Goal: Task Accomplishment & Management: Manage account settings

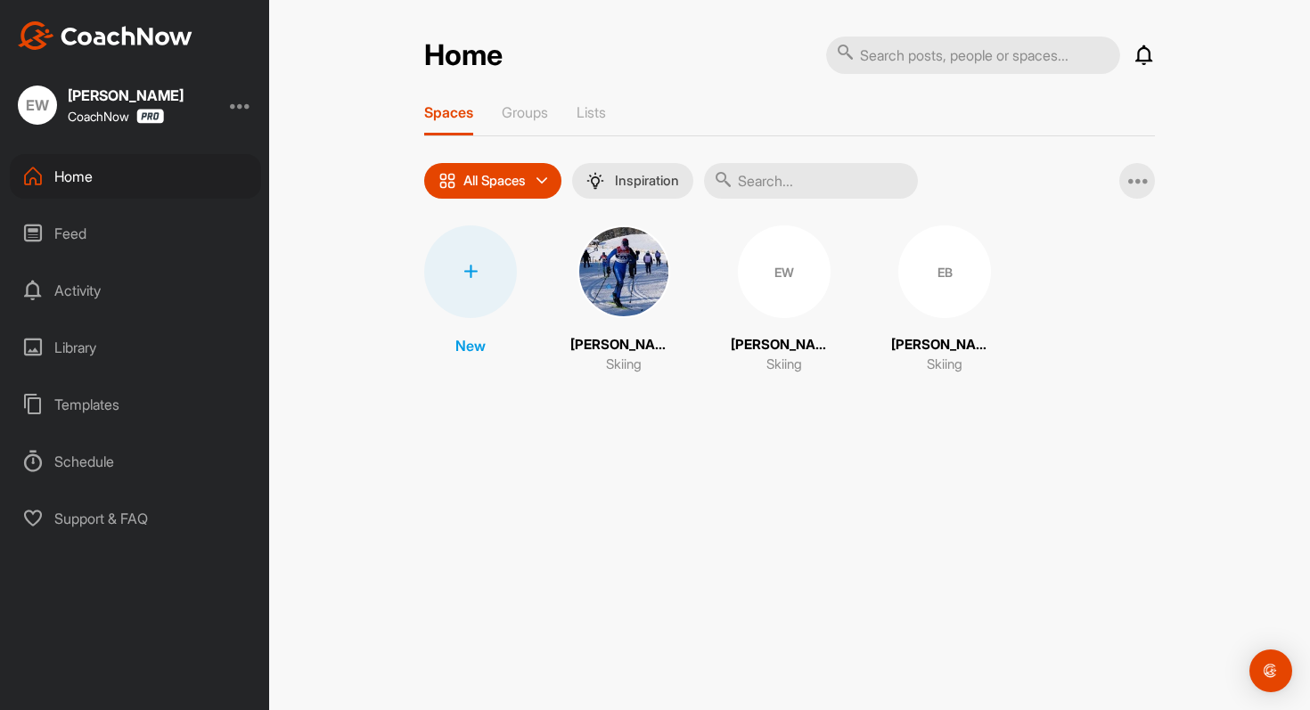
click at [617, 288] on img at bounding box center [623, 271] width 93 height 93
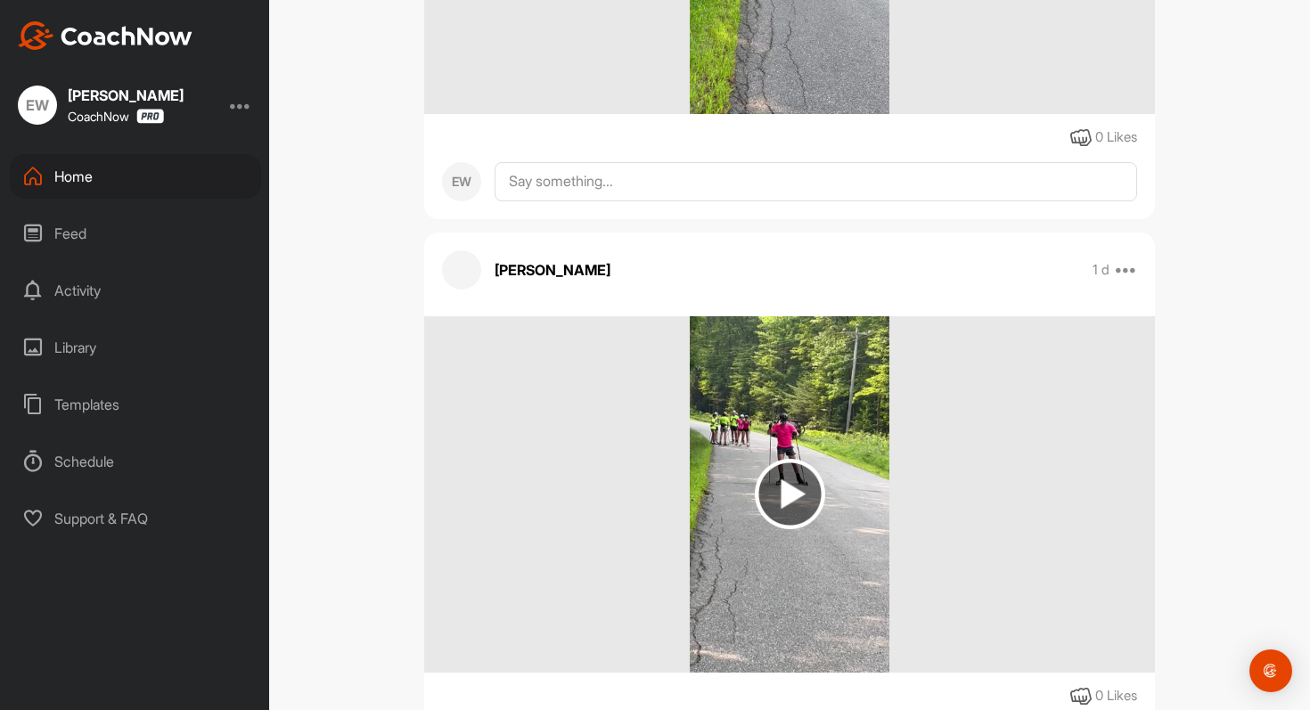
scroll to position [647, 0]
click at [787, 504] on img at bounding box center [790, 495] width 70 height 70
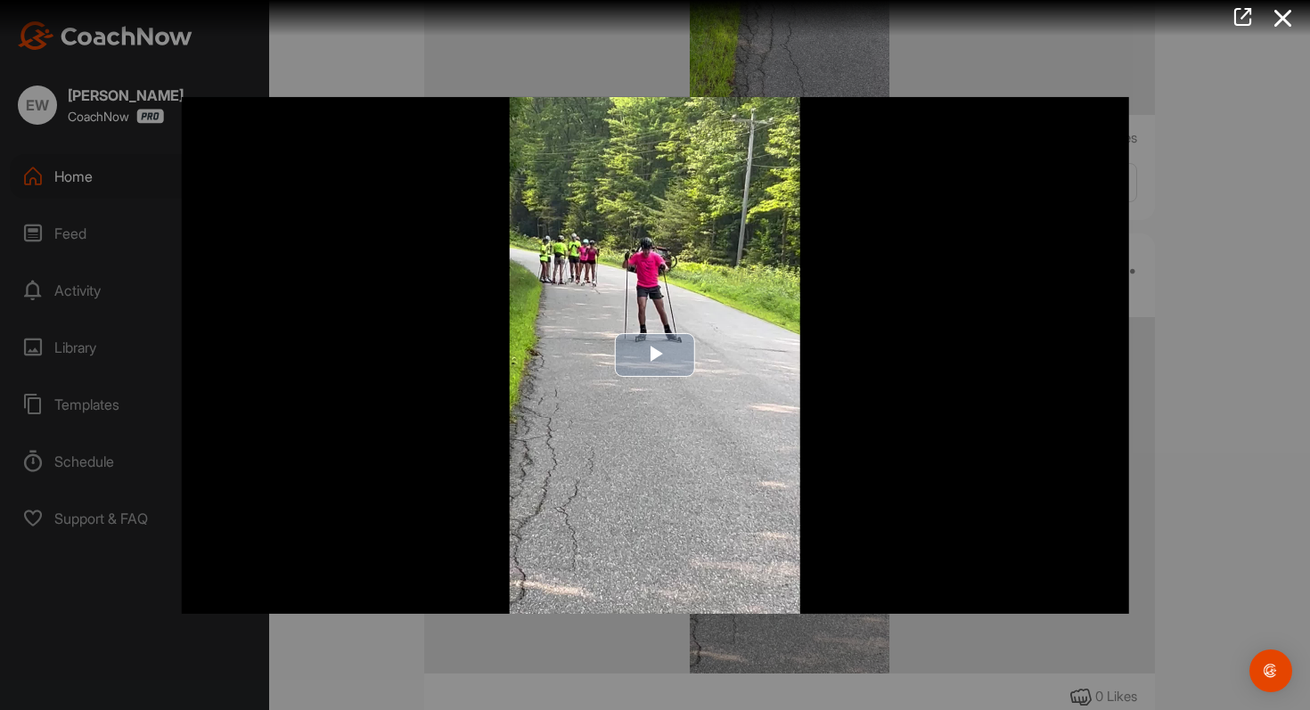
click at [220, 123] on img "Video Player" at bounding box center [655, 354] width 947 height 517
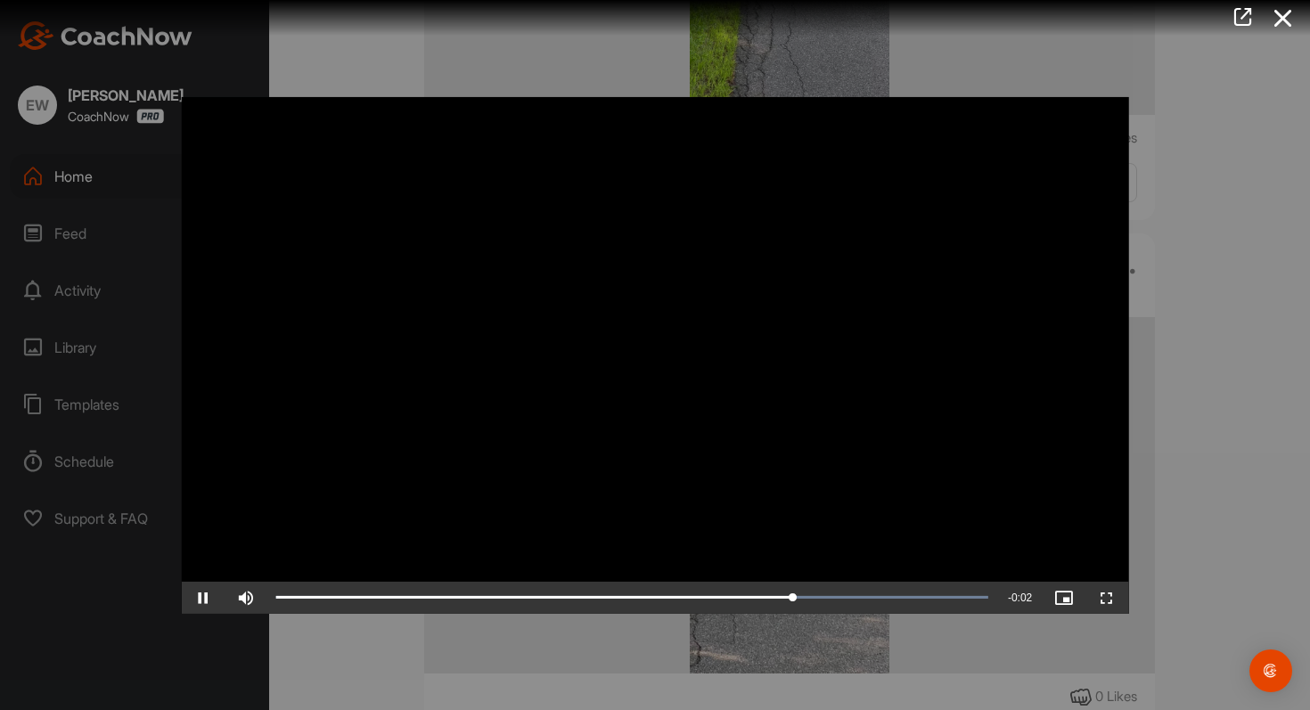
click at [422, 250] on video "Video Player" at bounding box center [655, 354] width 947 height 517
click at [339, 103] on video "Video Player" at bounding box center [655, 354] width 947 height 517
click at [341, 139] on video "Video Player" at bounding box center [655, 354] width 947 height 517
click at [1297, 23] on icon at bounding box center [1283, 18] width 41 height 33
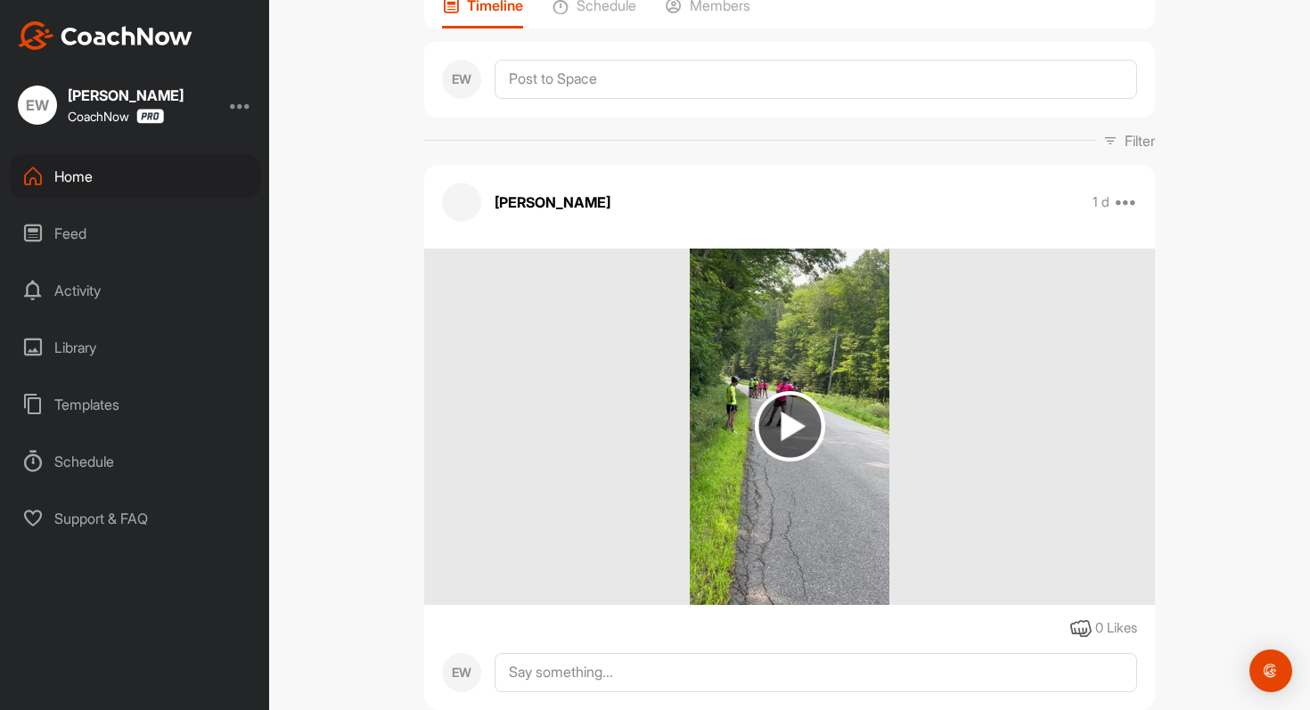
scroll to position [0, 0]
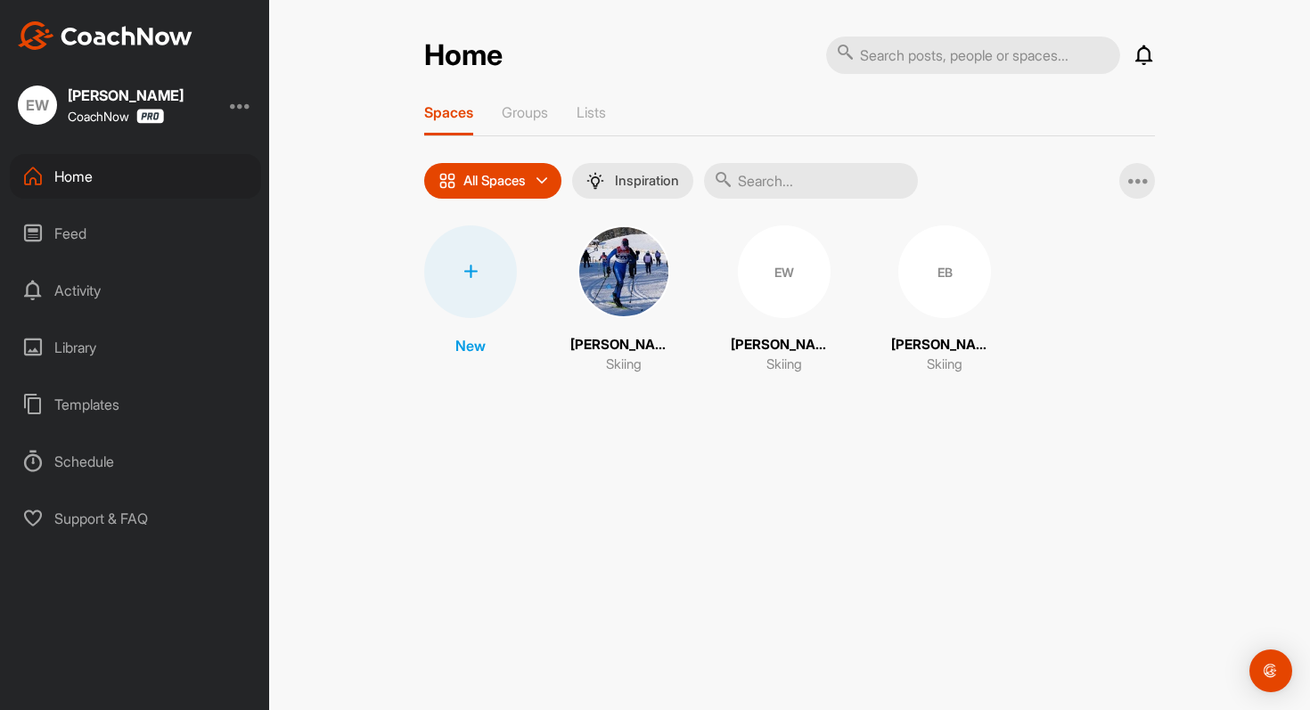
click at [561, 307] on div "New Dean Ayotte Skiing EW Erin Waters Skiing EB Ezra Boisseau Skiing" at bounding box center [789, 300] width 731 height 150
click at [601, 301] on img at bounding box center [623, 271] width 93 height 93
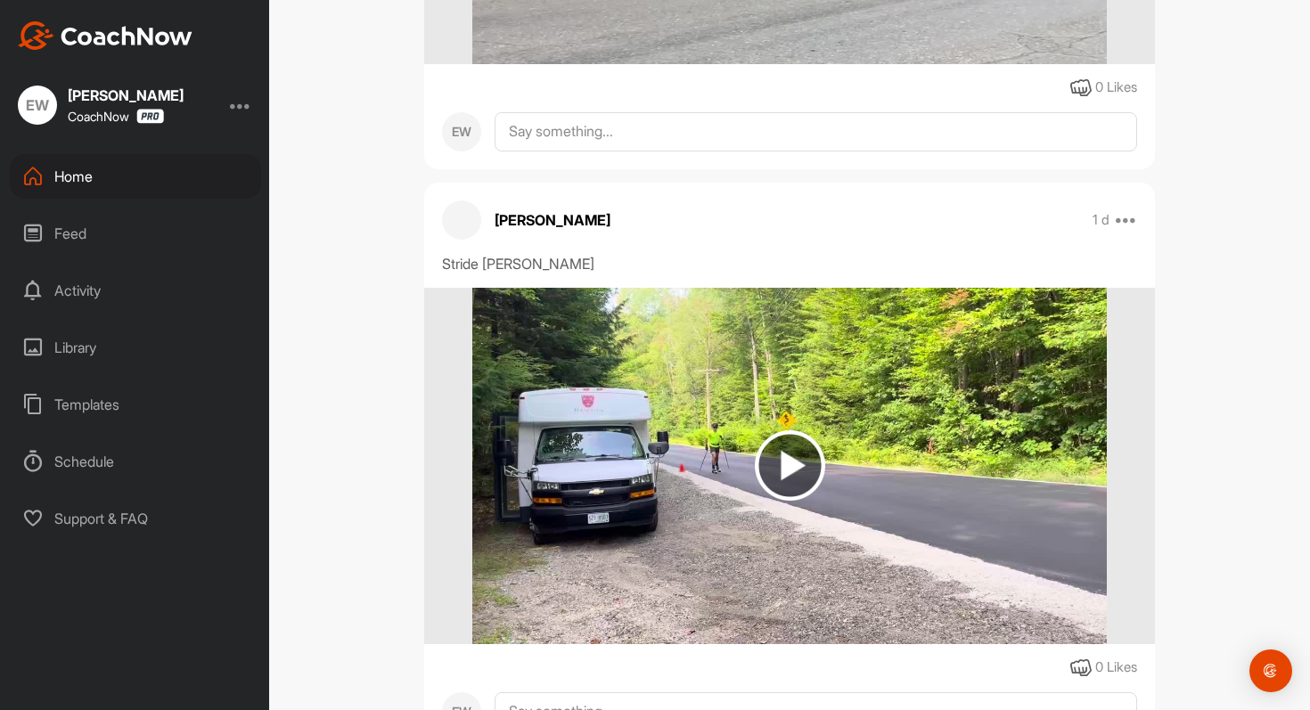
scroll to position [1816, 0]
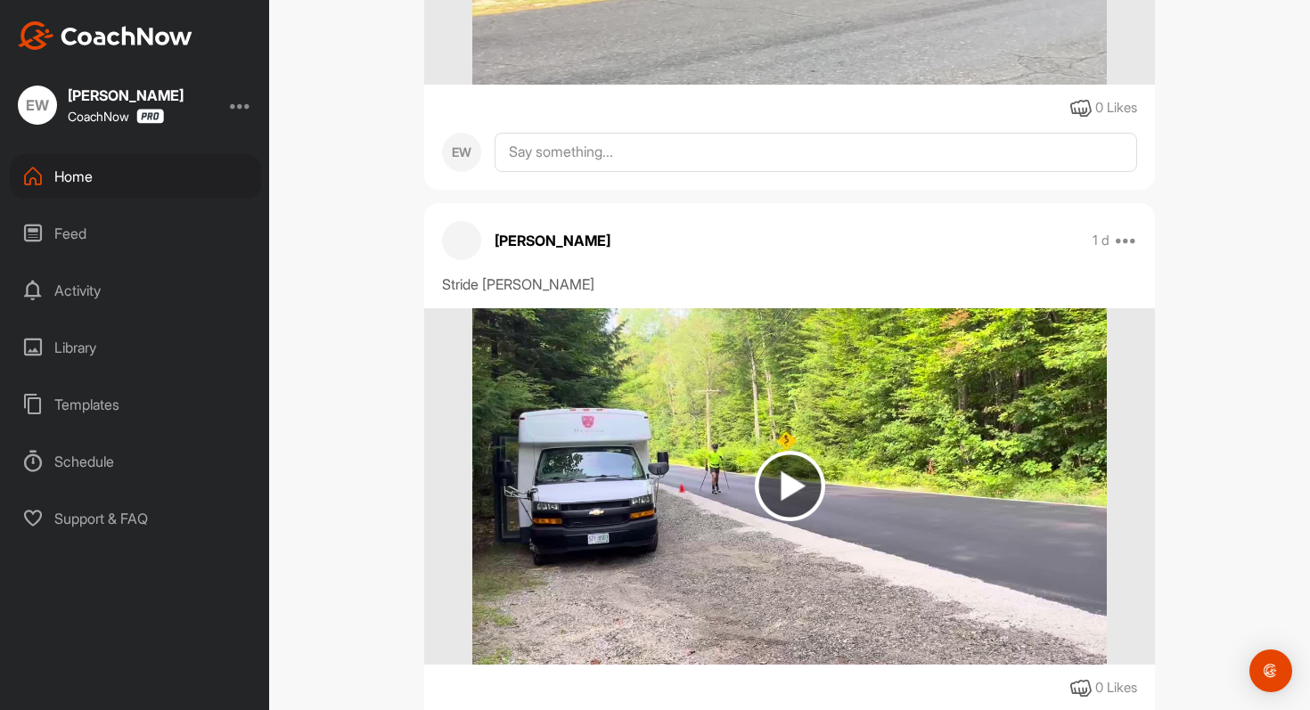
click at [508, 287] on div "Stride [PERSON_NAME]" at bounding box center [789, 284] width 695 height 21
click at [774, 483] on img at bounding box center [790, 486] width 70 height 70
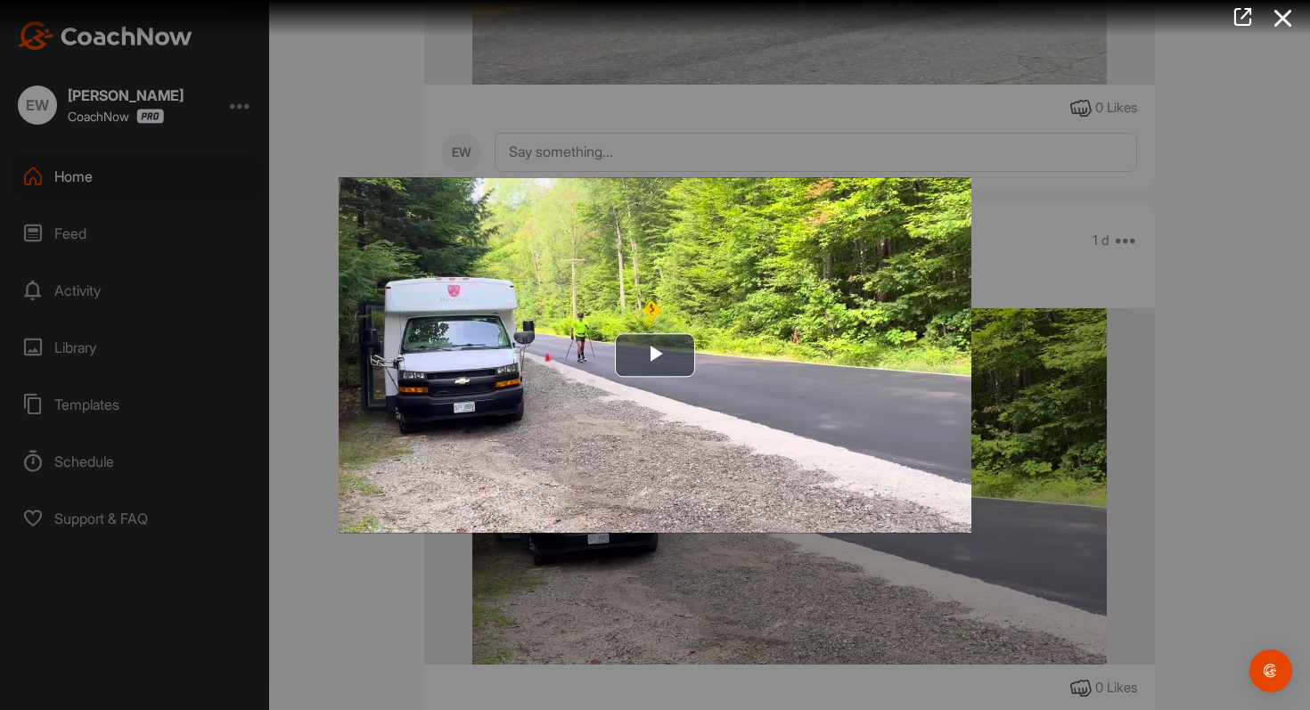
click at [794, 78] on div at bounding box center [655, 355] width 1310 height 710
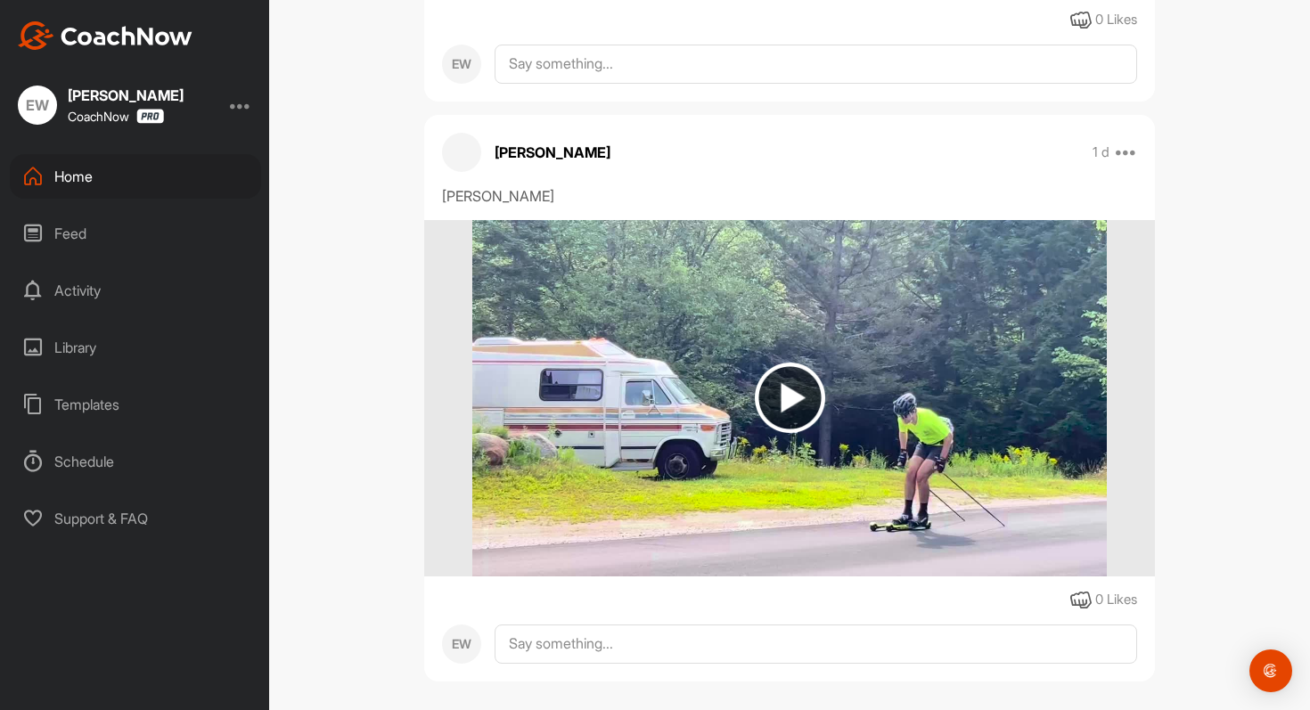
scroll to position [2509, 0]
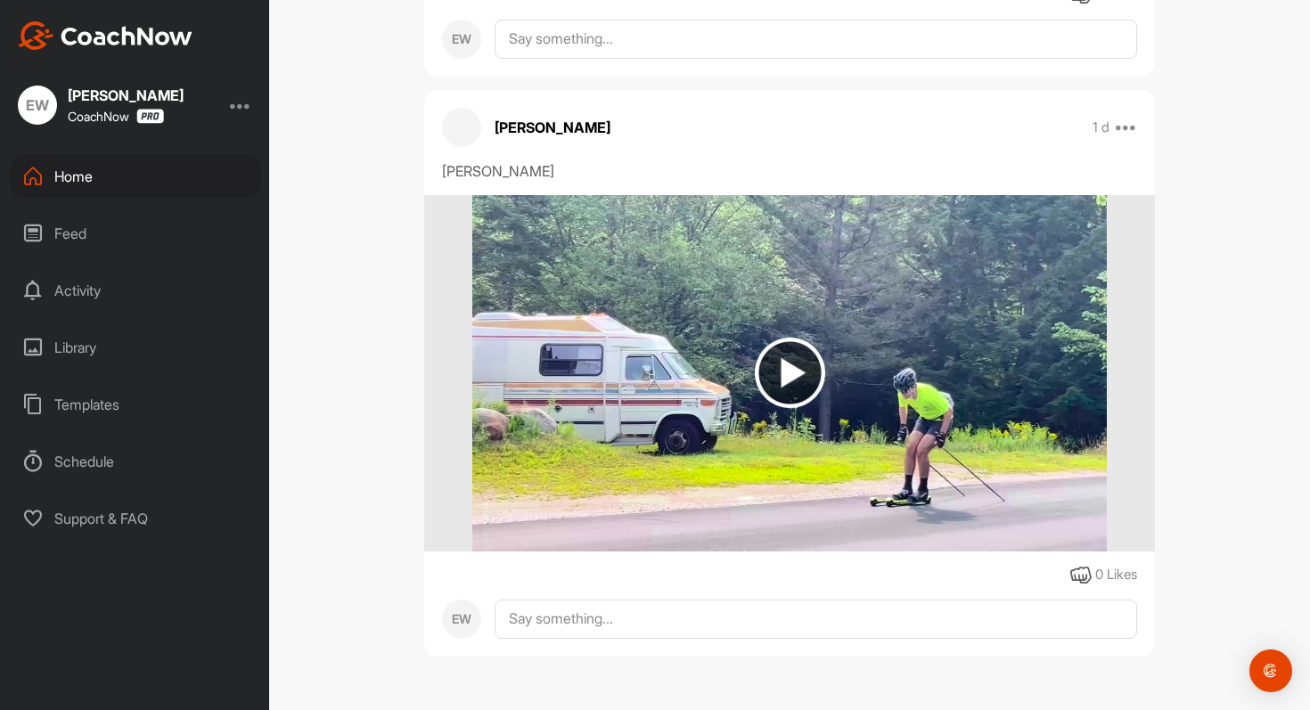
click at [602, 305] on img at bounding box center [789, 373] width 634 height 356
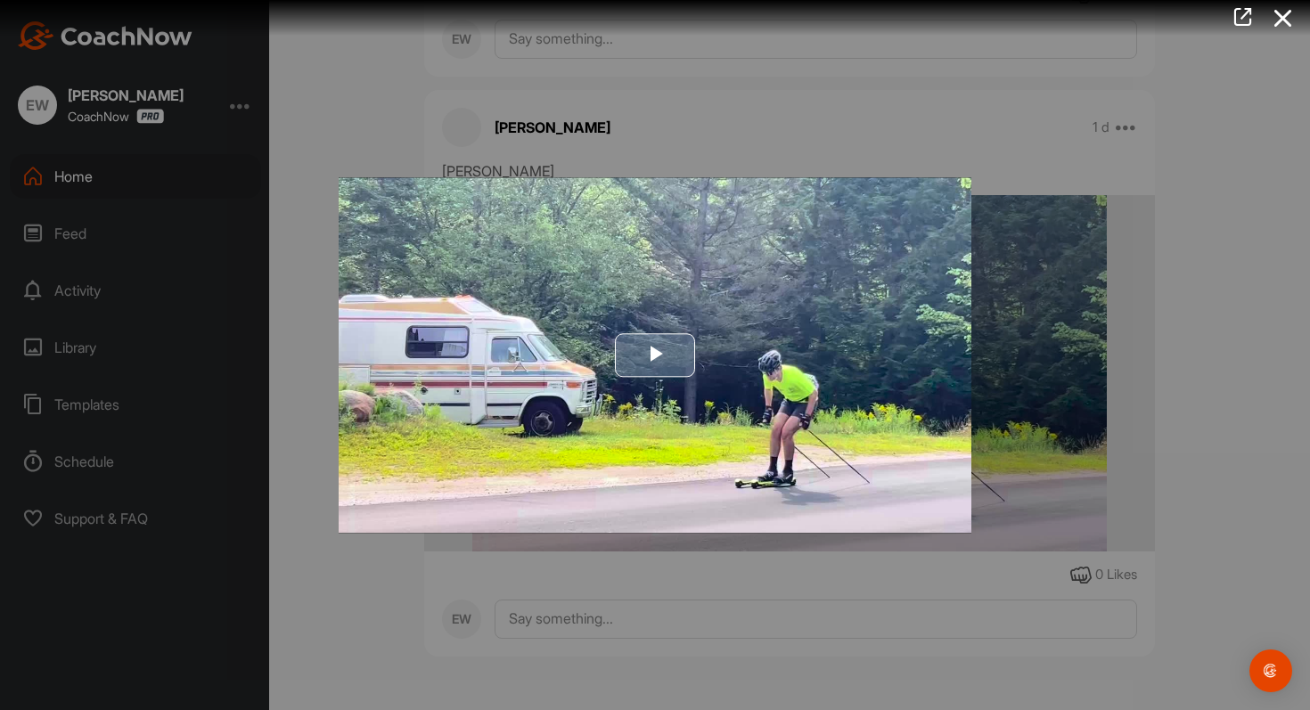
click at [655, 356] on span "Video Player" at bounding box center [655, 356] width 0 height 0
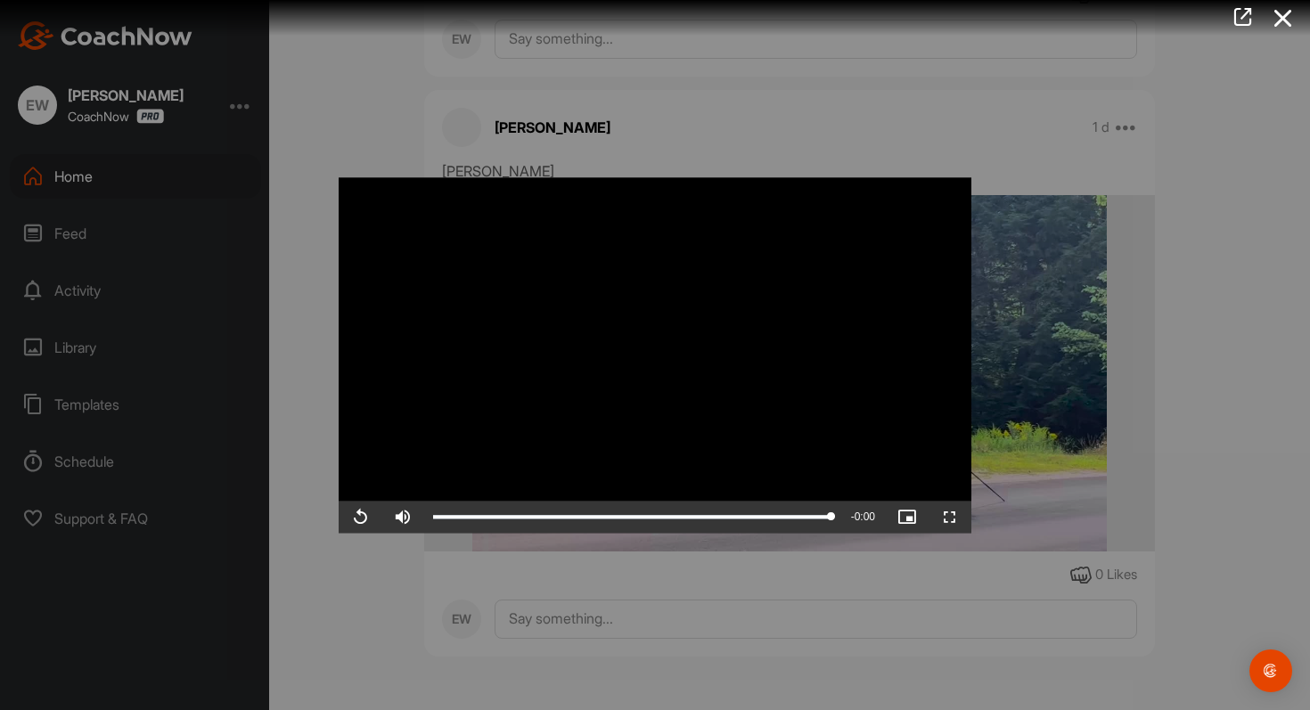
click at [745, 106] on div at bounding box center [655, 355] width 1310 height 710
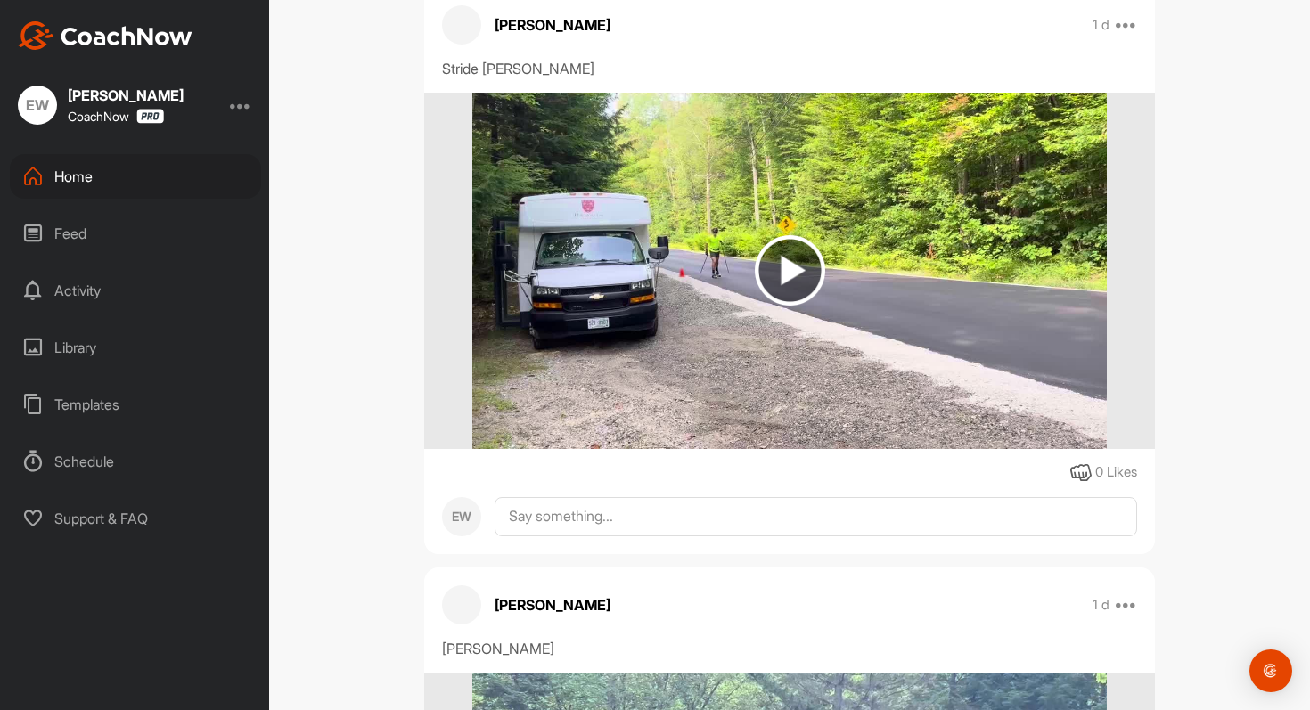
scroll to position [2023, 0]
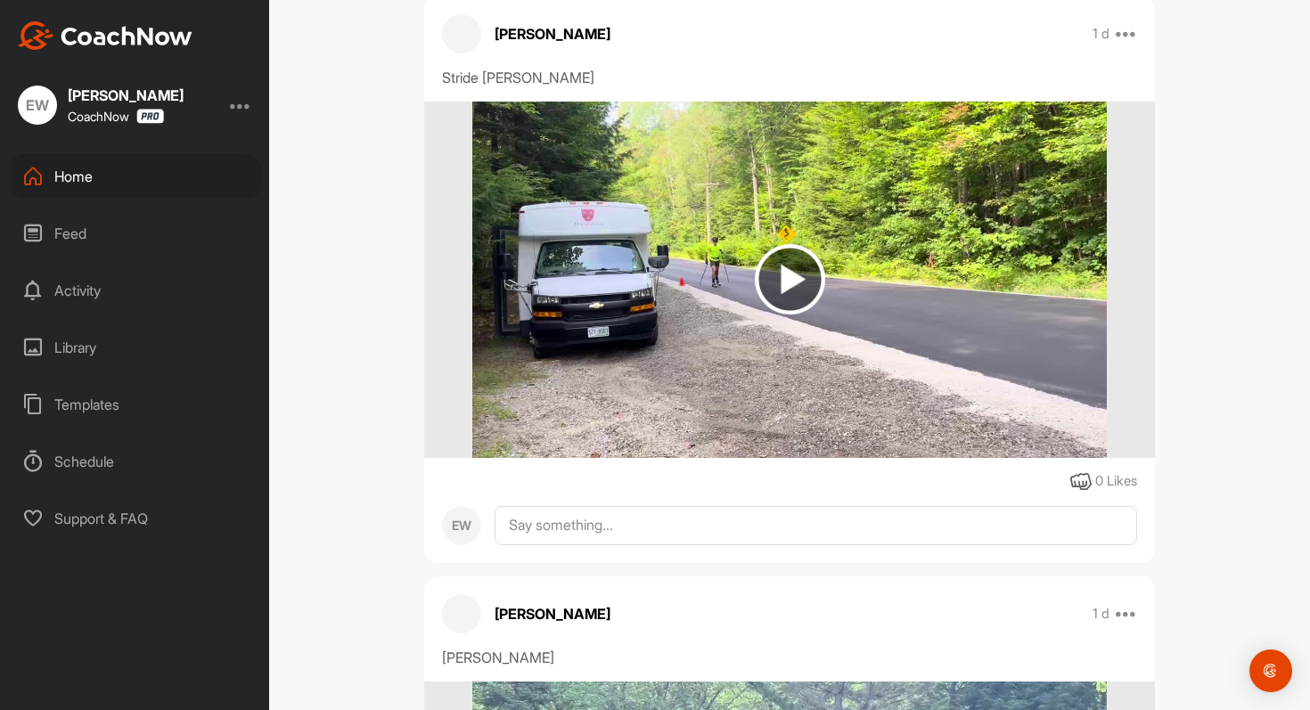
click at [788, 273] on img at bounding box center [790, 279] width 70 height 70
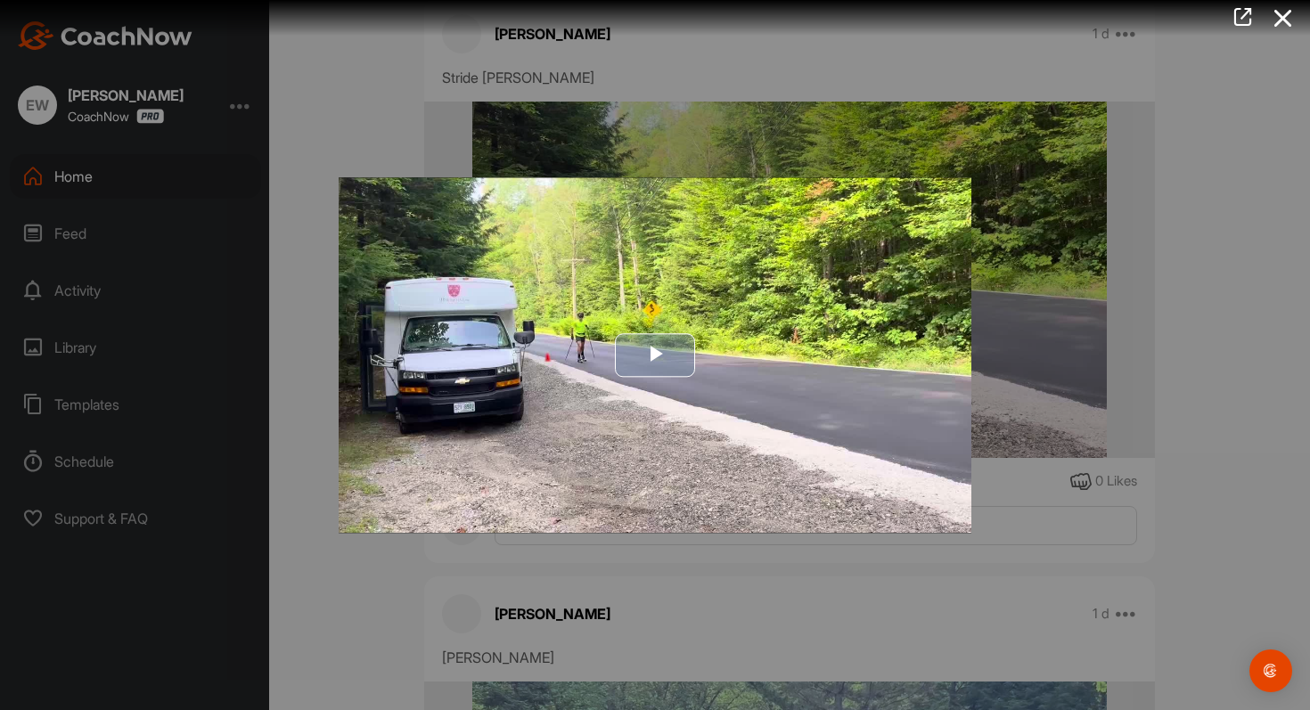
click at [616, 379] on img "Video Player" at bounding box center [655, 355] width 633 height 356
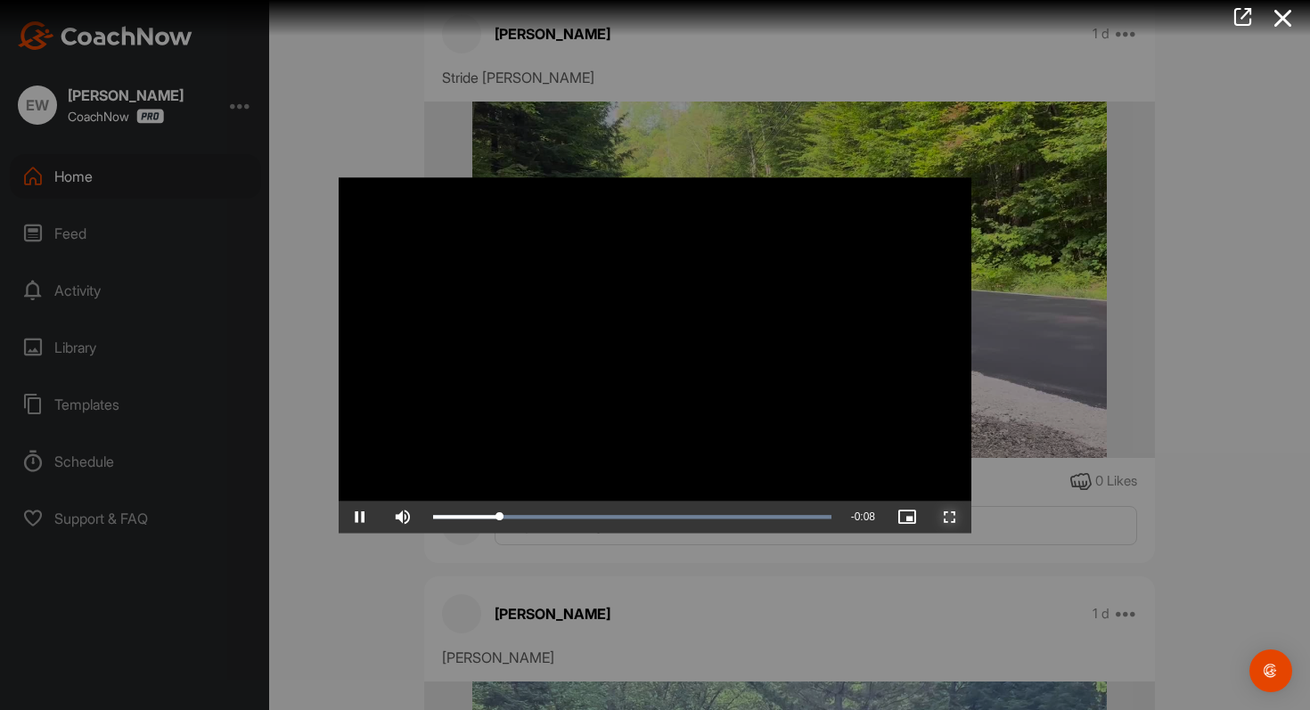
click at [951, 517] on span "Video Player" at bounding box center [950, 517] width 43 height 0
click at [1102, 389] on div at bounding box center [655, 355] width 1310 height 710
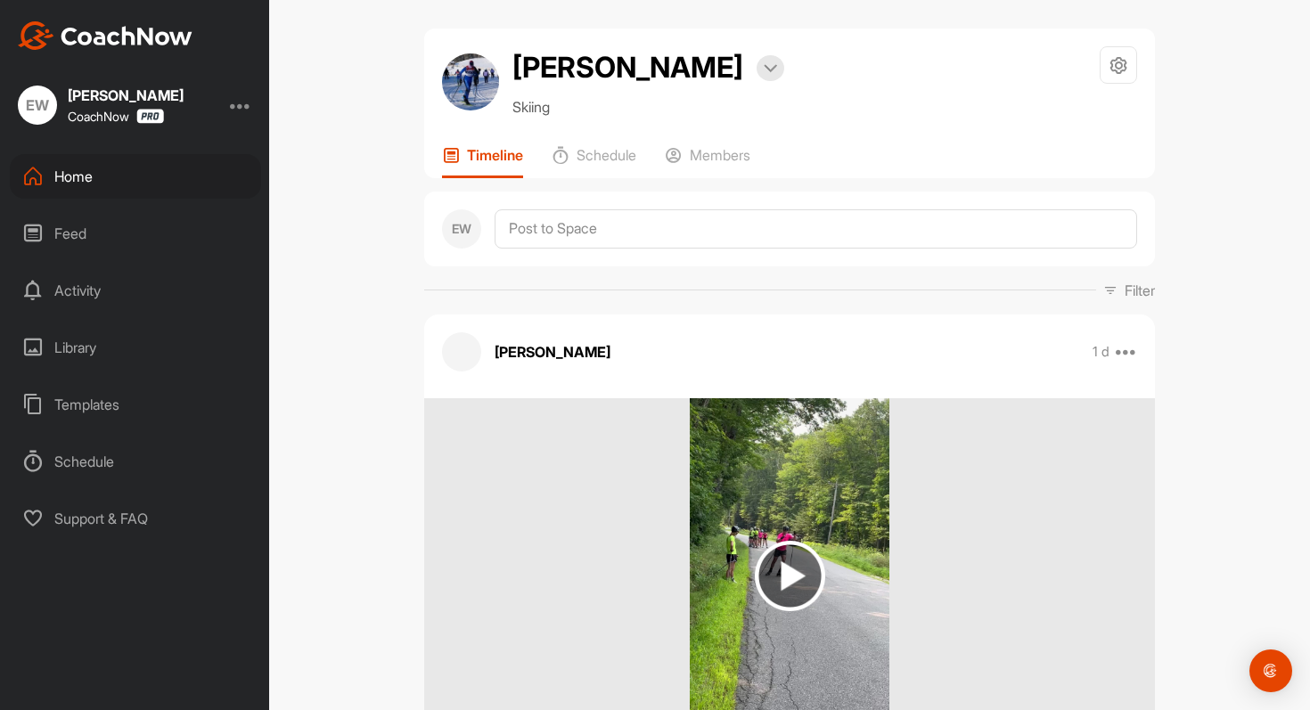
scroll to position [0, 0]
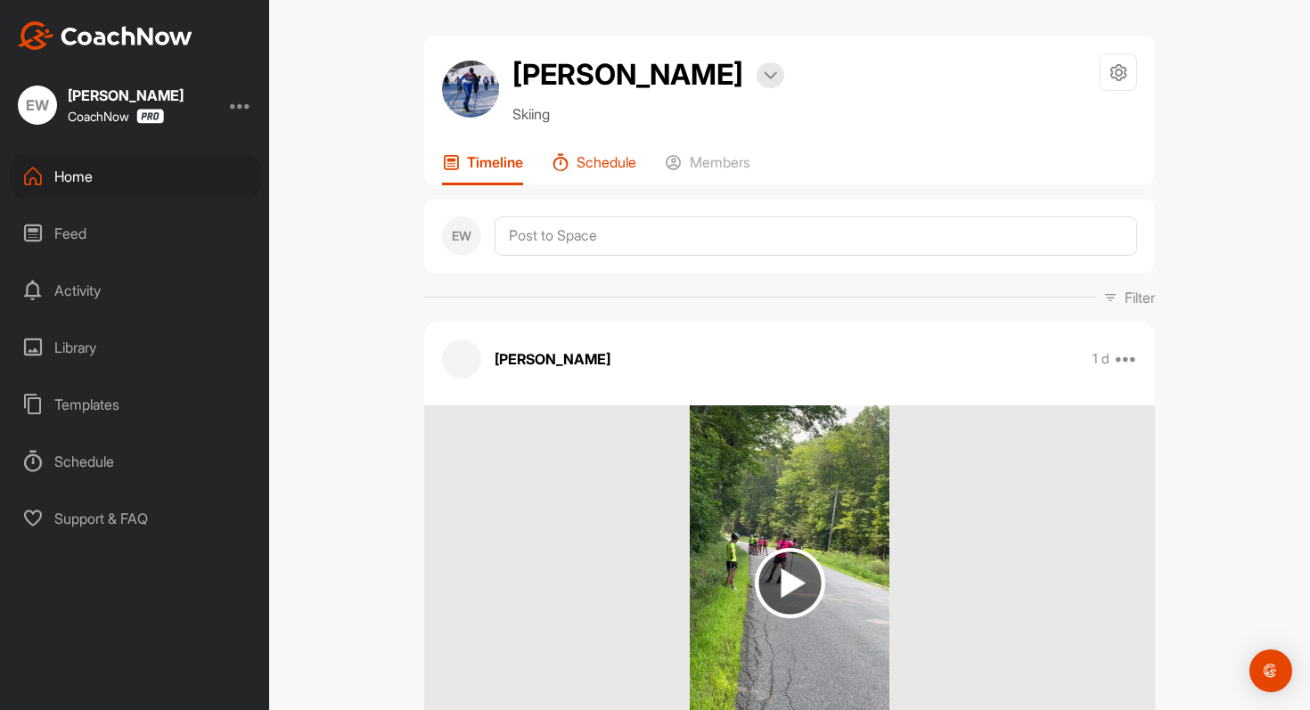
click at [608, 168] on p "Schedule" at bounding box center [607, 162] width 60 height 18
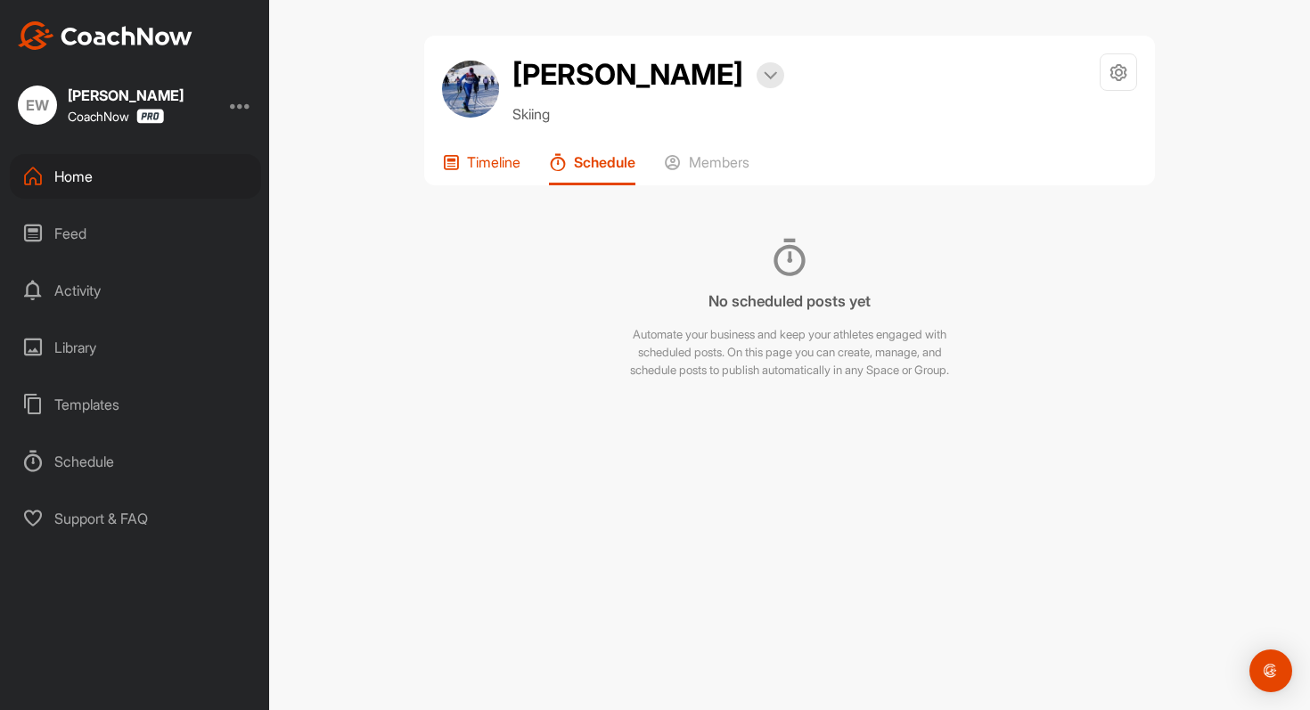
click at [446, 159] on icon at bounding box center [451, 162] width 18 height 18
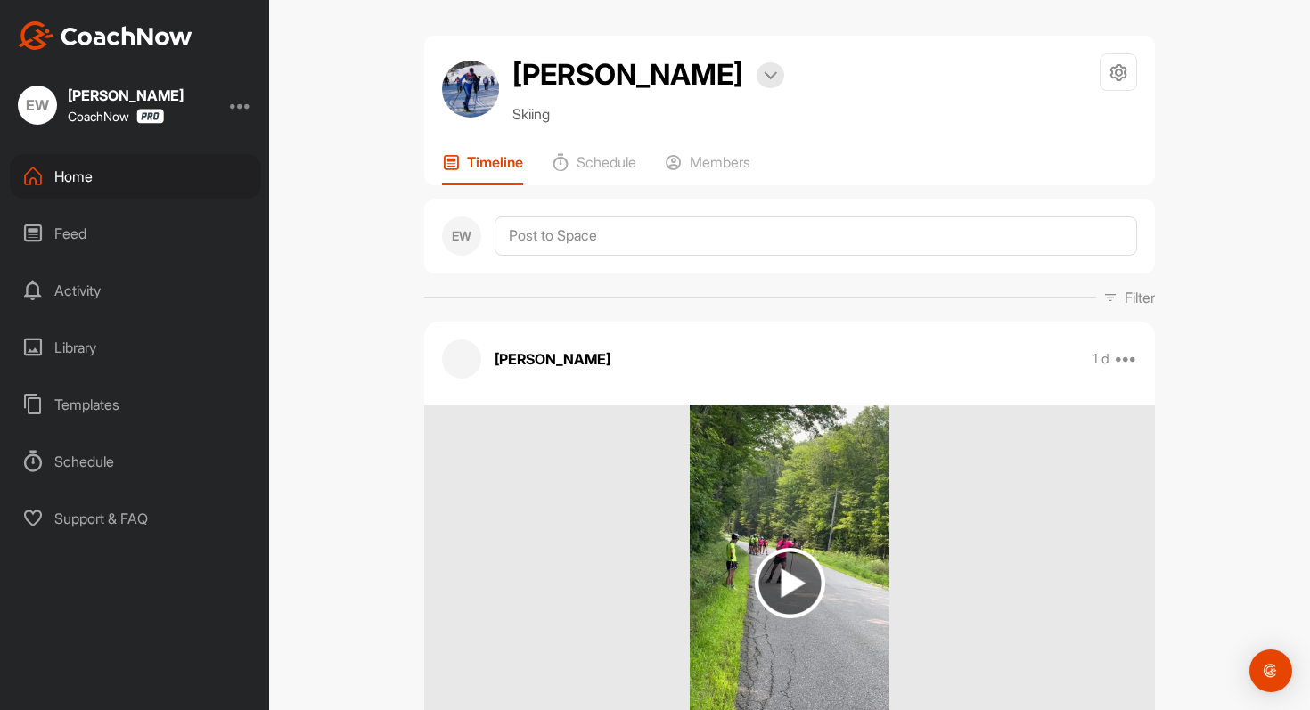
click at [1132, 307] on p "Filter" at bounding box center [1140, 297] width 30 height 21
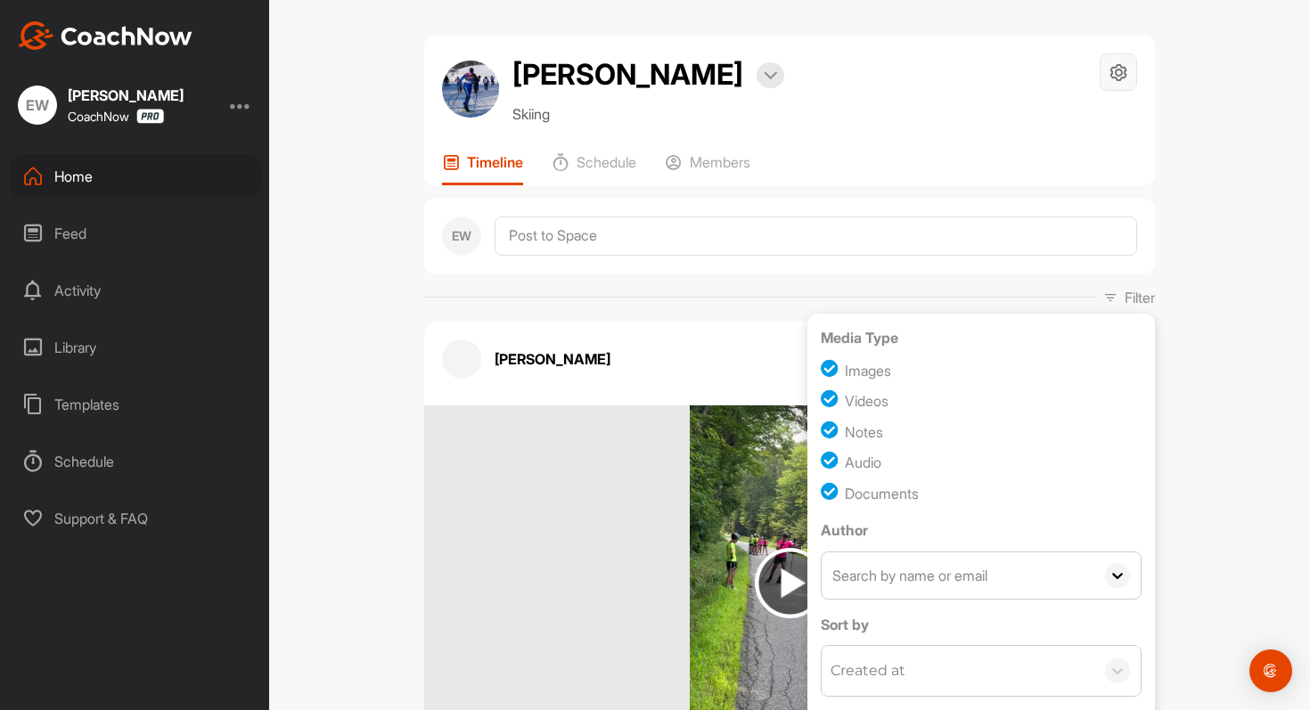
click at [1126, 64] on icon at bounding box center [1119, 72] width 20 height 20
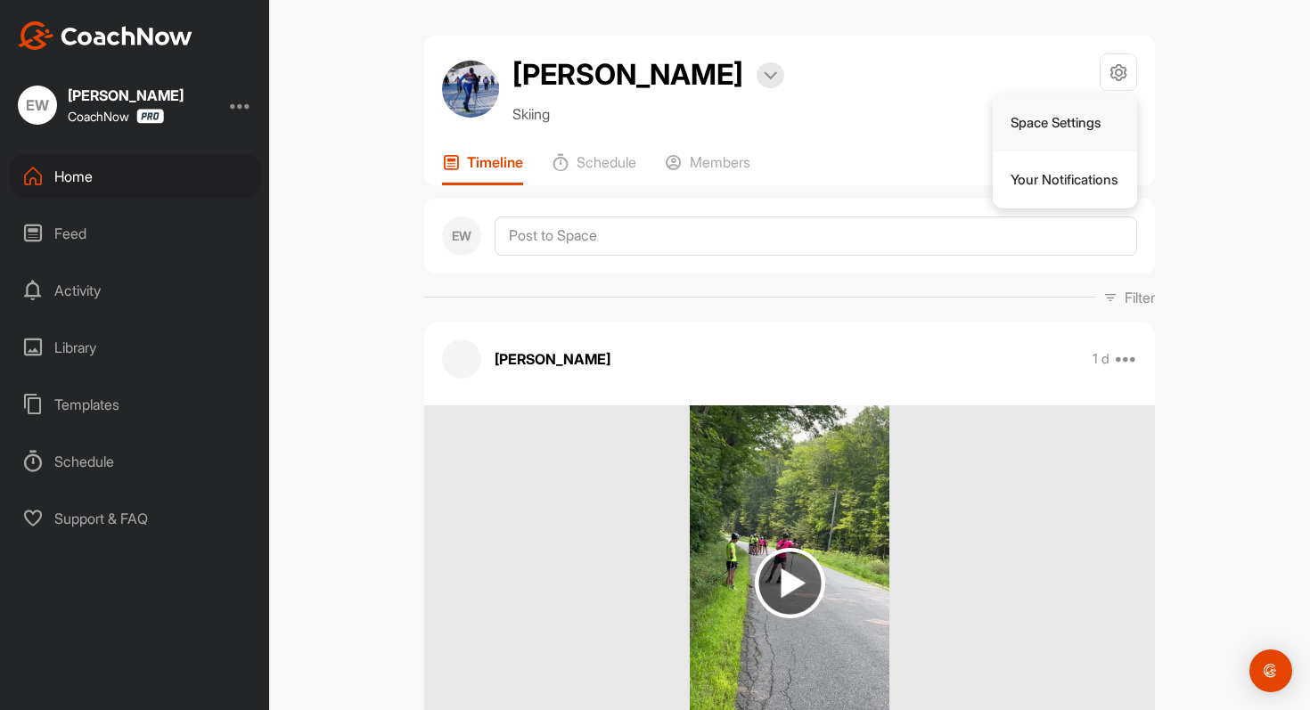
click at [1089, 119] on li "Space Settings" at bounding box center [1065, 122] width 145 height 57
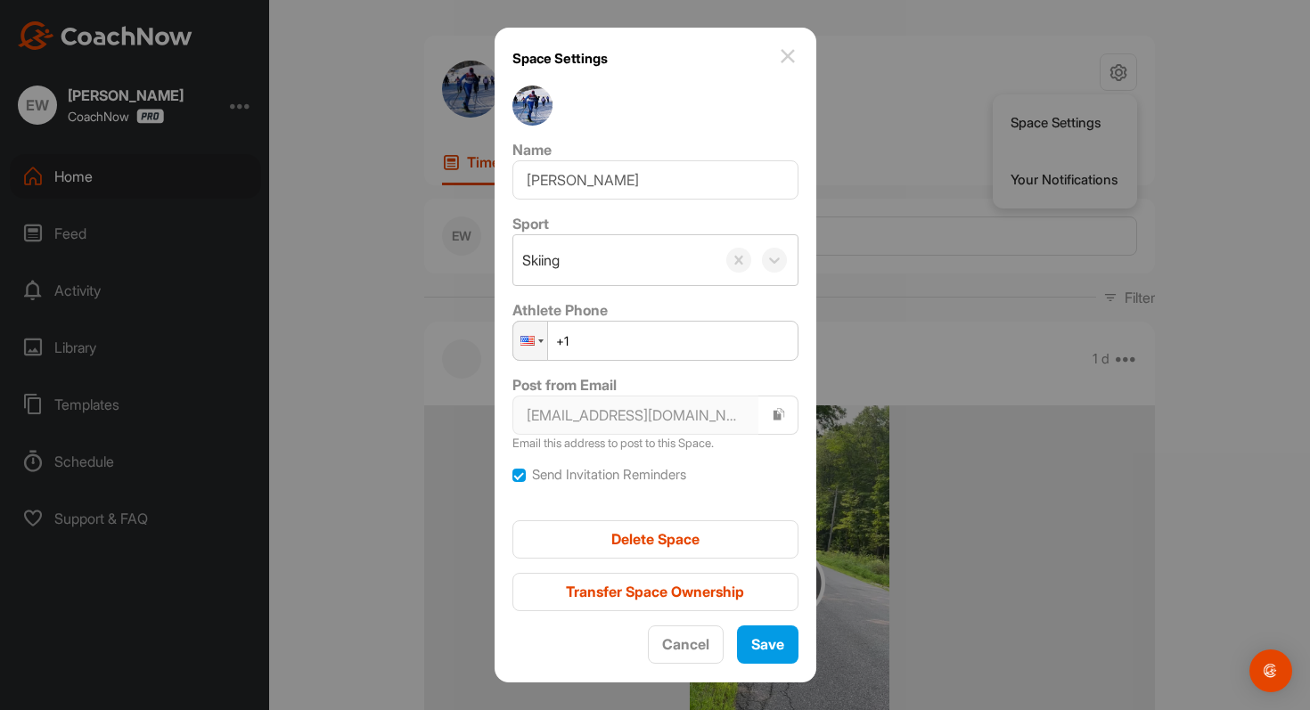
click at [777, 56] on img at bounding box center [787, 55] width 21 height 21
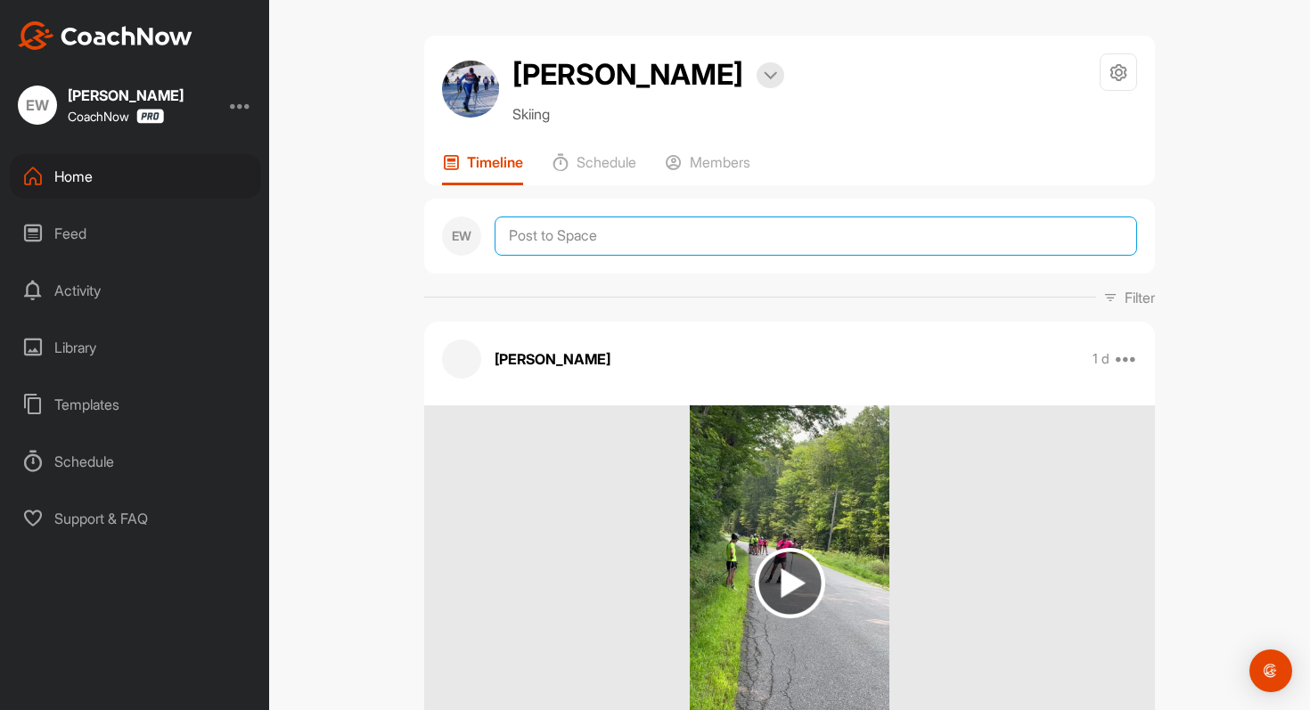
click at [675, 245] on textarea at bounding box center [816, 236] width 643 height 39
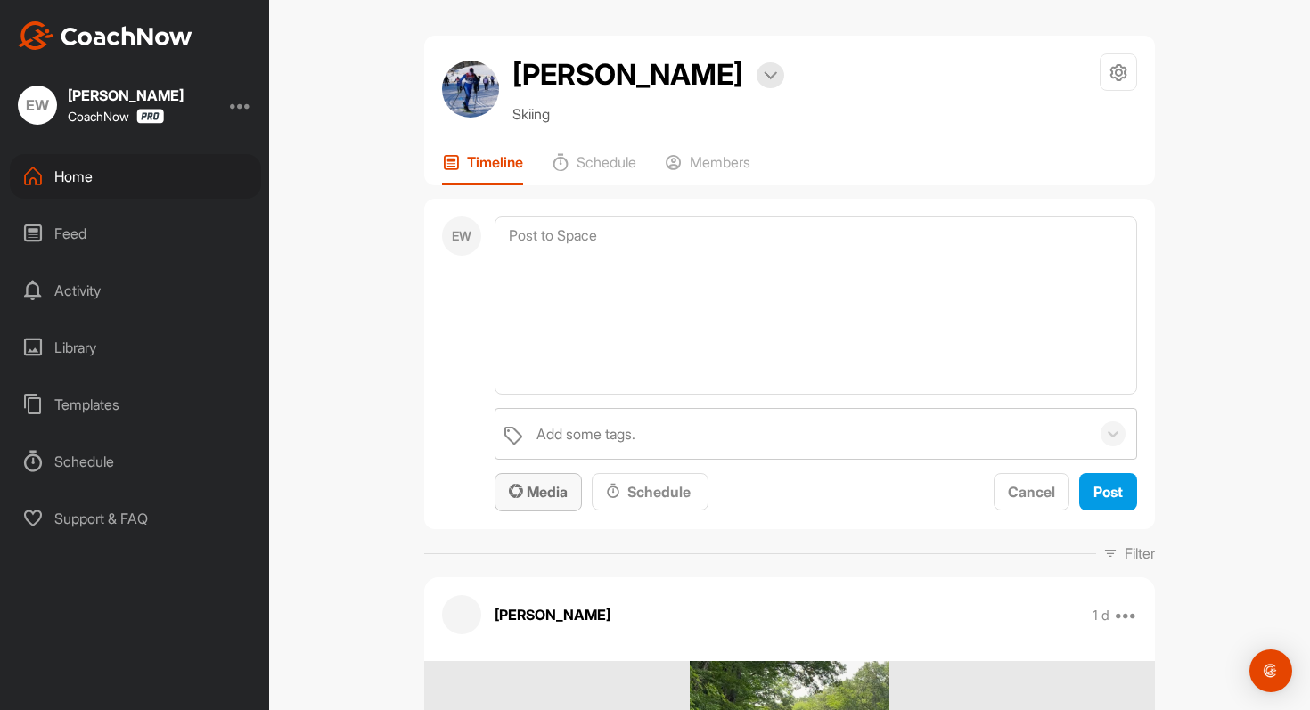
click at [550, 504] on button "Media" at bounding box center [538, 492] width 87 height 38
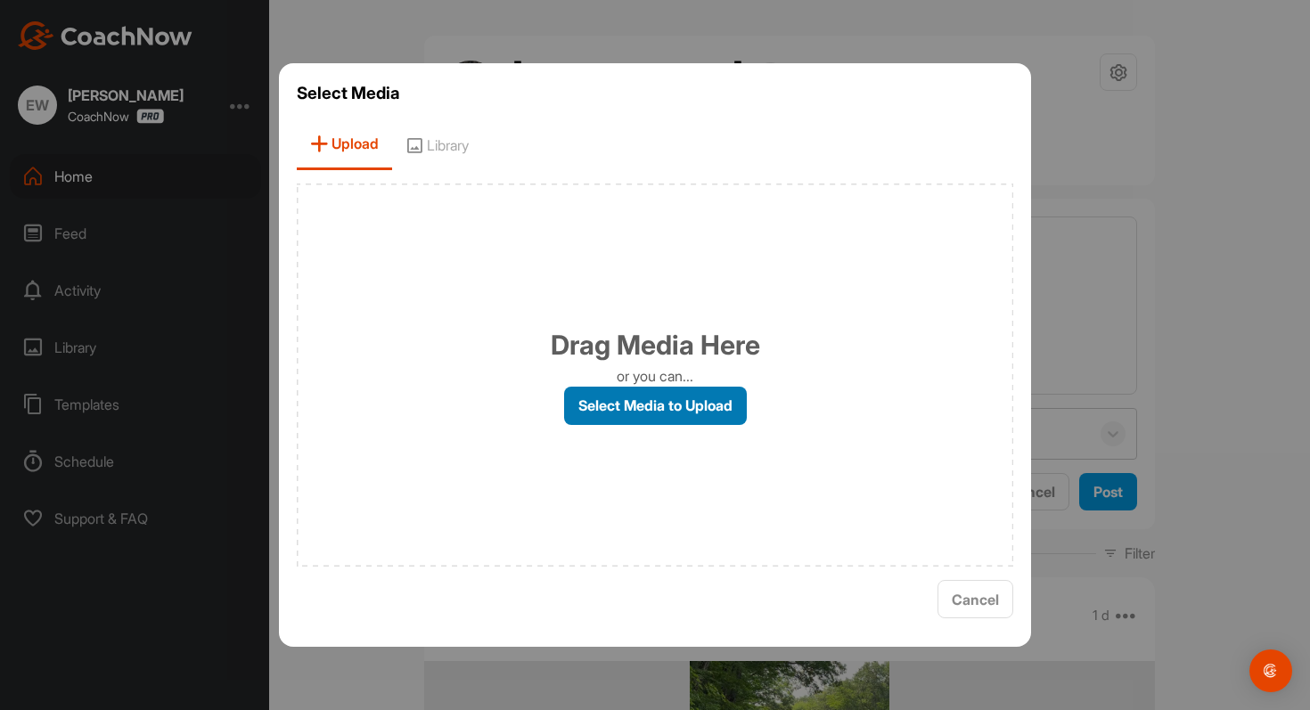
click at [678, 407] on label "Select Media to Upload" at bounding box center [655, 406] width 183 height 38
click at [0, 0] on input "Select Media to Upload" at bounding box center [0, 0] width 0 height 0
click at [453, 146] on span "Library" at bounding box center [437, 144] width 90 height 51
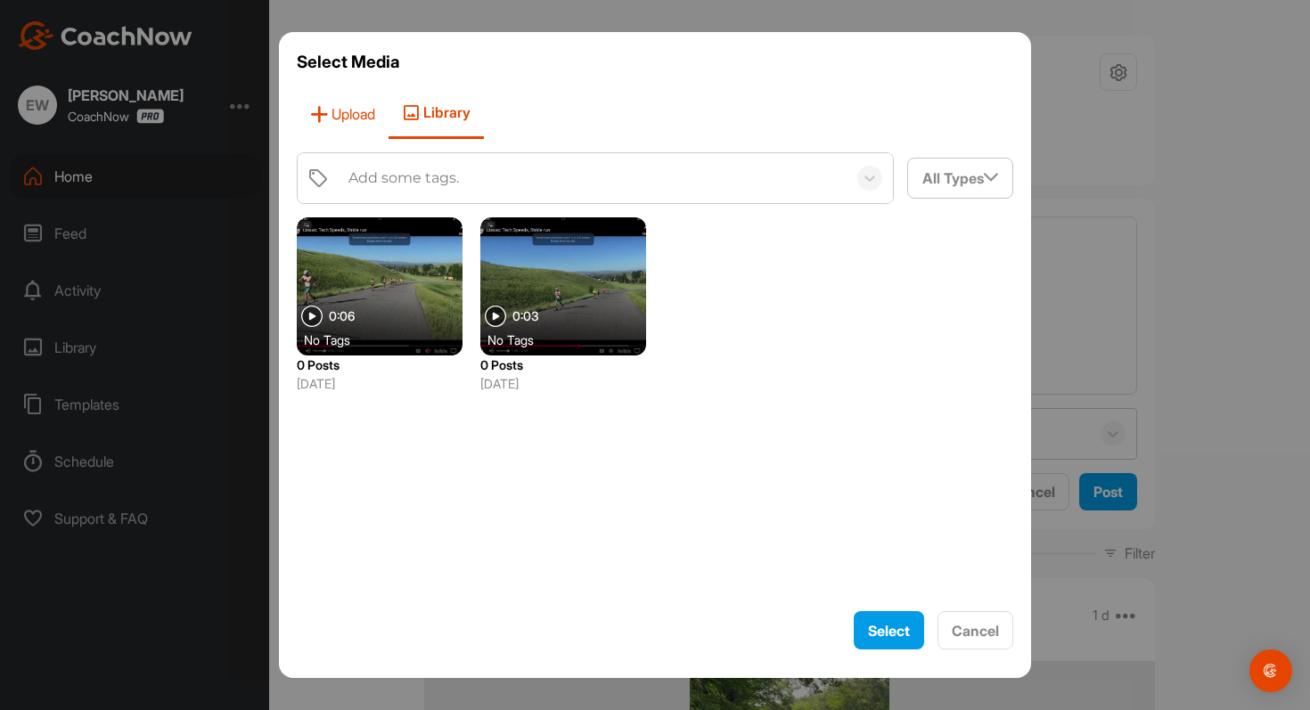
click at [332, 111] on span "Upload" at bounding box center [343, 113] width 92 height 51
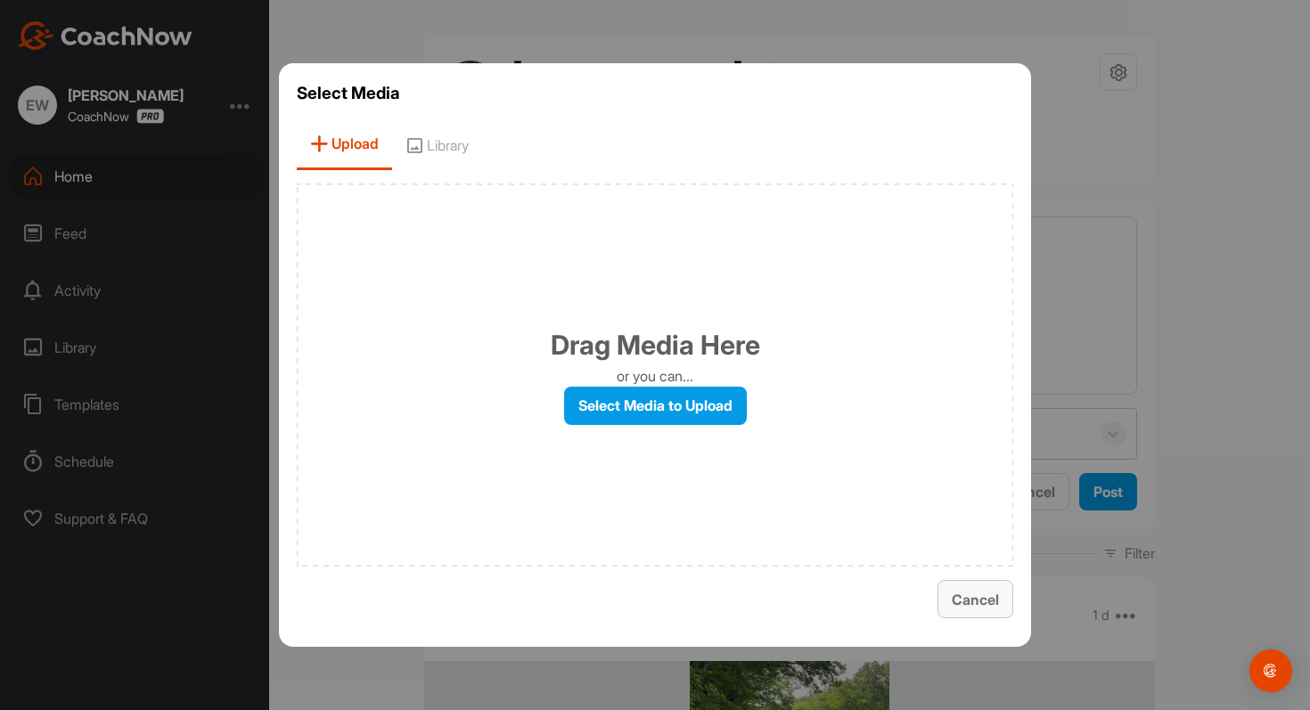
click at [959, 604] on span "Cancel" at bounding box center [975, 600] width 47 height 18
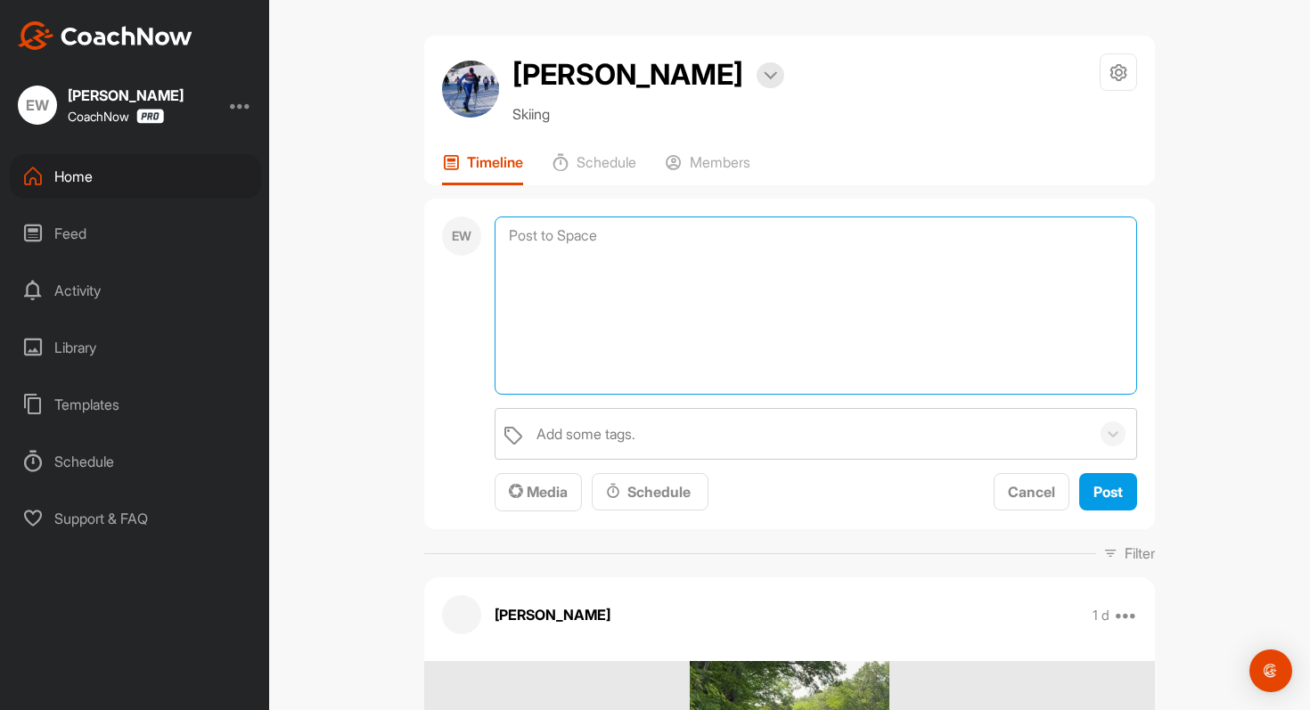
click at [602, 276] on textarea at bounding box center [816, 306] width 643 height 178
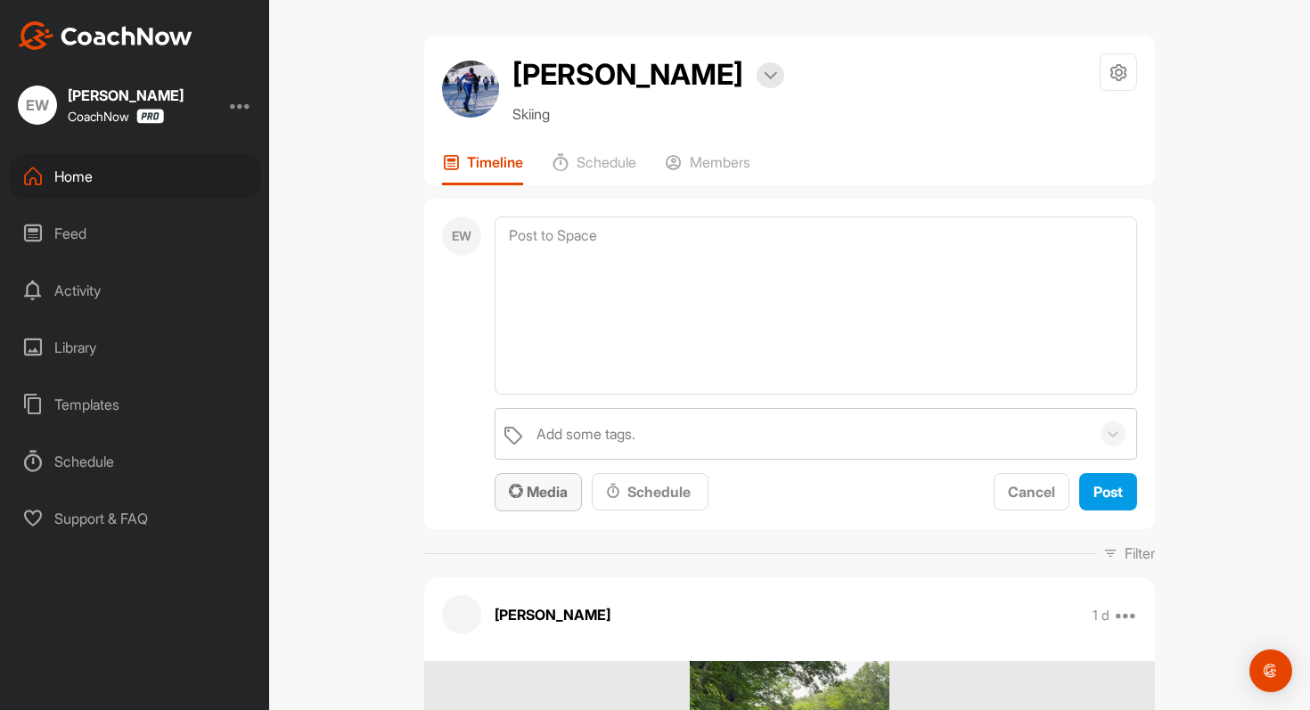
click at [553, 487] on span "Media" at bounding box center [538, 492] width 59 height 18
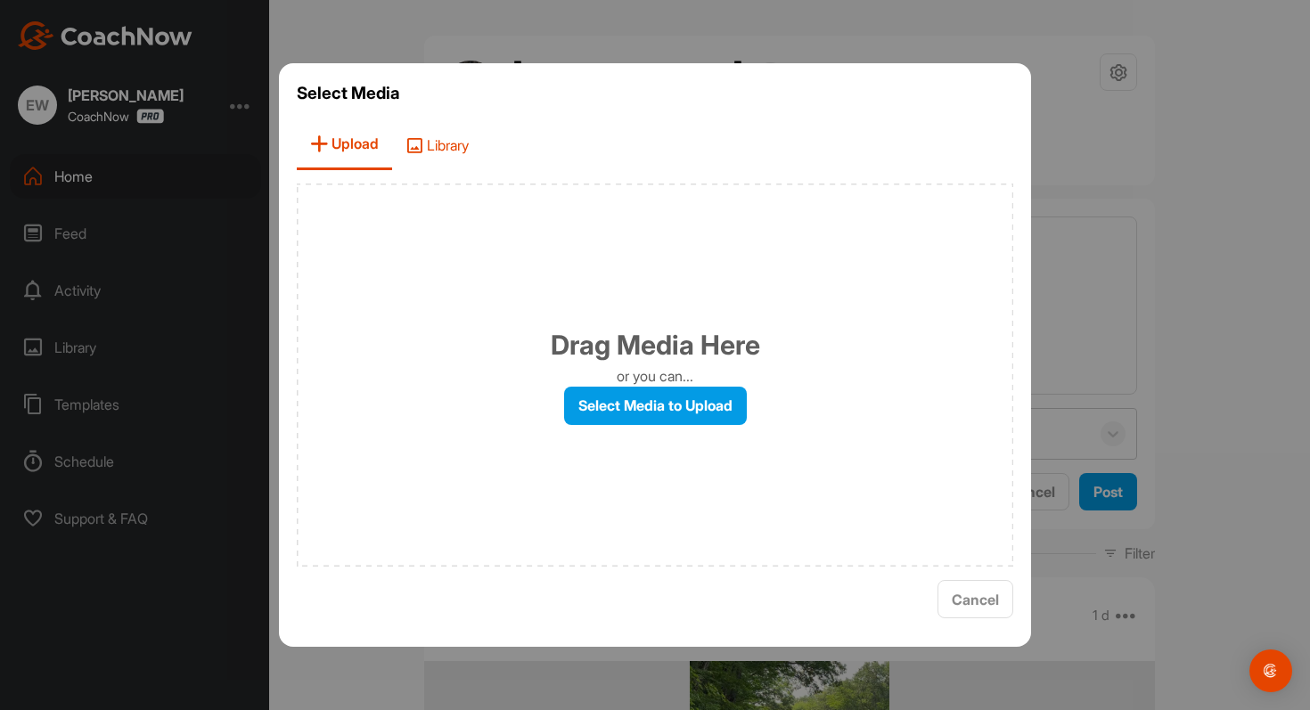
click at [429, 141] on span "Library" at bounding box center [437, 144] width 90 height 51
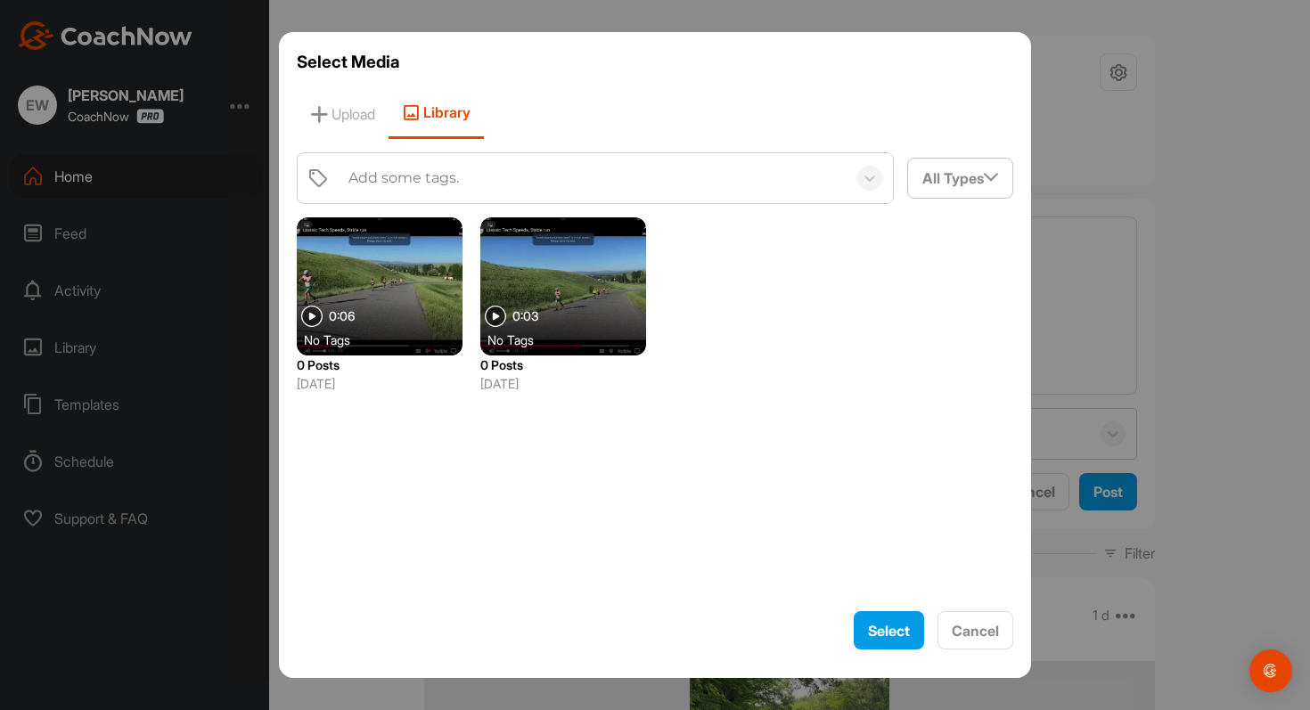
click at [1091, 309] on div at bounding box center [655, 355] width 1310 height 710
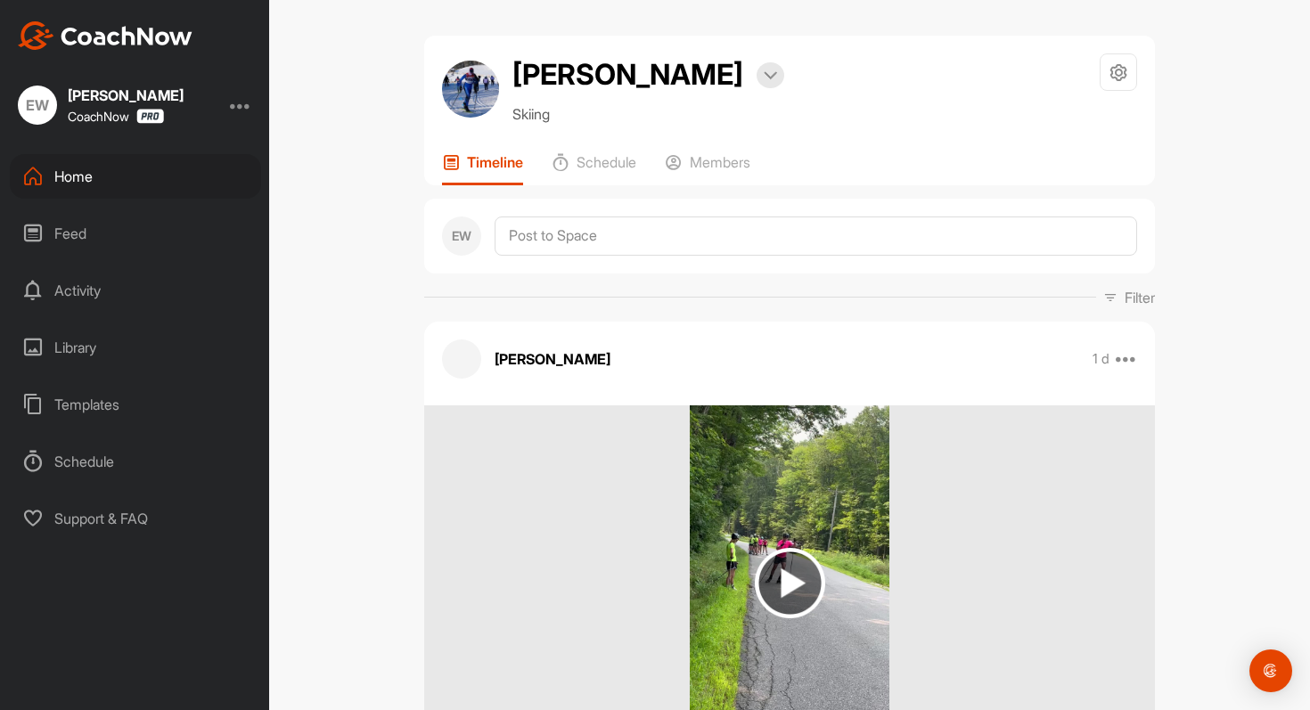
click at [101, 341] on div "Library" at bounding box center [135, 347] width 251 height 45
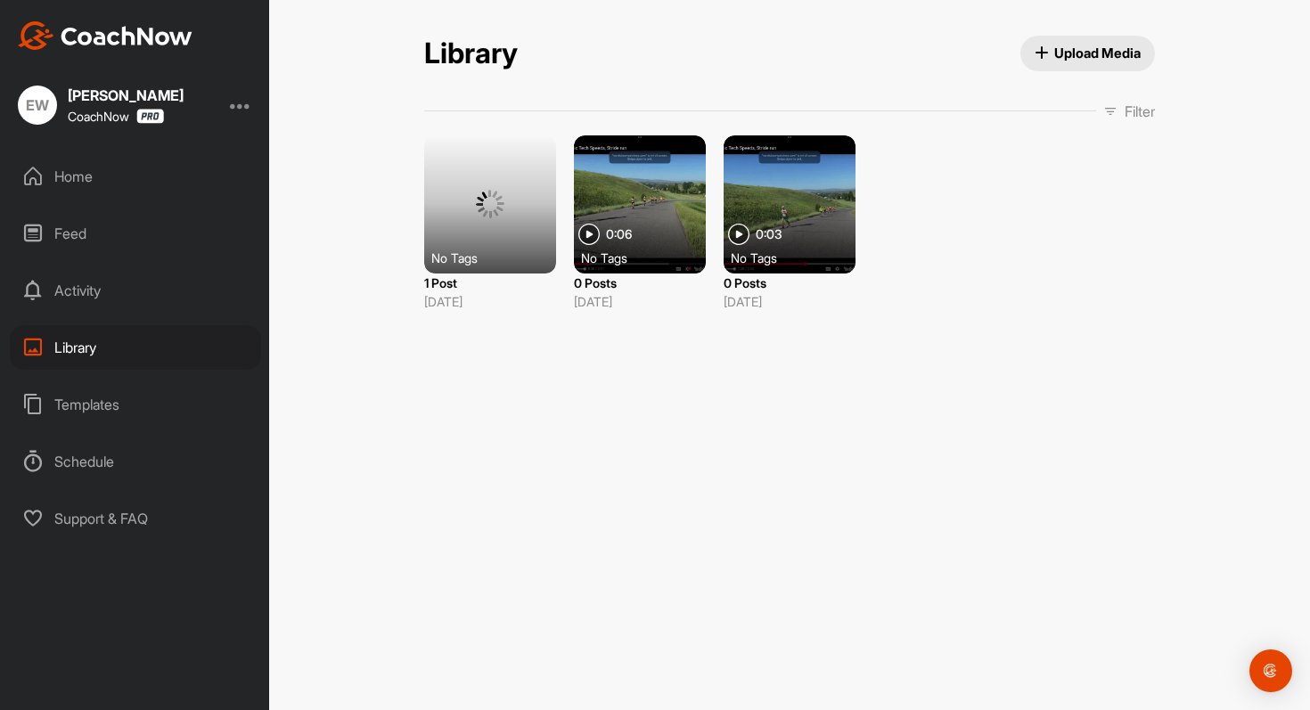
click at [506, 240] on div at bounding box center [490, 204] width 132 height 138
click at [611, 450] on div "Library Upload Media Filter Media Type Images Videos Audio Documents Sort by Cr…" at bounding box center [789, 355] width 1041 height 710
click at [103, 174] on div "Home" at bounding box center [135, 176] width 251 height 45
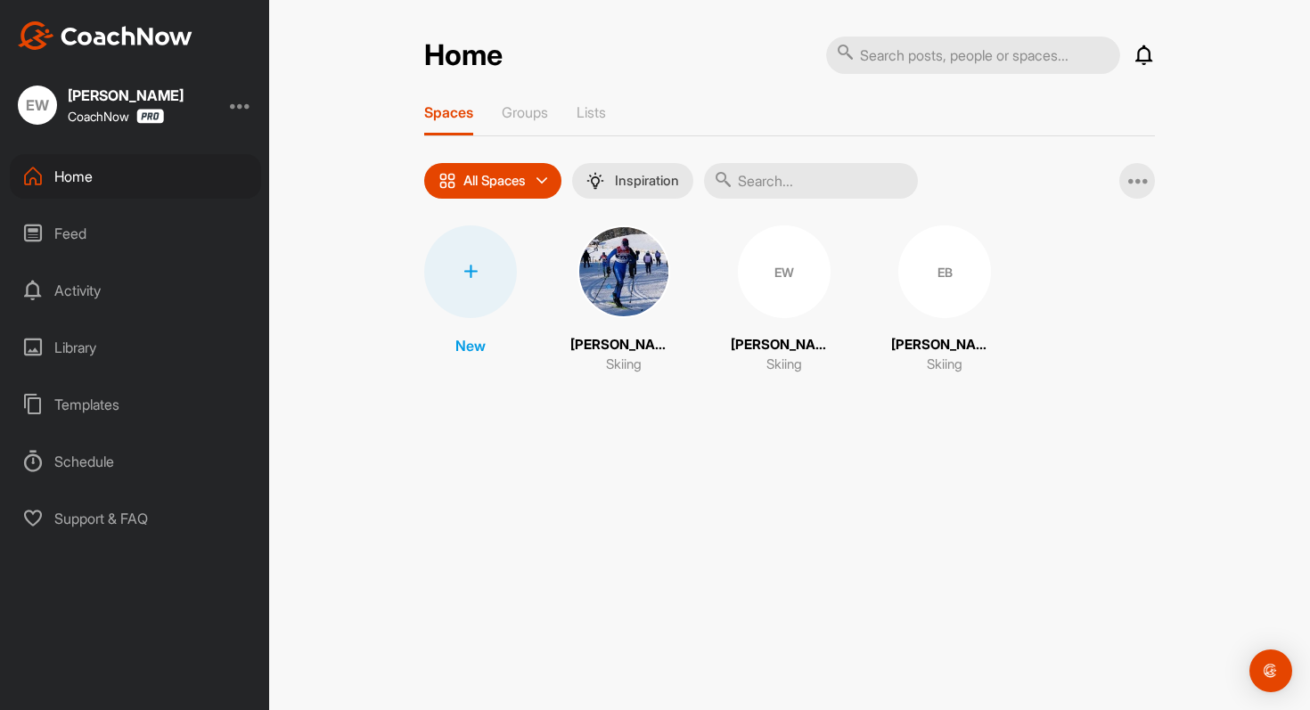
click at [621, 283] on img at bounding box center [623, 271] width 93 height 93
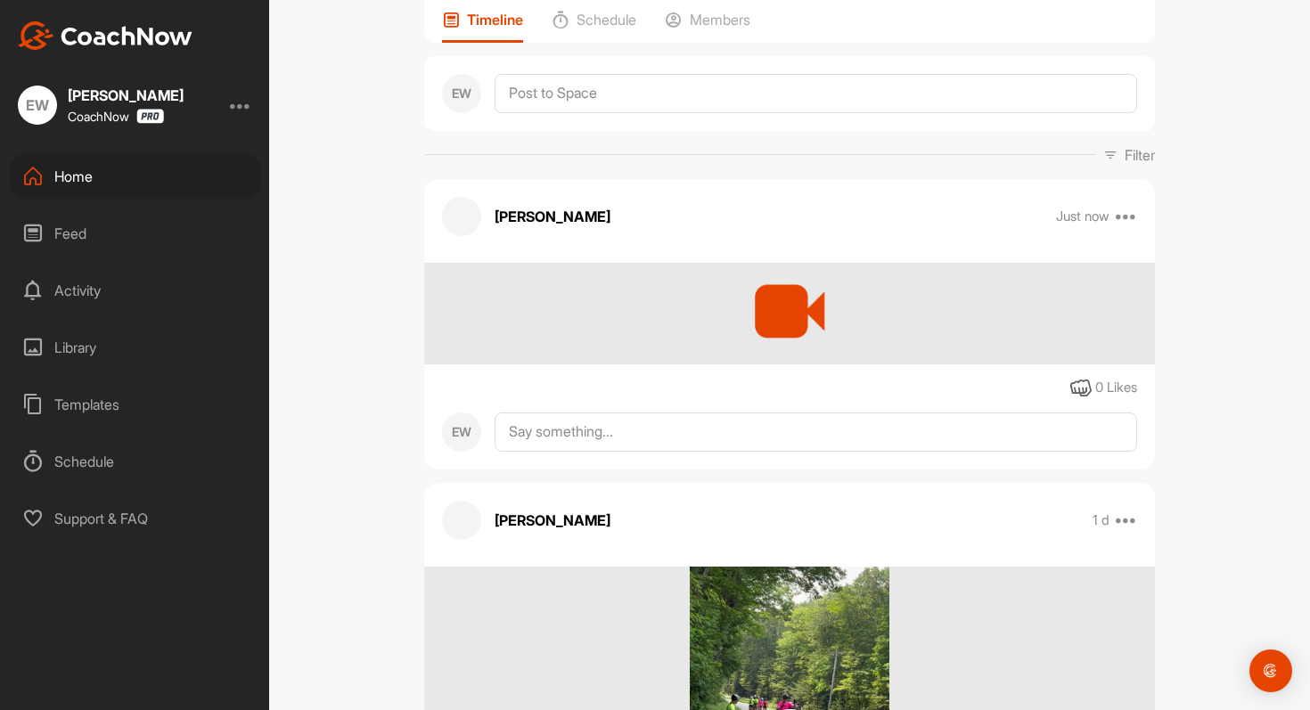
scroll to position [151, 0]
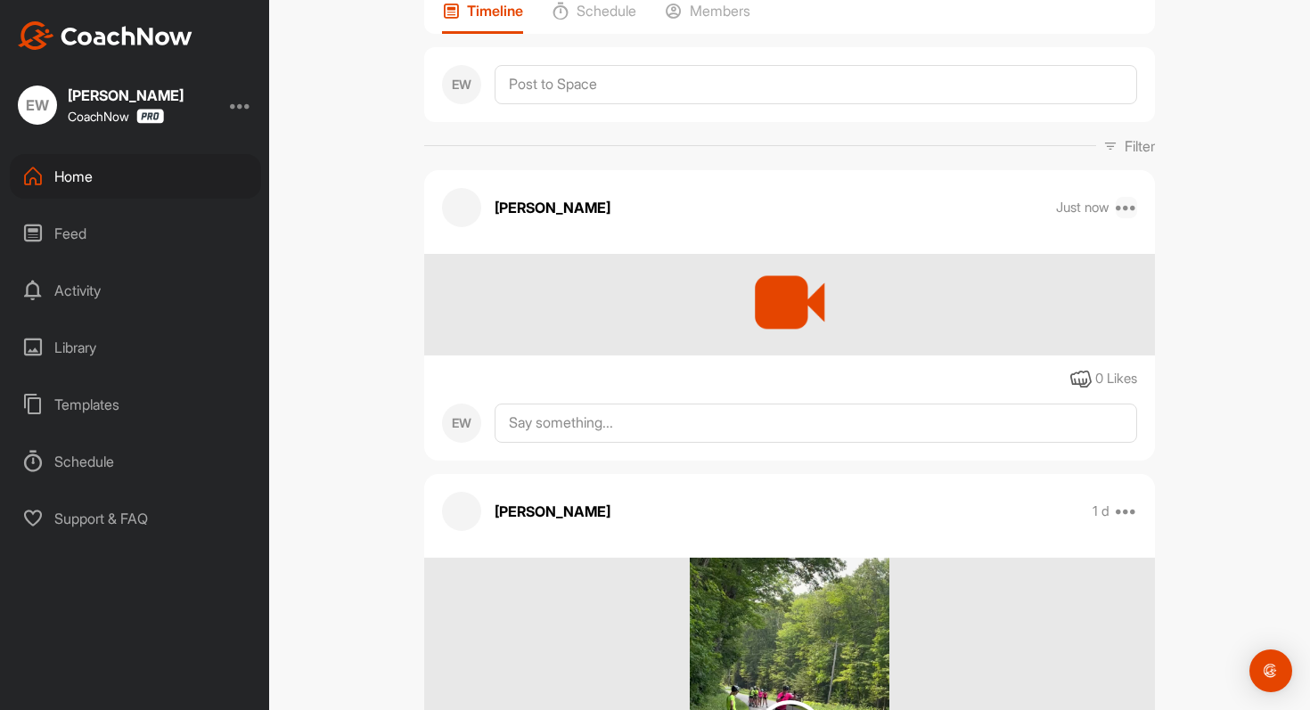
click at [1130, 212] on icon at bounding box center [1126, 207] width 21 height 21
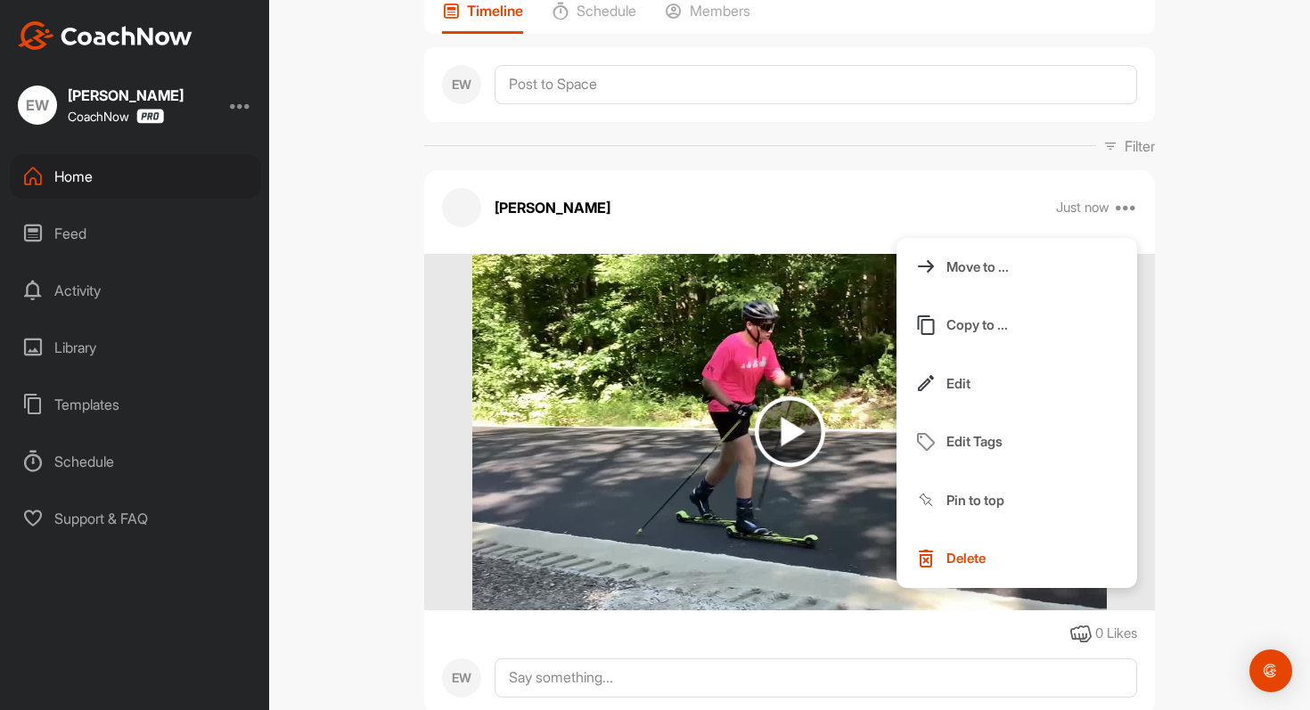
click at [1200, 385] on div "Dean Ayotte Bookings Skiing Space Settings Your Notifications Timeline Schedule…" at bounding box center [789, 355] width 1041 height 710
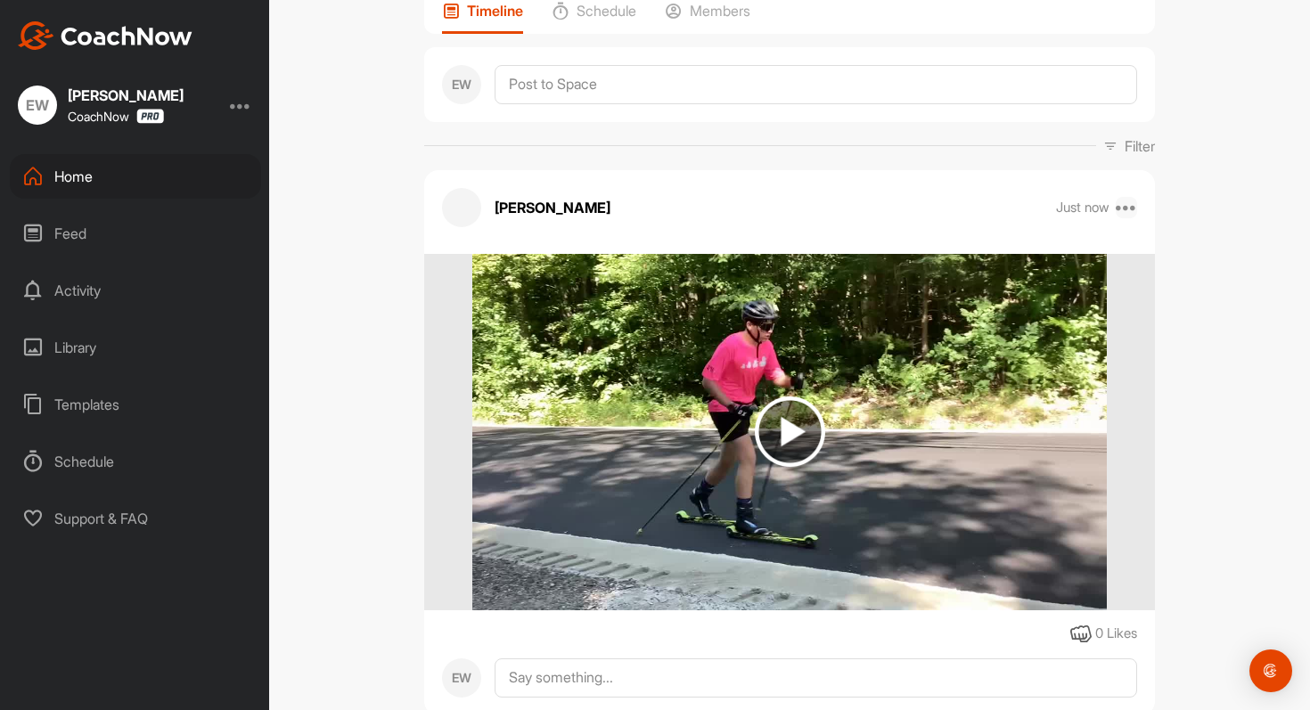
click at [1129, 208] on icon at bounding box center [1126, 207] width 21 height 21
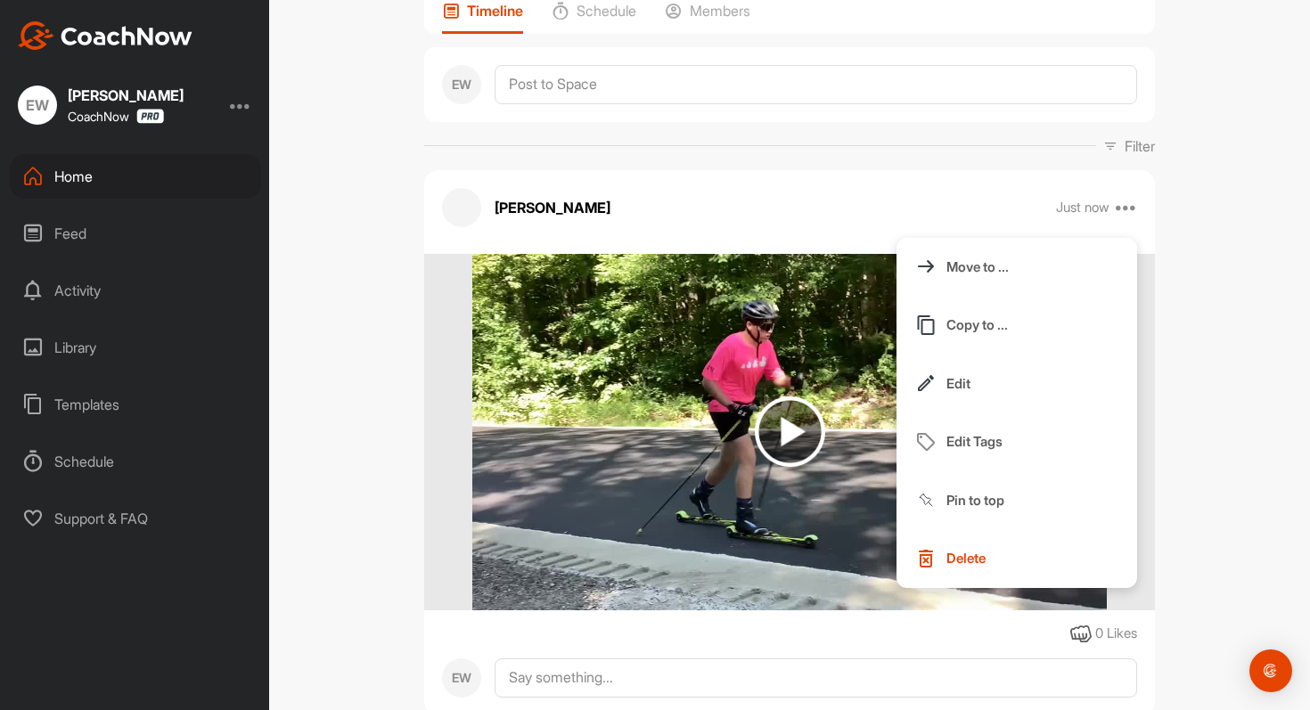
click at [1242, 432] on div "Dean Ayotte Bookings Skiing Space Settings Your Notifications Timeline Schedule…" at bounding box center [789, 355] width 1041 height 710
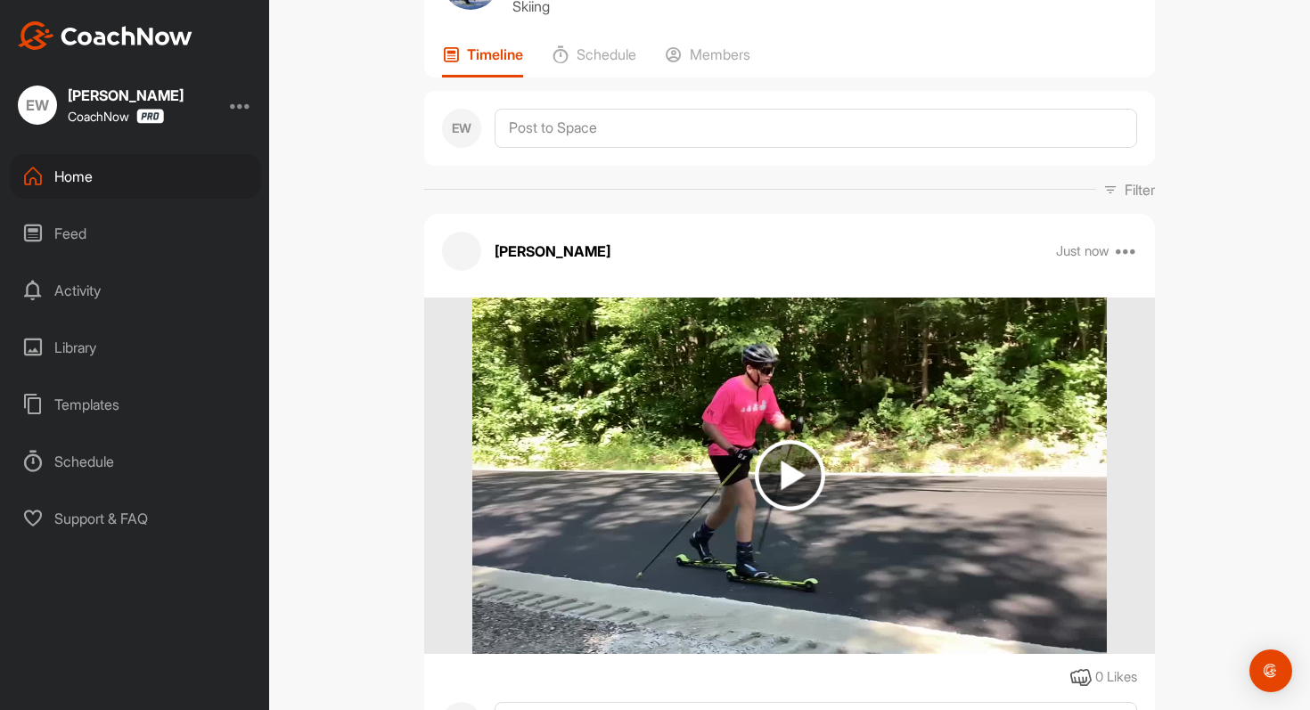
scroll to position [0, 0]
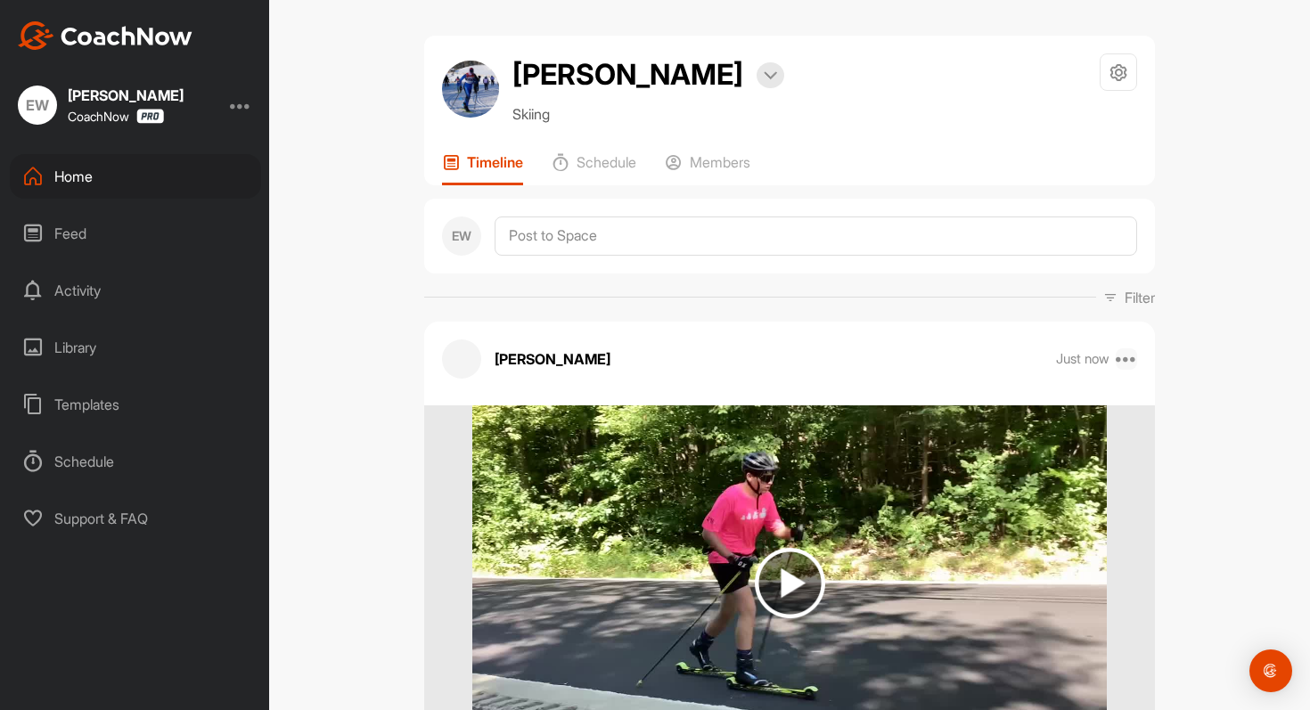
click at [1122, 361] on icon at bounding box center [1126, 358] width 21 height 21
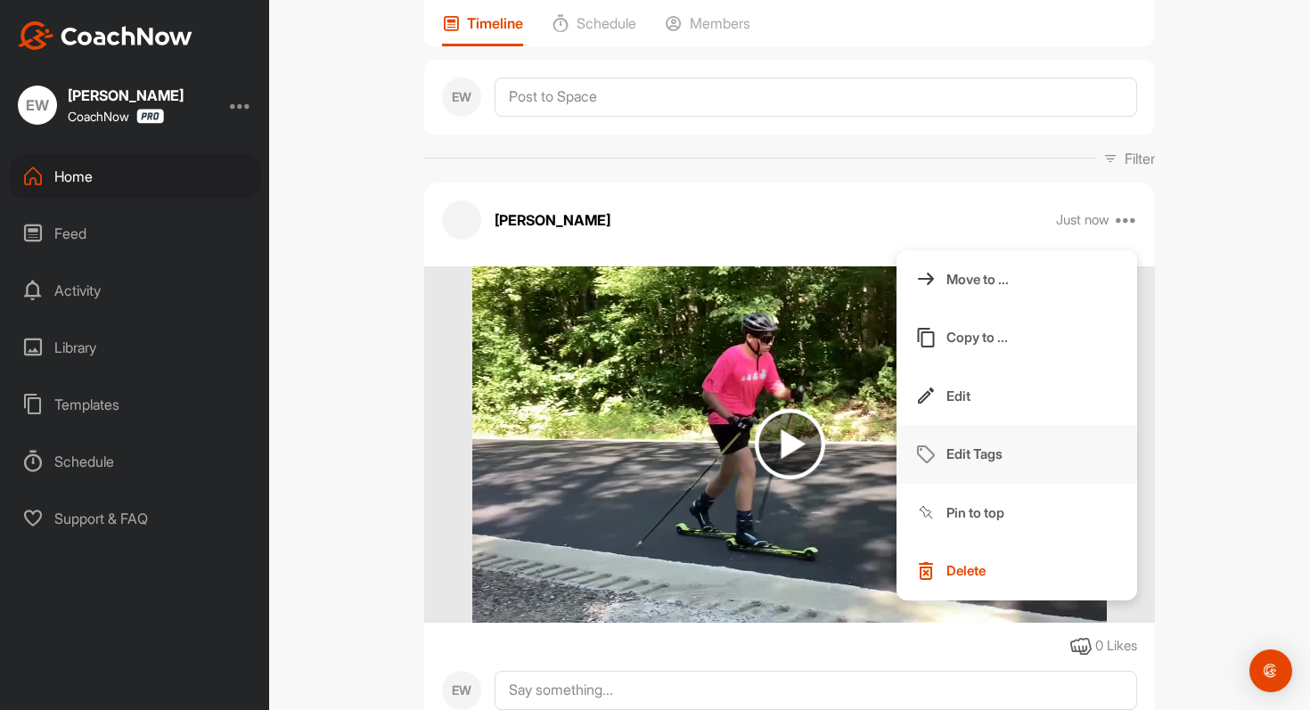
scroll to position [141, 0]
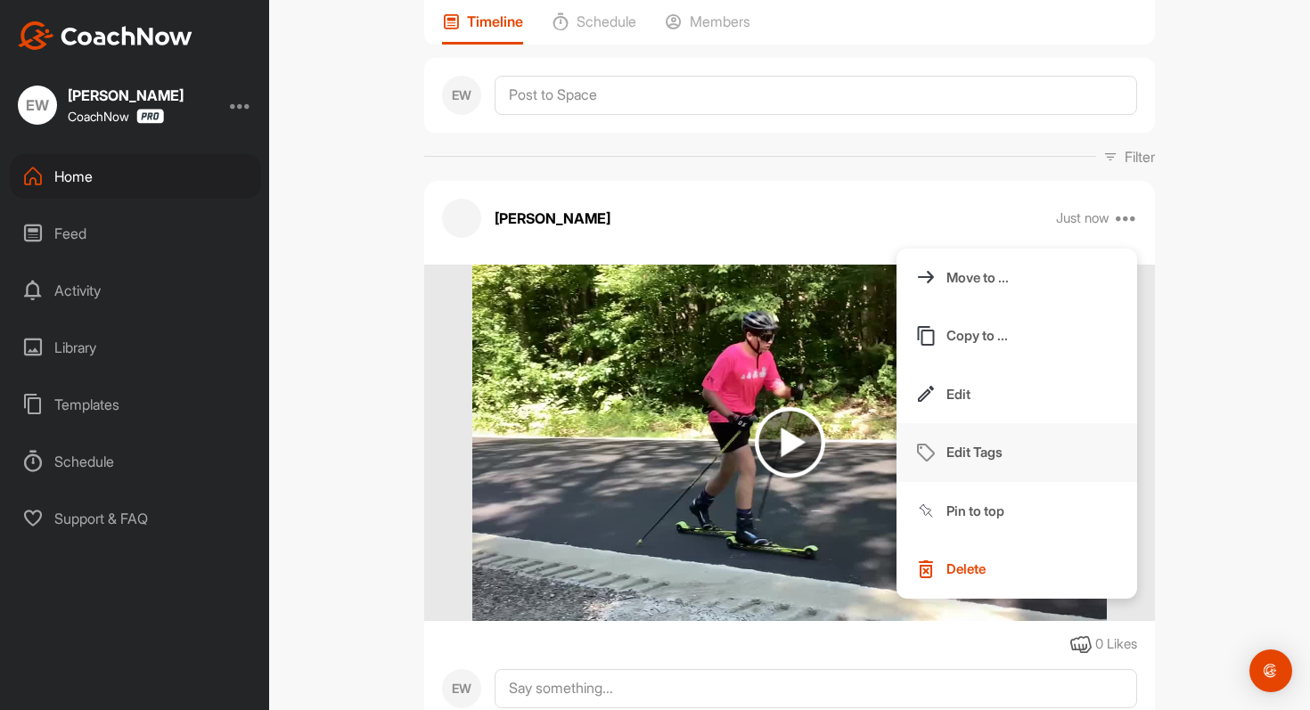
click at [956, 431] on button "Edit Tags" at bounding box center [1017, 452] width 241 height 59
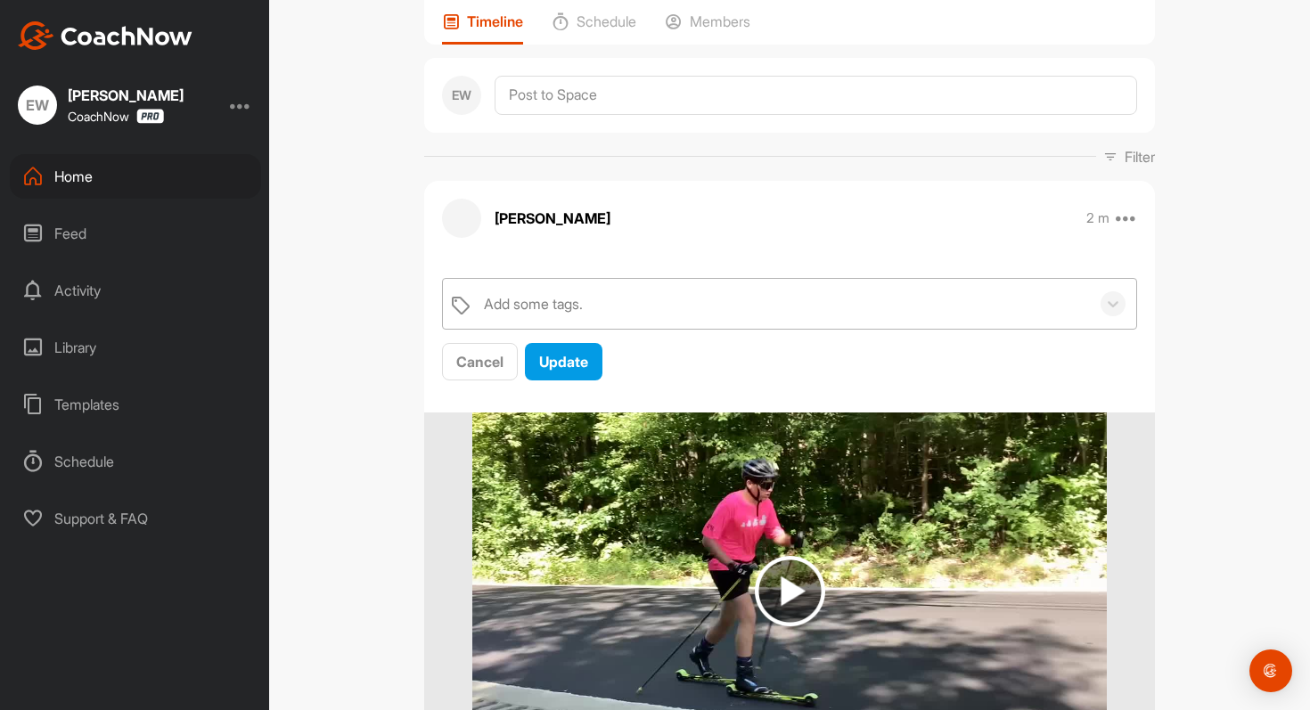
click at [701, 305] on div "Add some tags." at bounding box center [782, 304] width 615 height 50
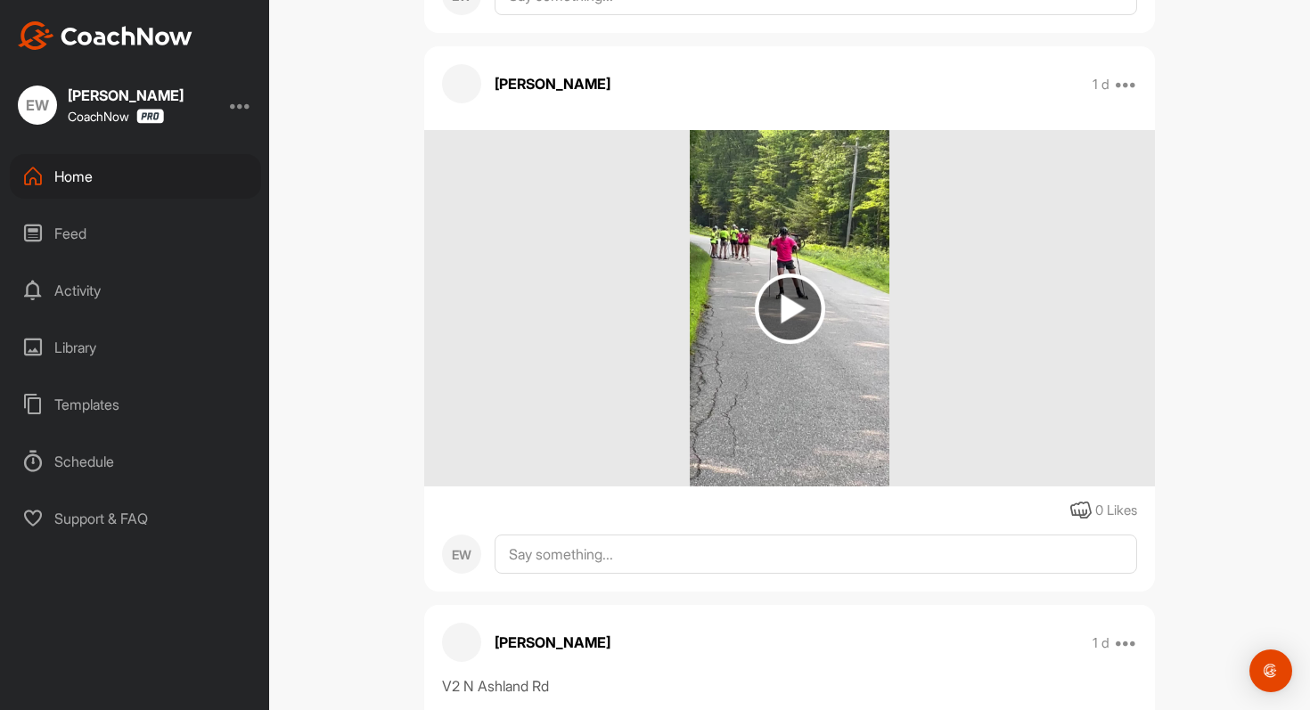
scroll to position [1560, 0]
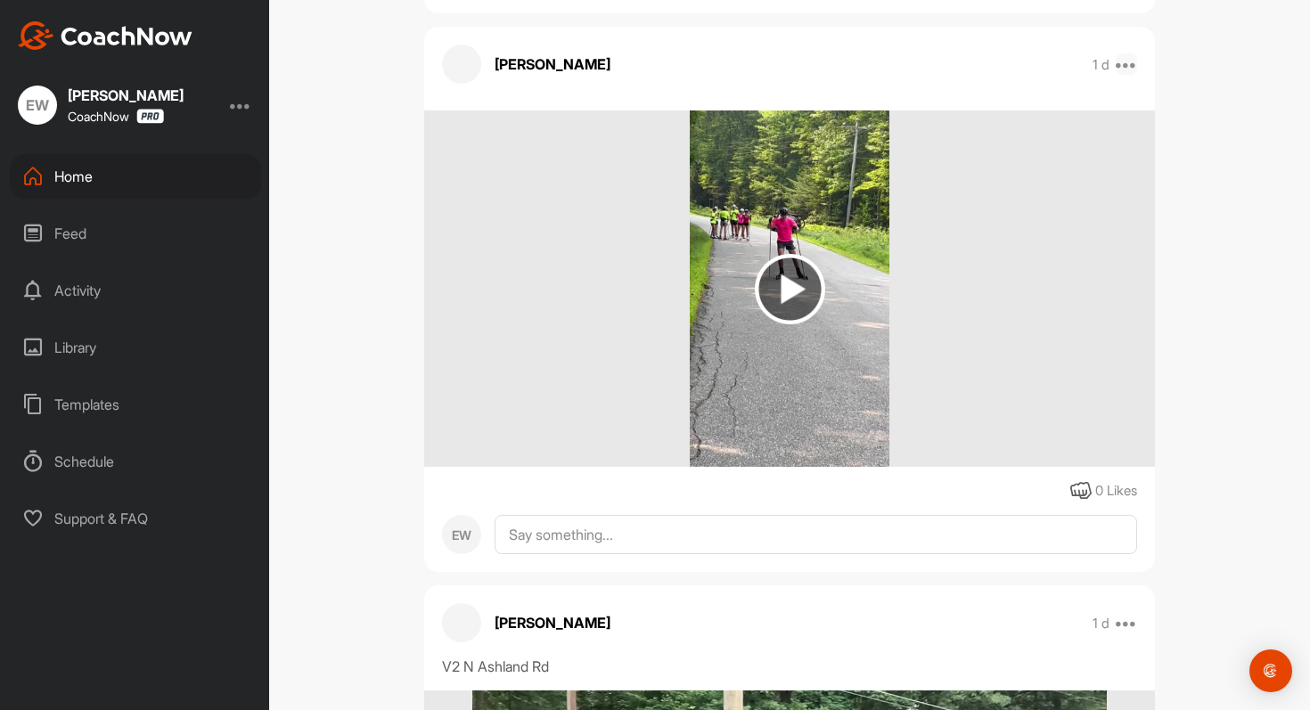
click at [1123, 66] on icon at bounding box center [1126, 63] width 21 height 21
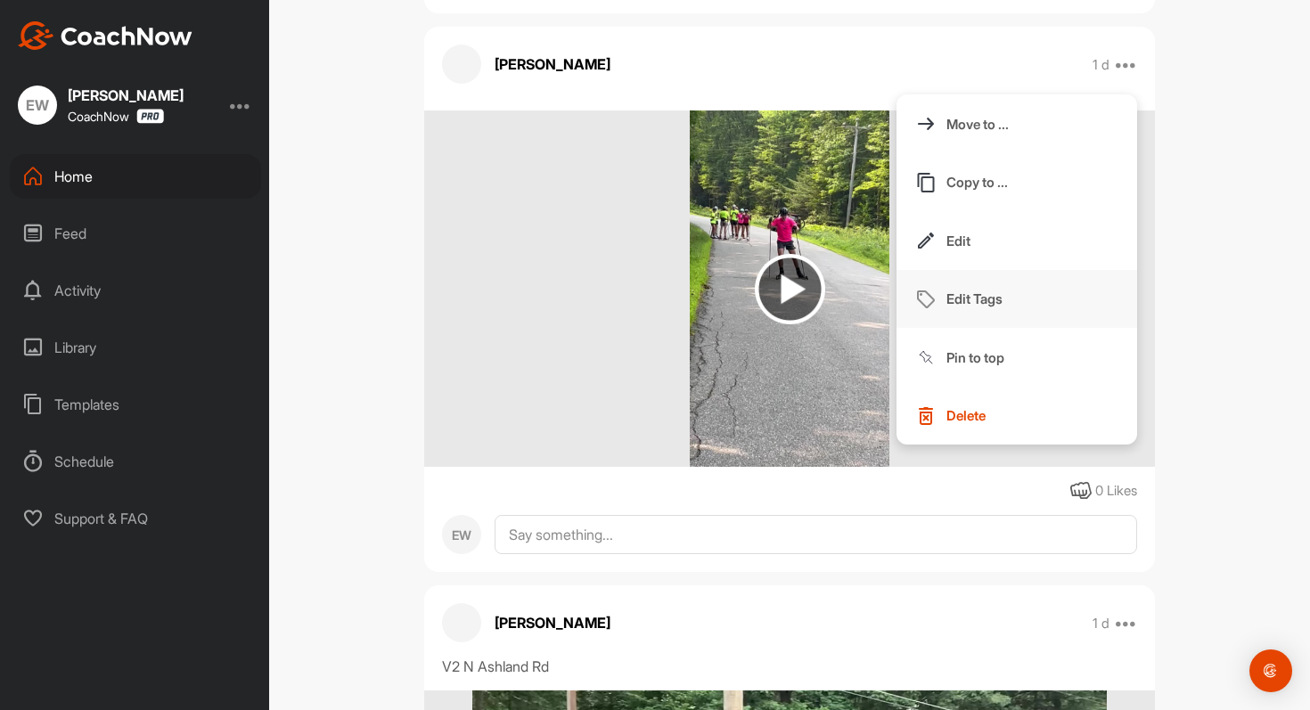
click at [982, 300] on p "Edit Tags" at bounding box center [974, 299] width 56 height 19
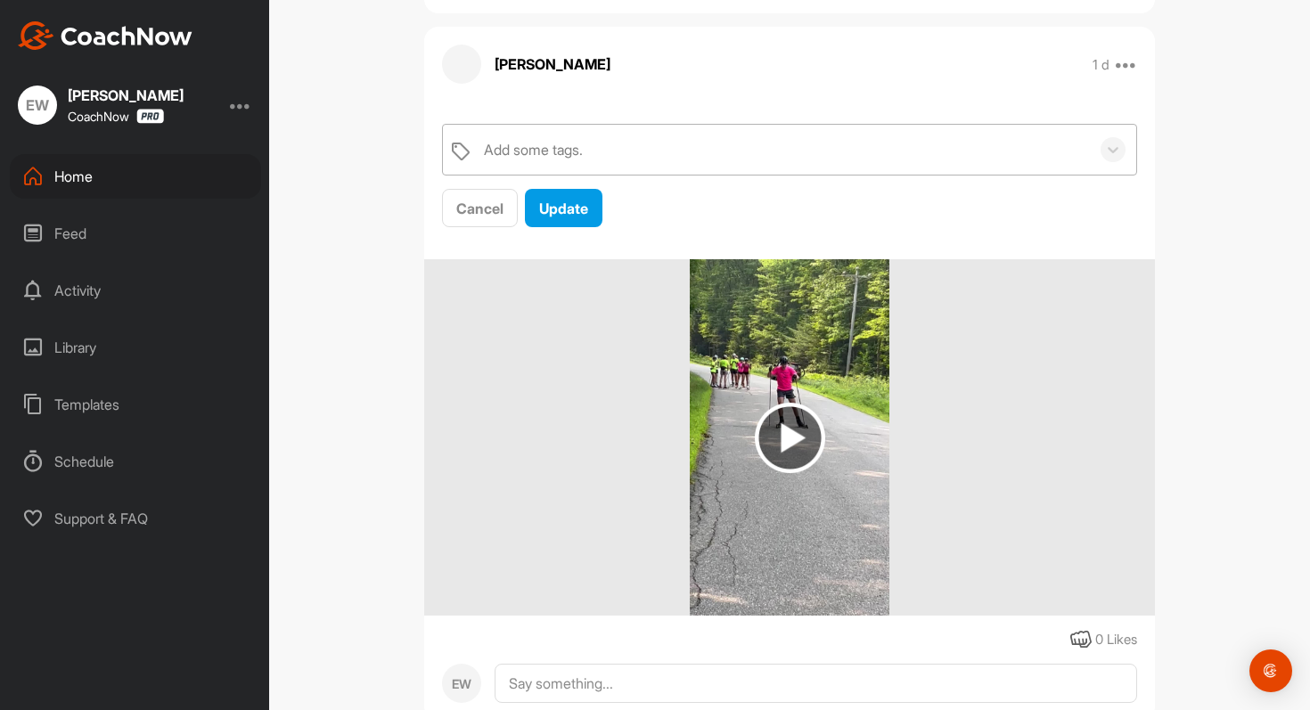
click at [640, 150] on div "Add some tags." at bounding box center [782, 150] width 615 height 50
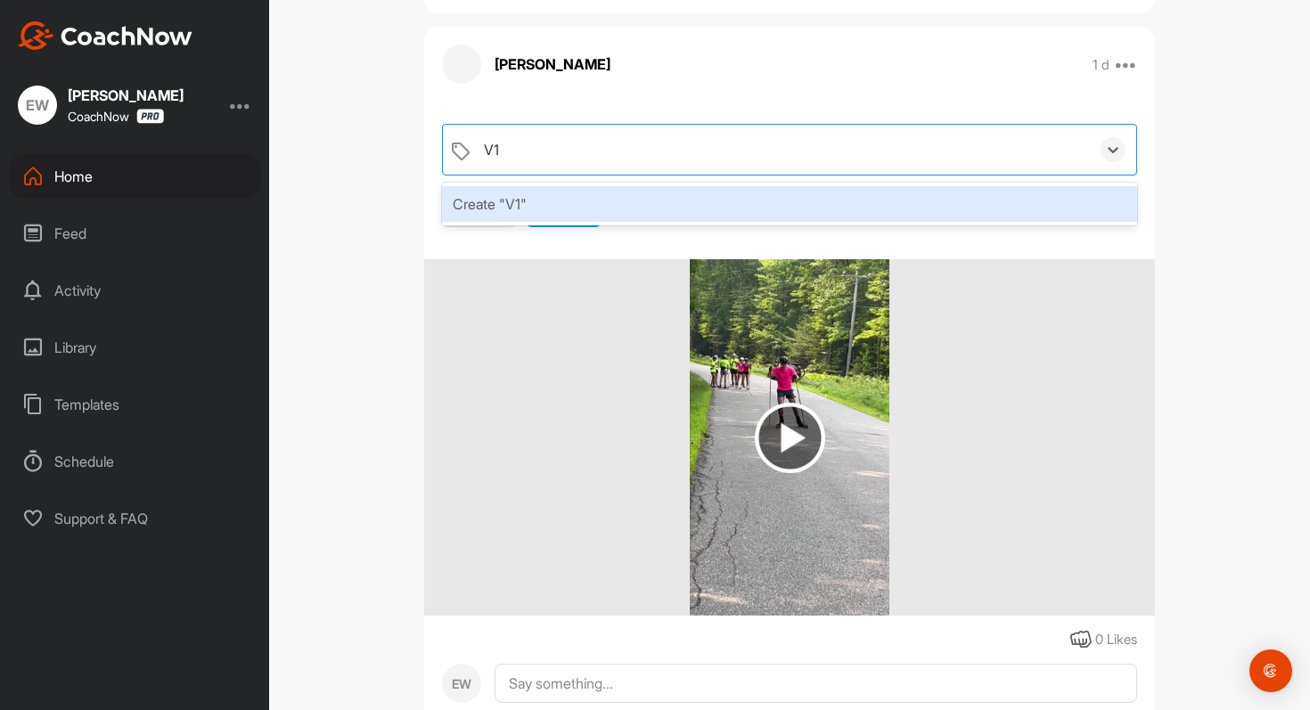
type input "V1"
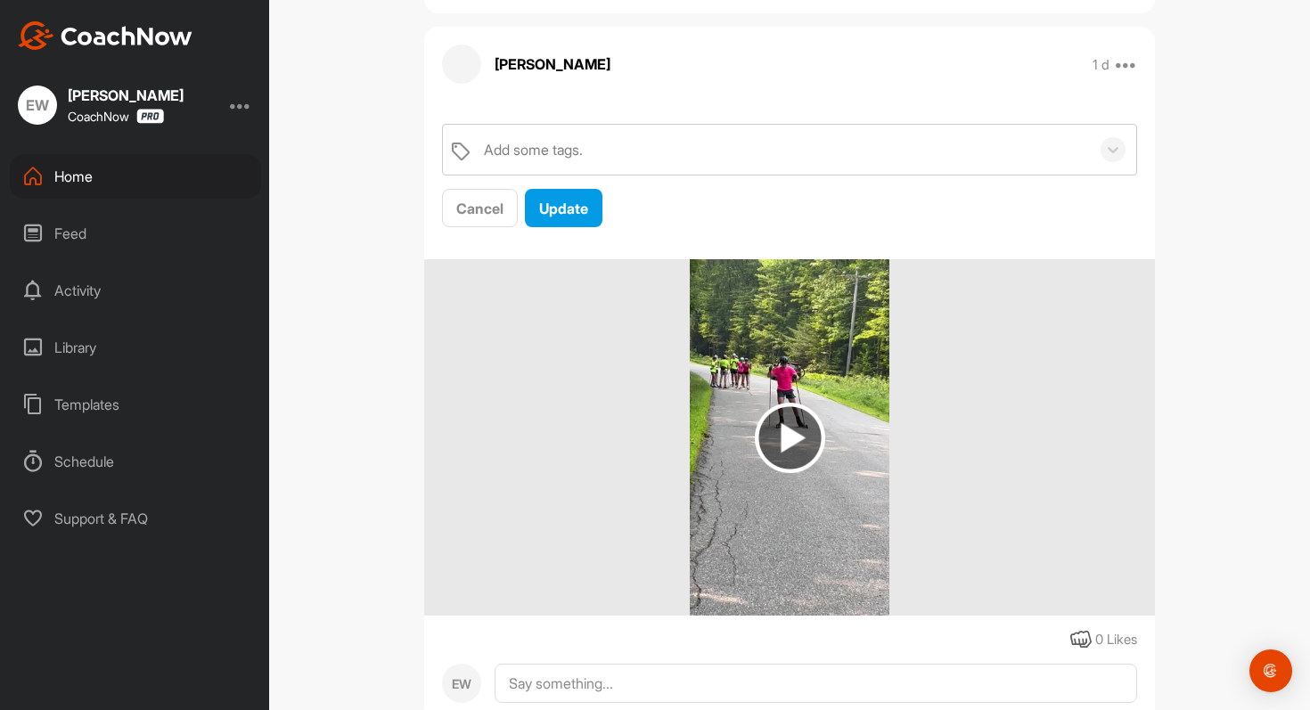
click at [1269, 299] on div "Dean Ayotte Bookings Skiing Space Settings Your Notifications Timeline Schedule…" at bounding box center [789, 355] width 1041 height 710
click at [557, 168] on div "Add some tags." at bounding box center [782, 150] width 615 height 50
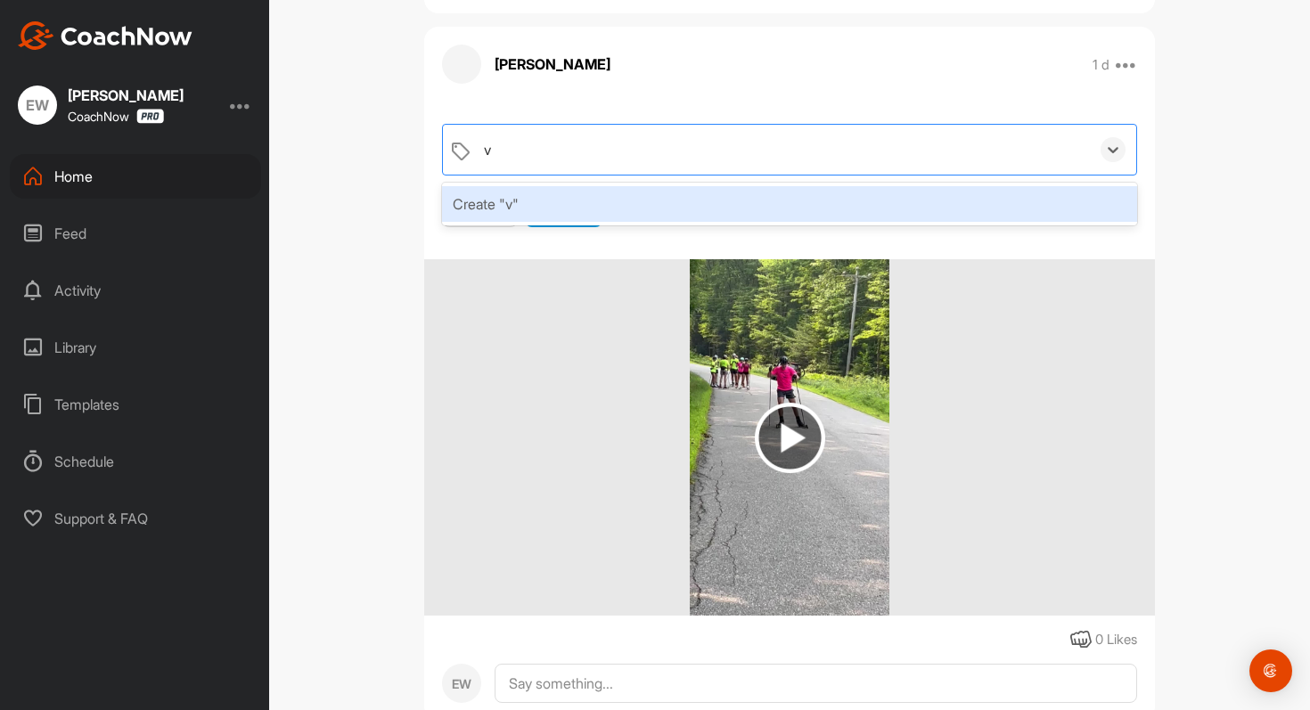
type input "v1"
click at [468, 212] on div "Create "v1"" at bounding box center [789, 204] width 695 height 36
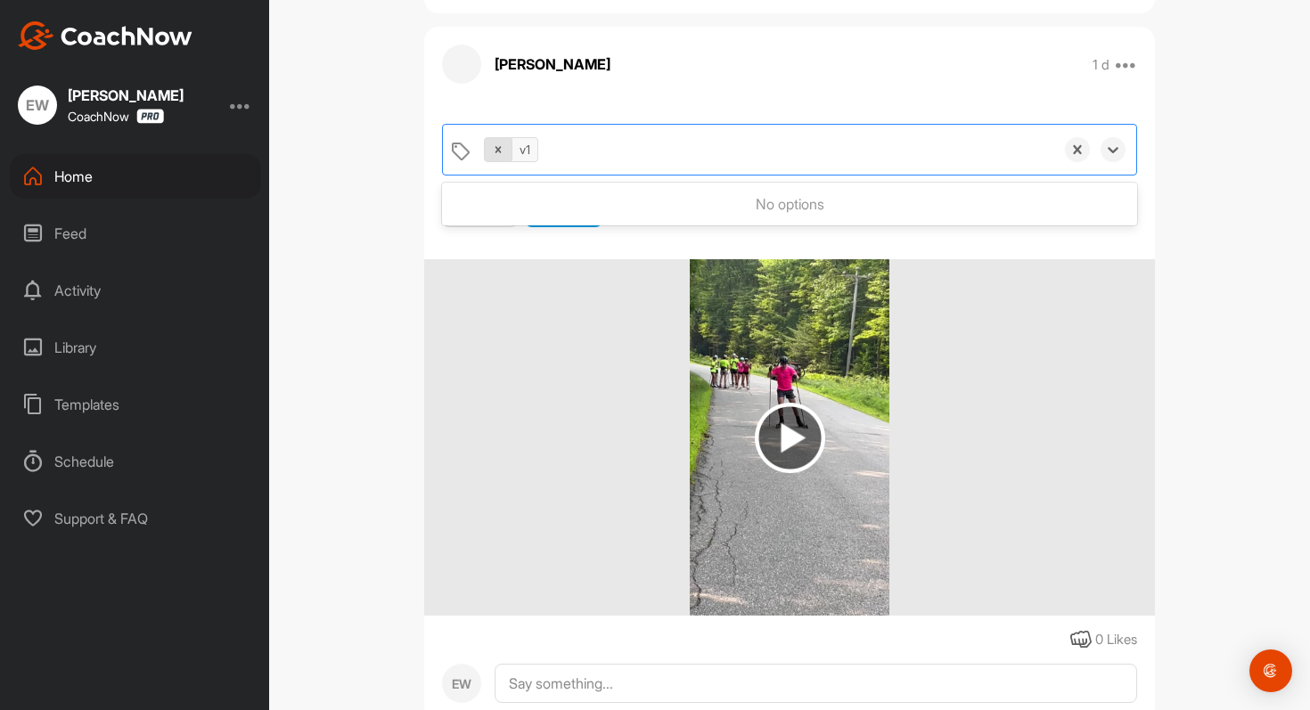
click at [490, 147] on div at bounding box center [499, 149] width 28 height 23
click at [504, 154] on div "Add some tags." at bounding box center [533, 149] width 99 height 21
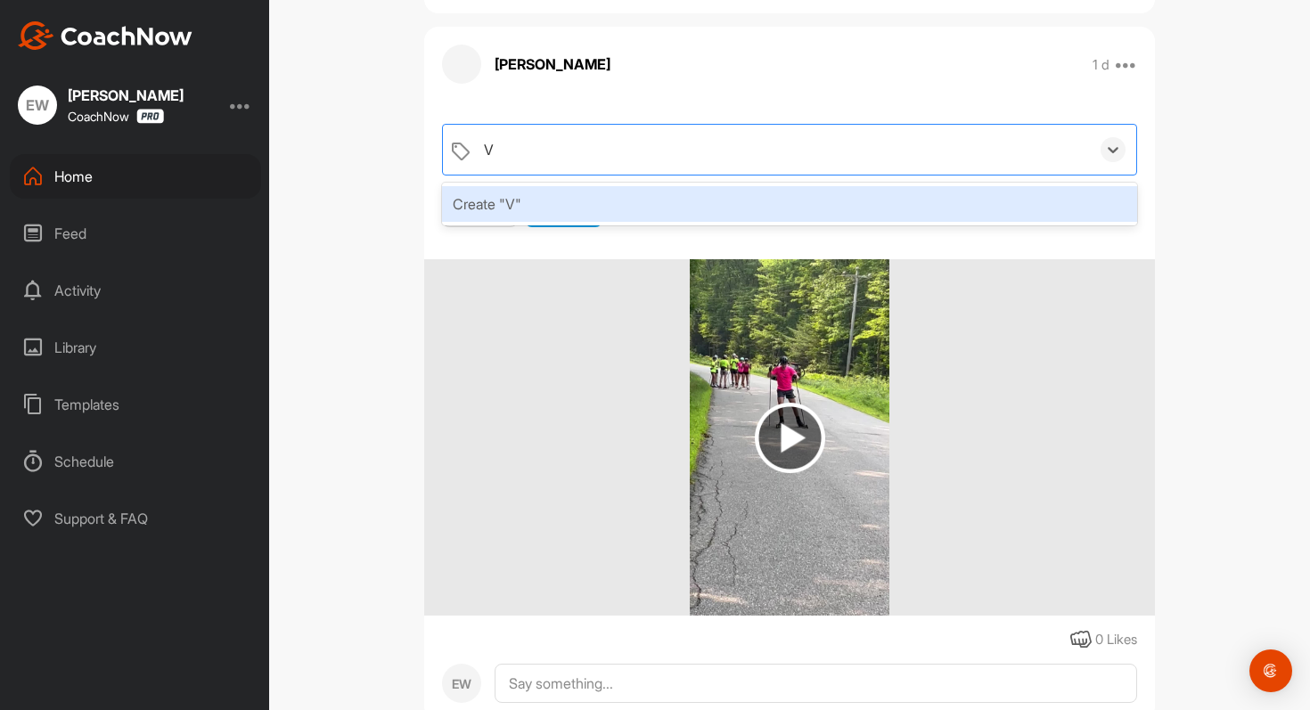
type input "V1"
click at [487, 196] on div "Create "V1"" at bounding box center [789, 204] width 695 height 36
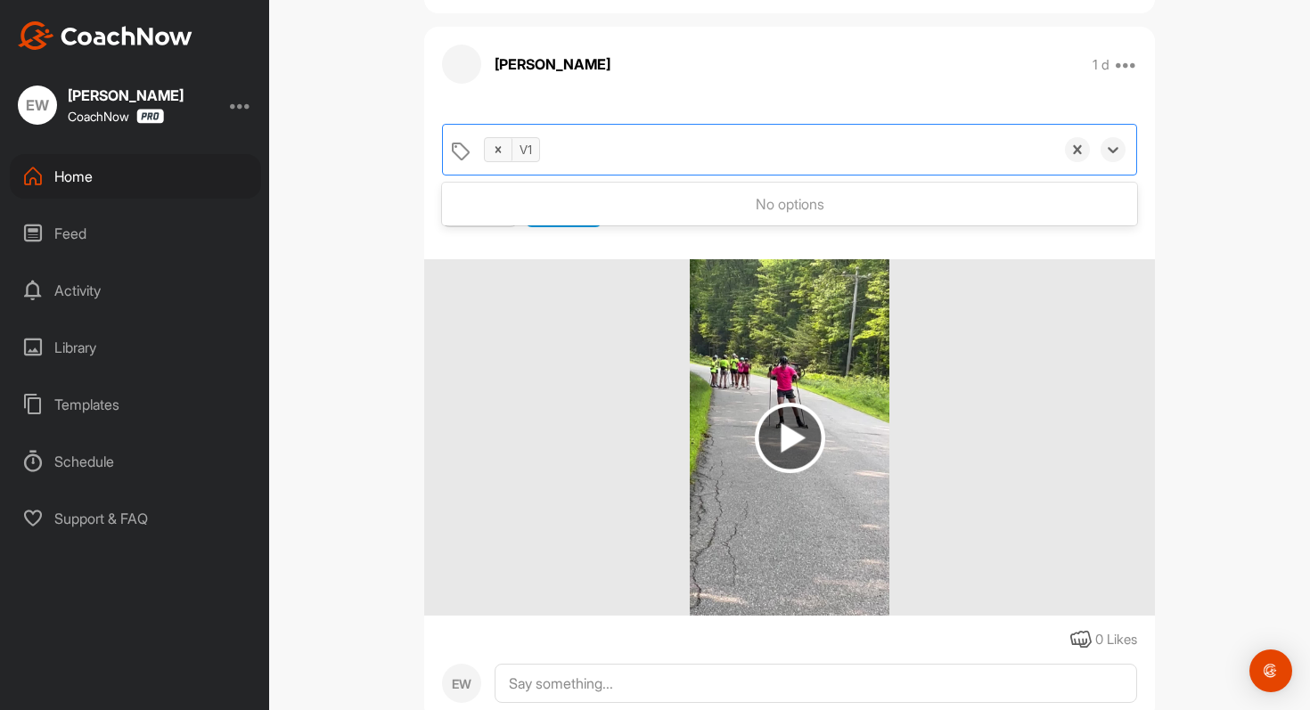
click at [1238, 190] on div "Dean Ayotte Bookings Skiing Space Settings Your Notifications Timeline Schedule…" at bounding box center [789, 355] width 1041 height 710
click at [568, 206] on span "Update" at bounding box center [563, 209] width 49 height 18
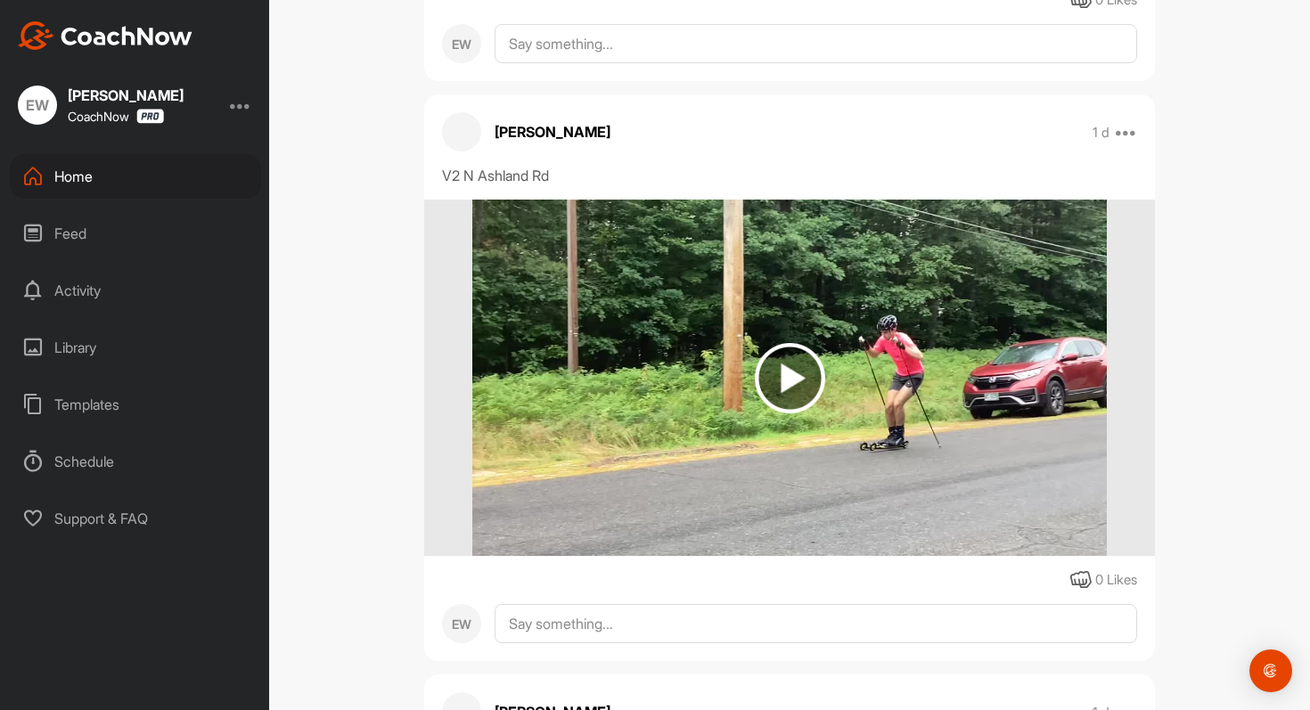
scroll to position [2091, 0]
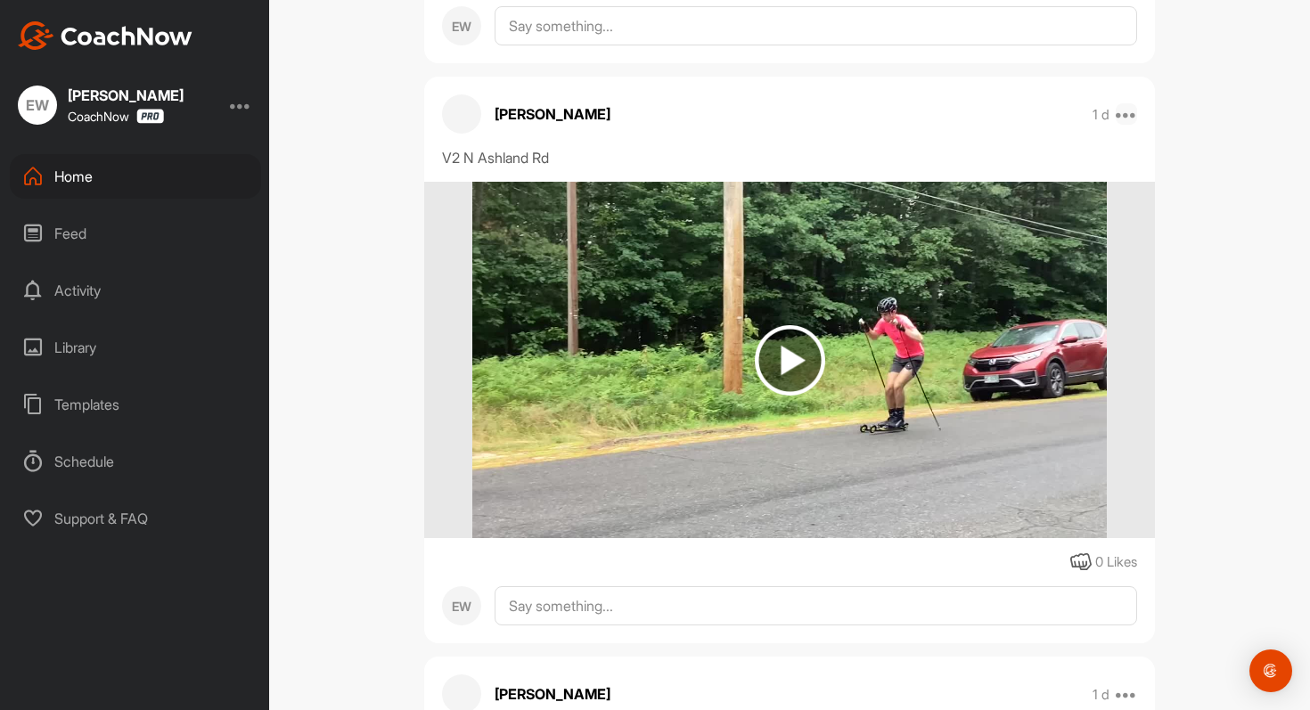
click at [1136, 112] on icon at bounding box center [1126, 113] width 21 height 21
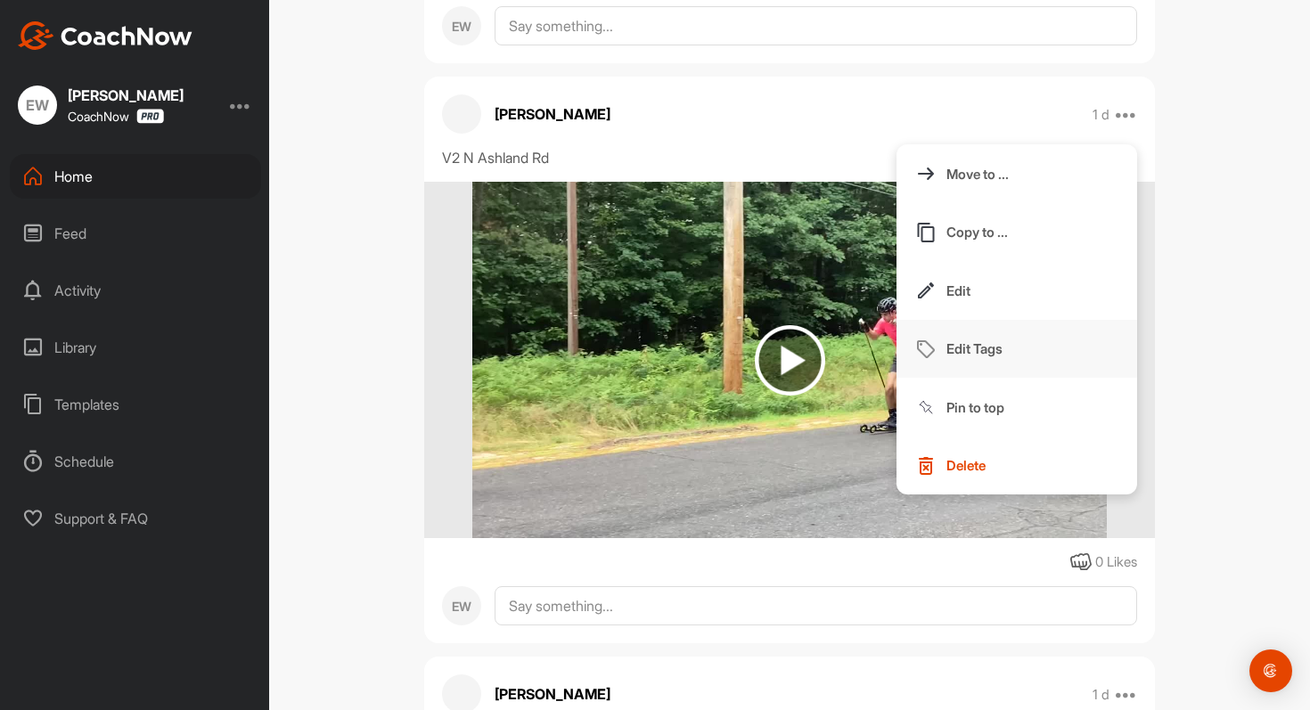
click at [978, 344] on p "Edit Tags" at bounding box center [974, 349] width 56 height 19
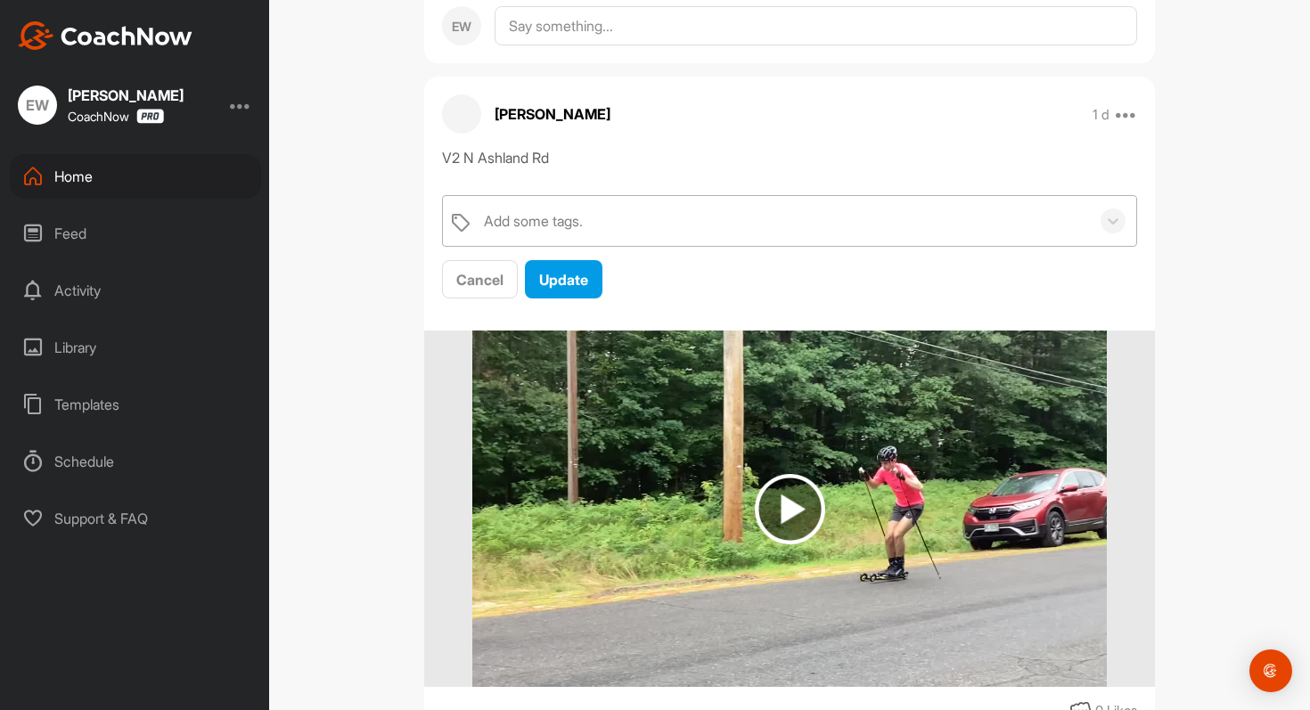
click at [642, 218] on div "Add some tags." at bounding box center [782, 221] width 615 height 50
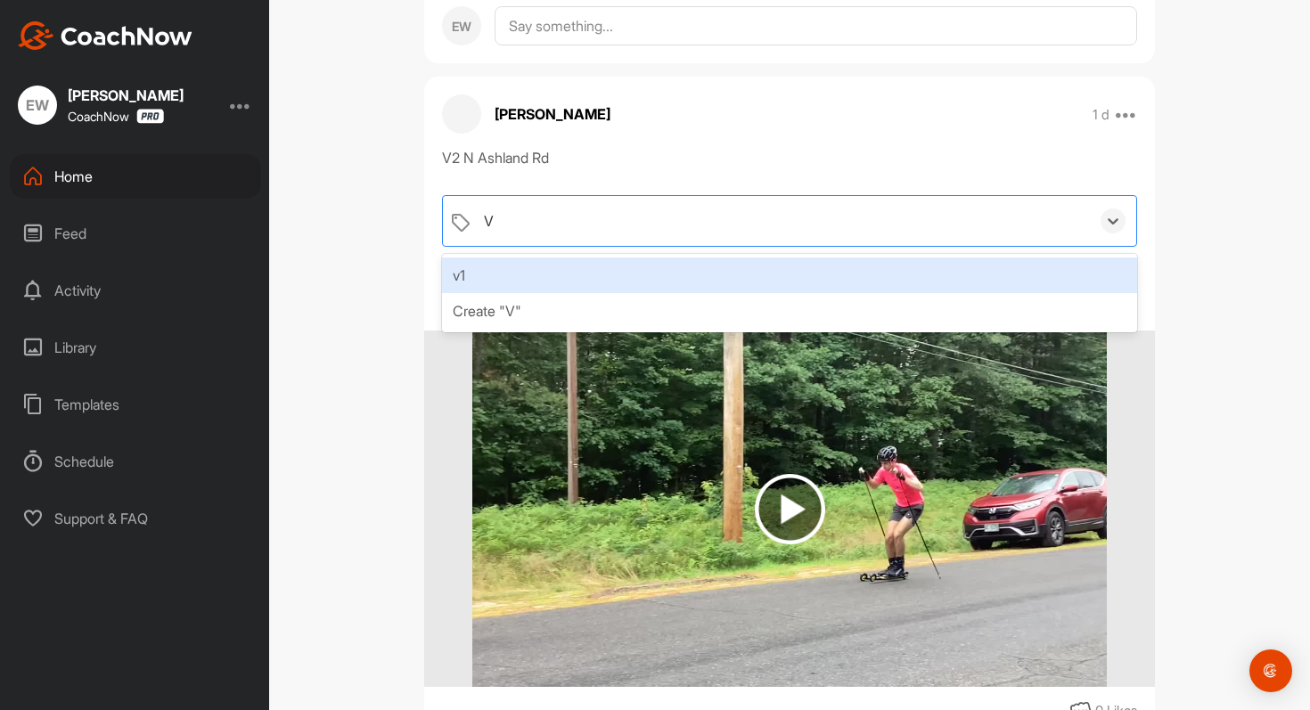
type input "V2"
click at [737, 284] on div "Create "V2"" at bounding box center [789, 276] width 695 height 36
click at [530, 225] on div "V2" at bounding box center [526, 221] width 29 height 29
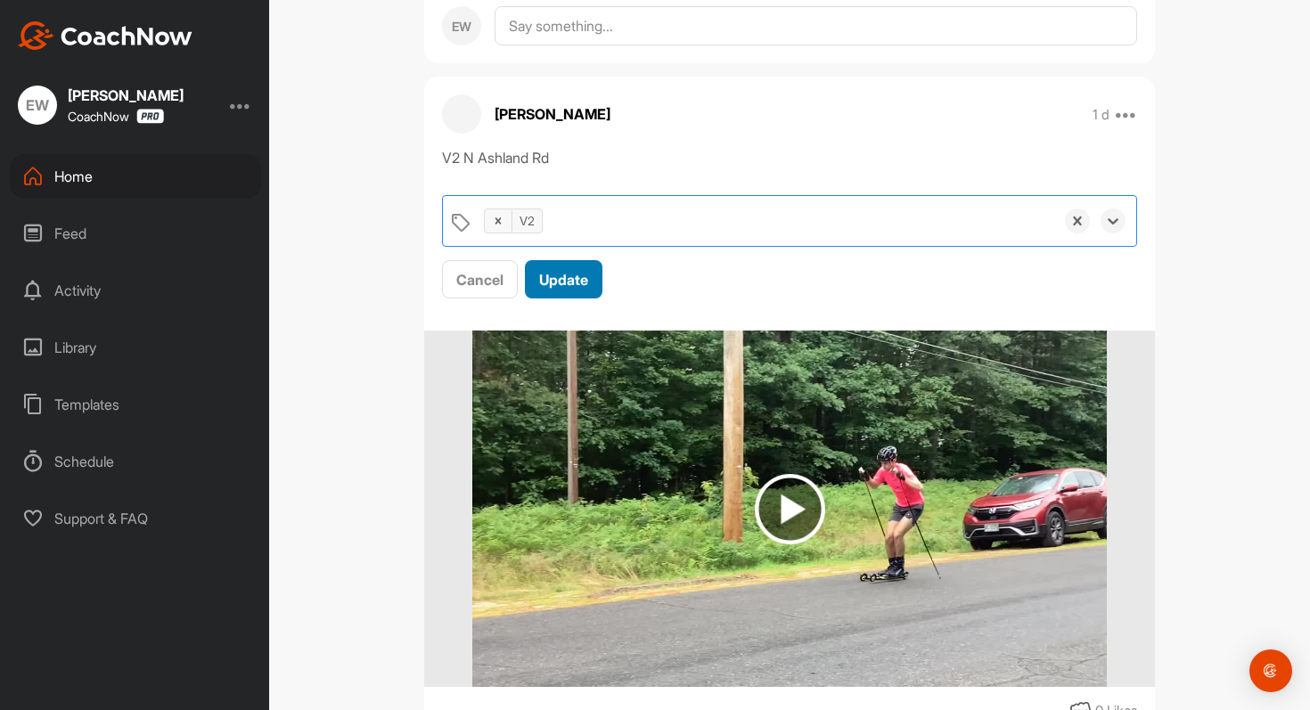
click at [560, 272] on span "Update" at bounding box center [563, 280] width 49 height 18
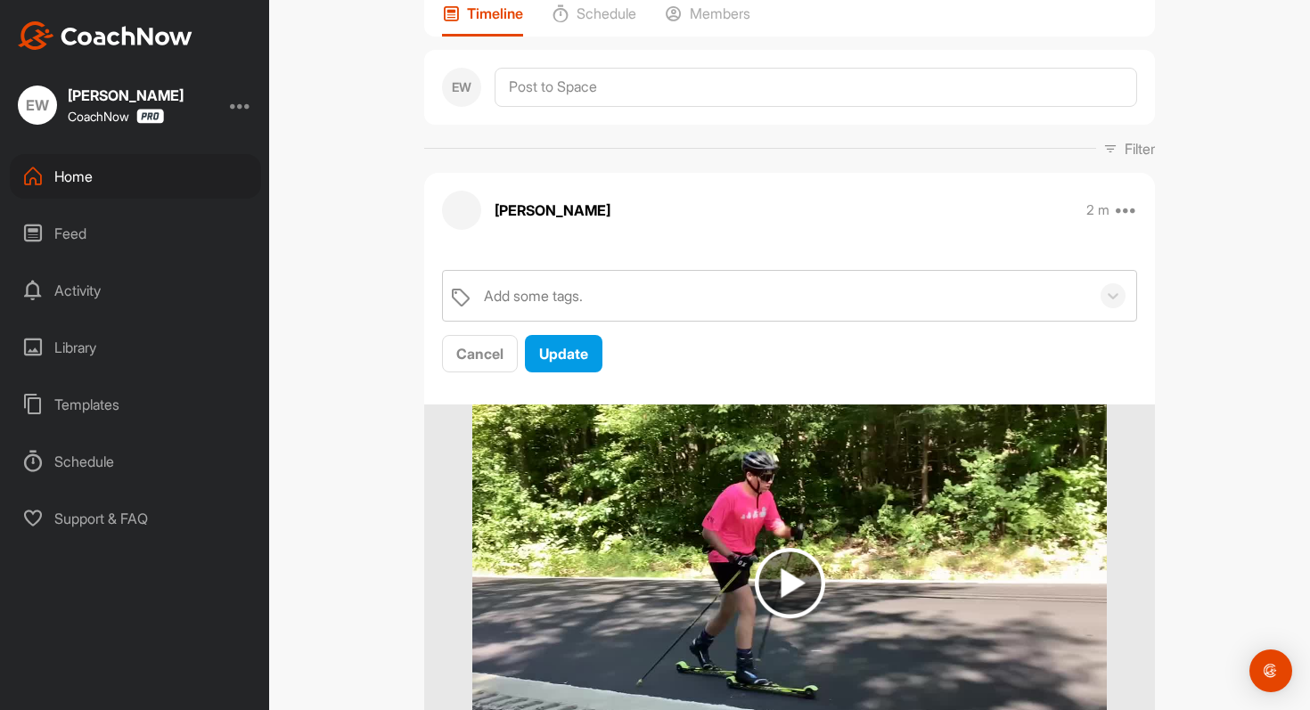
scroll to position [0, 0]
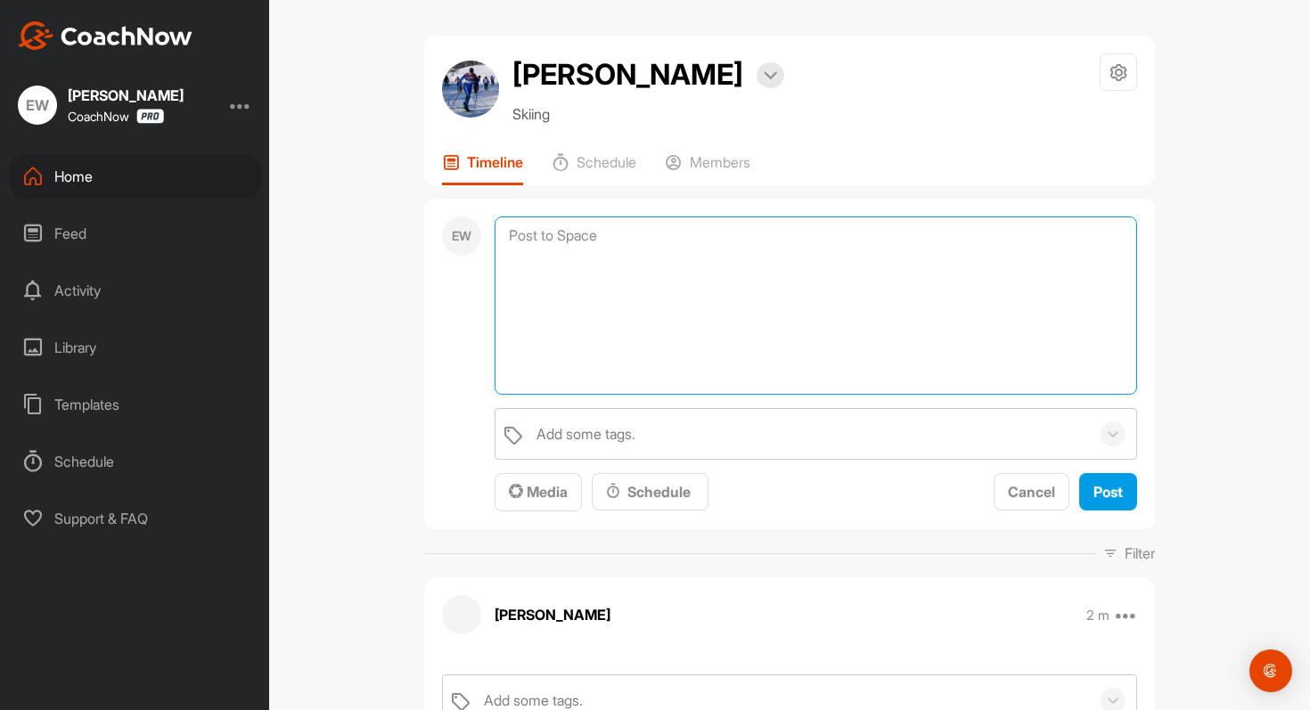
click at [581, 225] on textarea at bounding box center [816, 306] width 643 height 178
click at [1304, 266] on div "Dean Ayotte Bookings Skiing Space Settings Your Notifications Timeline Schedule…" at bounding box center [789, 355] width 1041 height 710
click at [1232, 116] on div "Dean Ayotte Bookings Skiing Space Settings Your Notifications Timeline Schedule…" at bounding box center [789, 355] width 1041 height 710
click at [1248, 153] on div "Dean Ayotte Bookings Skiing Space Settings Your Notifications Timeline Schedule…" at bounding box center [789, 355] width 1041 height 710
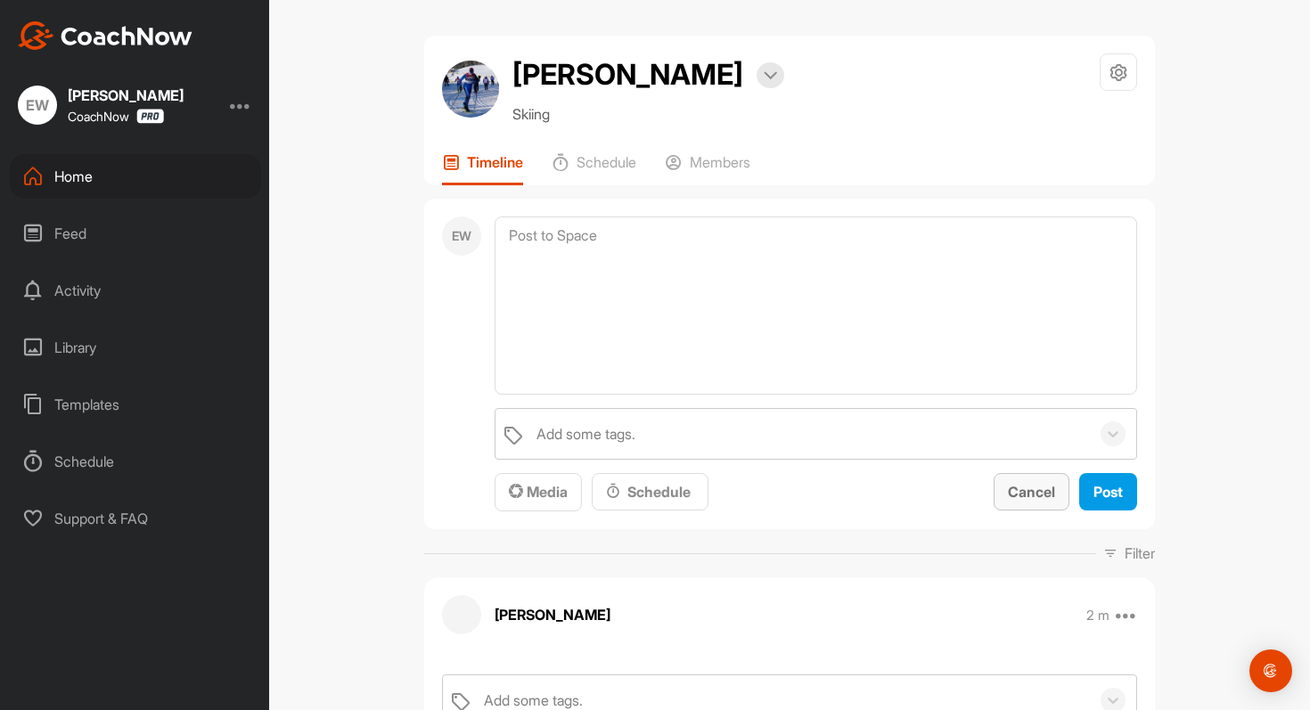
click at [1041, 483] on span "Cancel" at bounding box center [1031, 492] width 47 height 18
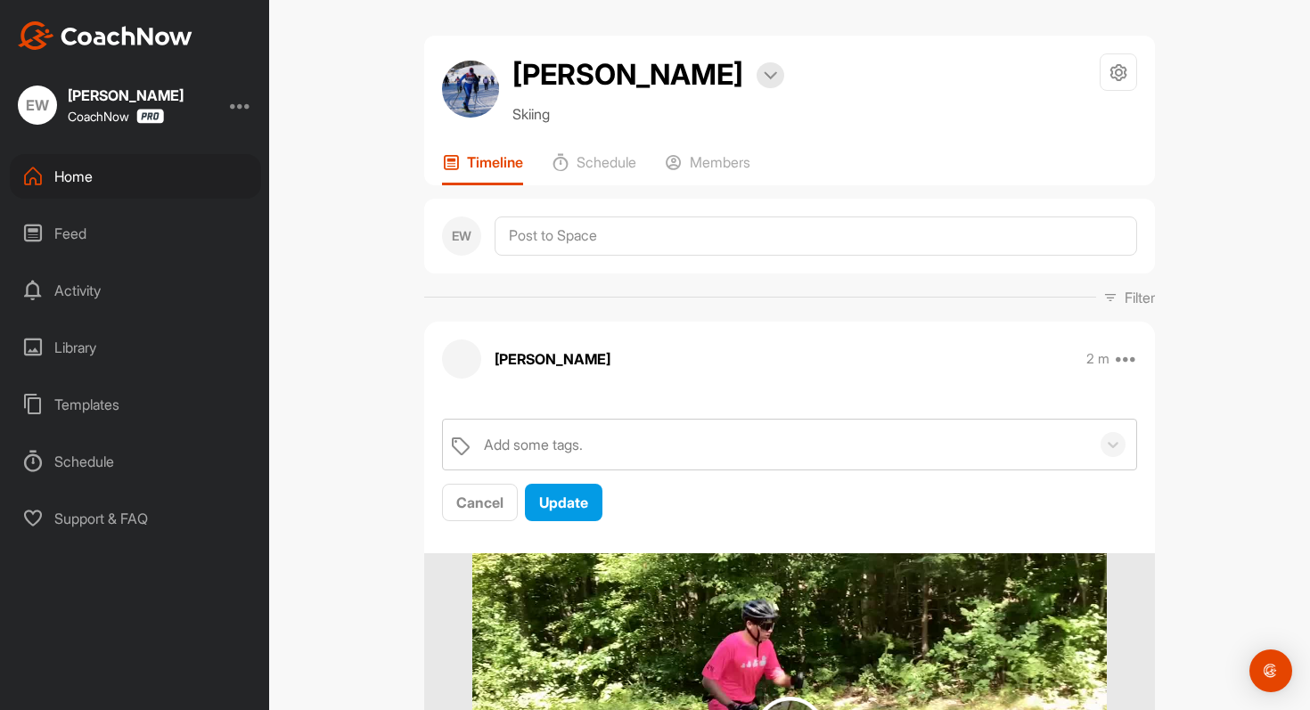
click at [1127, 297] on p "Filter" at bounding box center [1140, 297] width 30 height 21
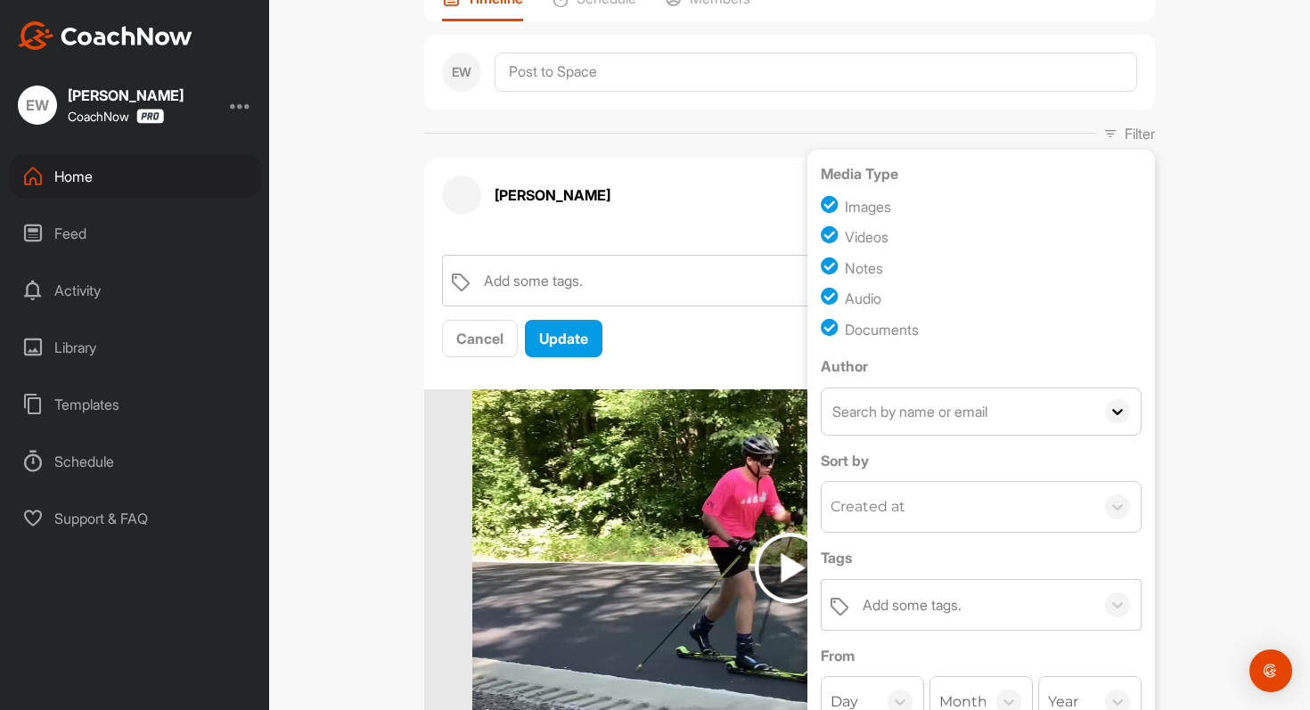
scroll to position [168, 0]
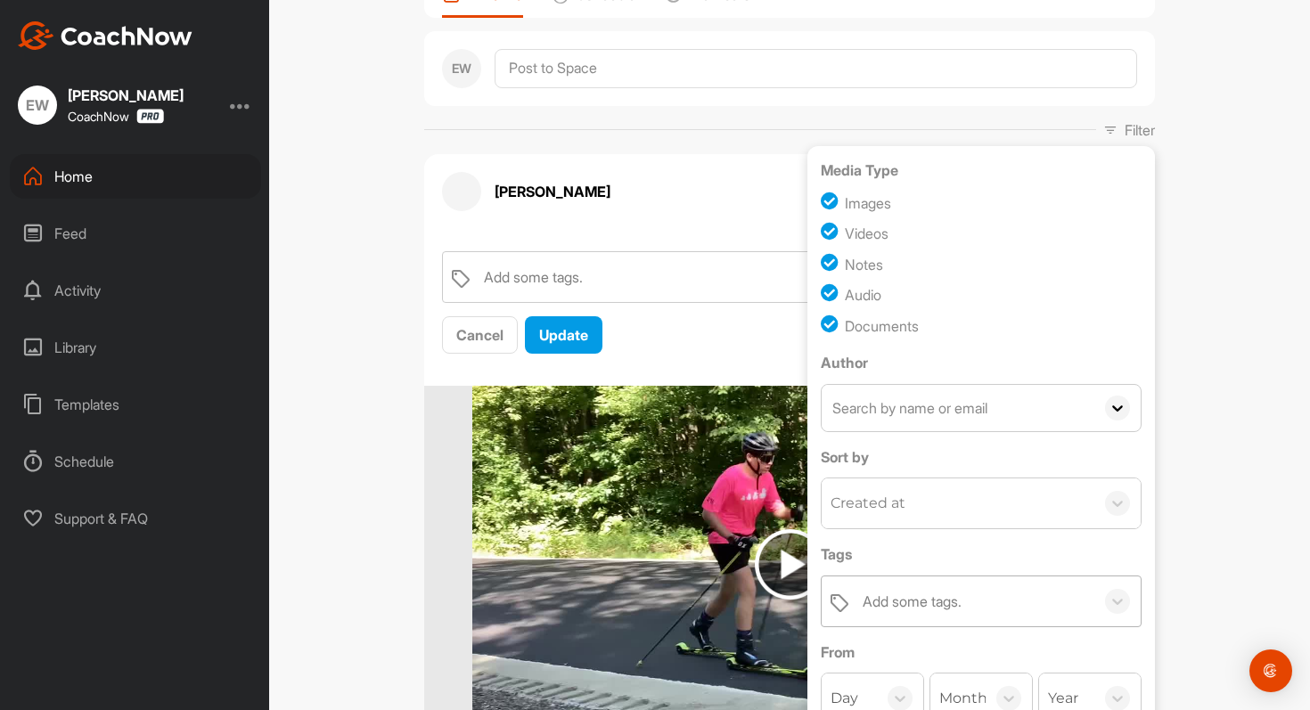
click at [1046, 617] on div "Add some tags." at bounding box center [974, 602] width 241 height 50
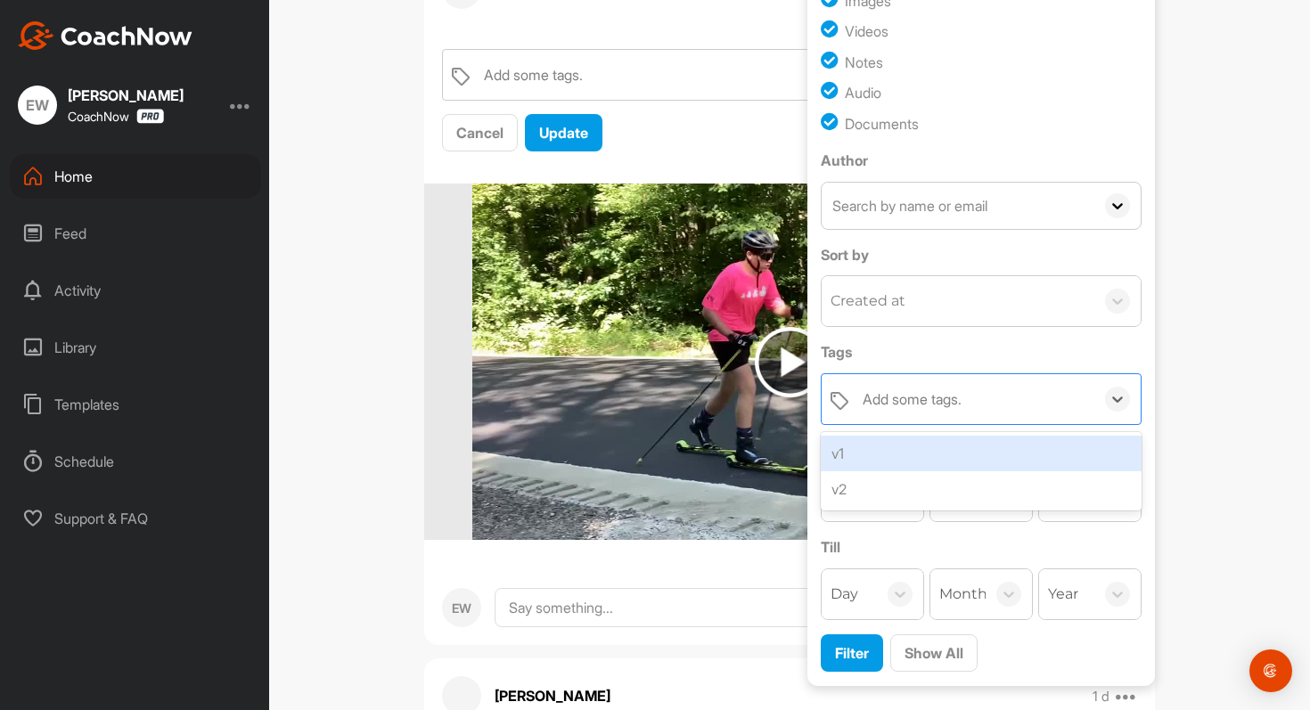
scroll to position [427, 0]
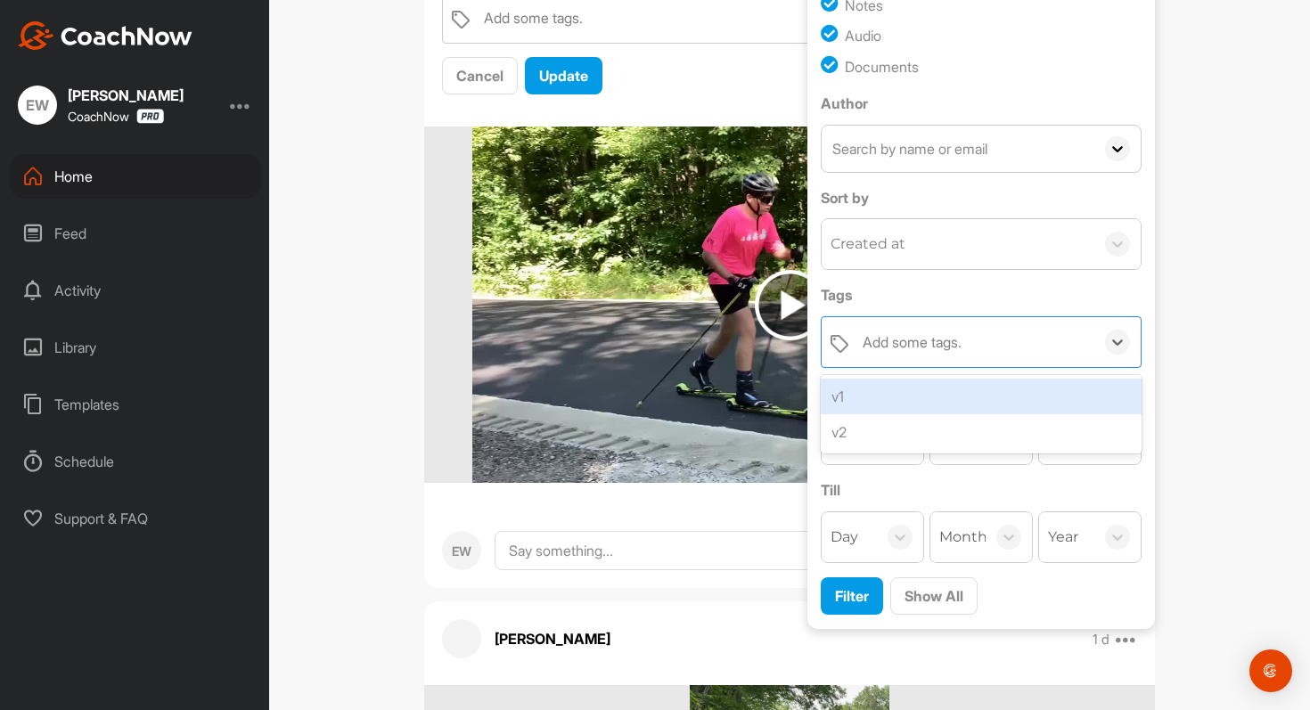
click at [926, 401] on div "v1" at bounding box center [981, 397] width 321 height 36
click at [1195, 359] on div "Dean Ayotte Bookings Skiing Space Settings Your Notifications Timeline Schedule…" at bounding box center [789, 355] width 1041 height 710
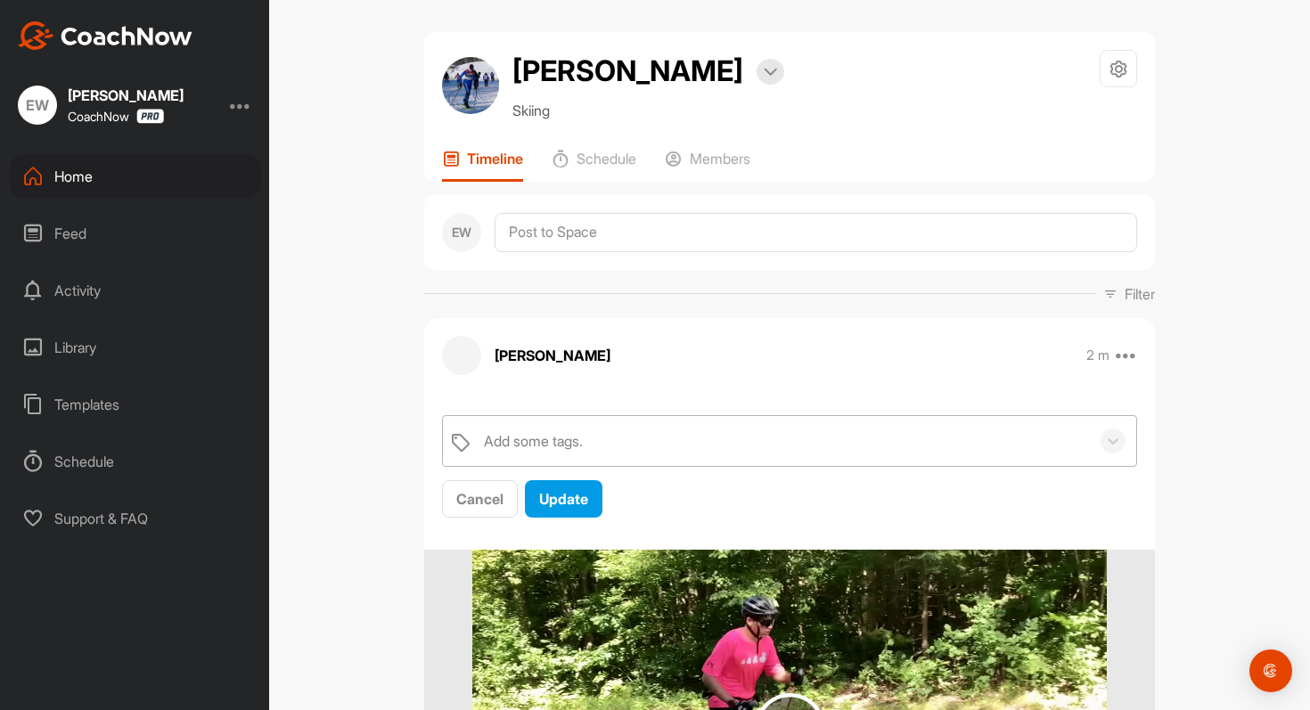
scroll to position [0, 0]
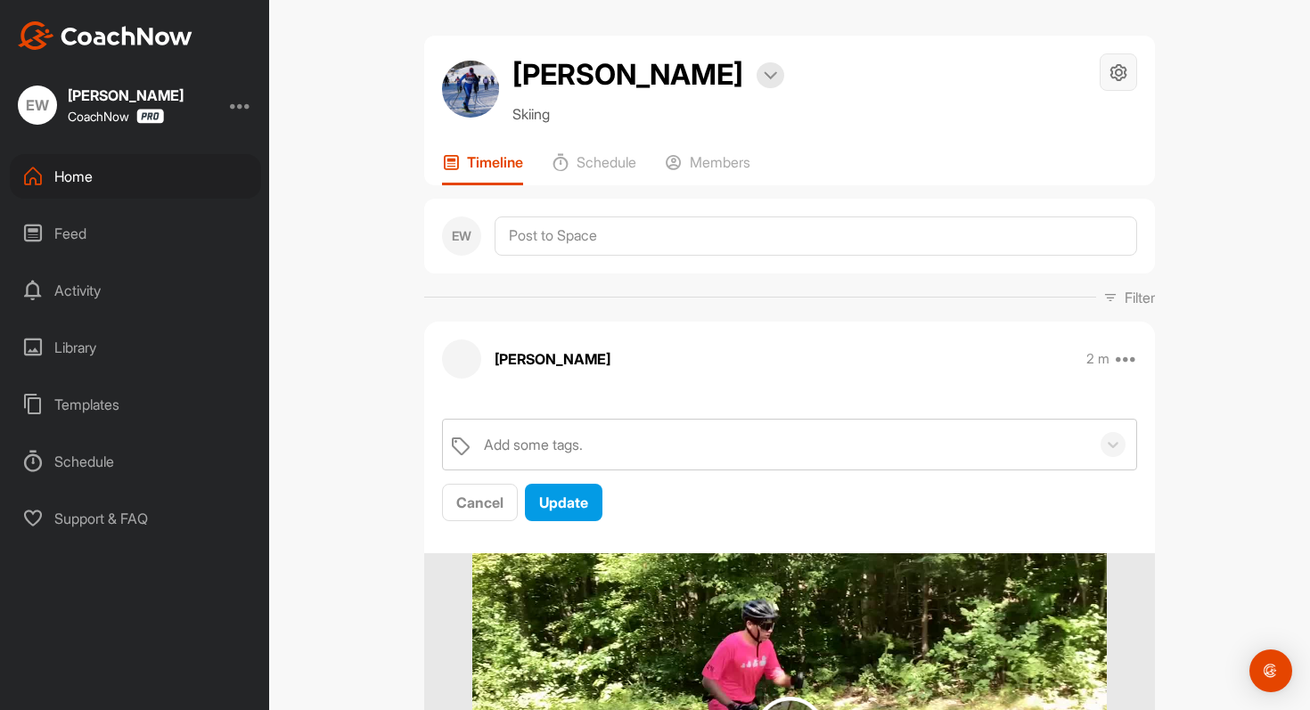
click at [1124, 70] on icon at bounding box center [1119, 72] width 20 height 20
click at [1125, 301] on p "Filter" at bounding box center [1140, 297] width 30 height 21
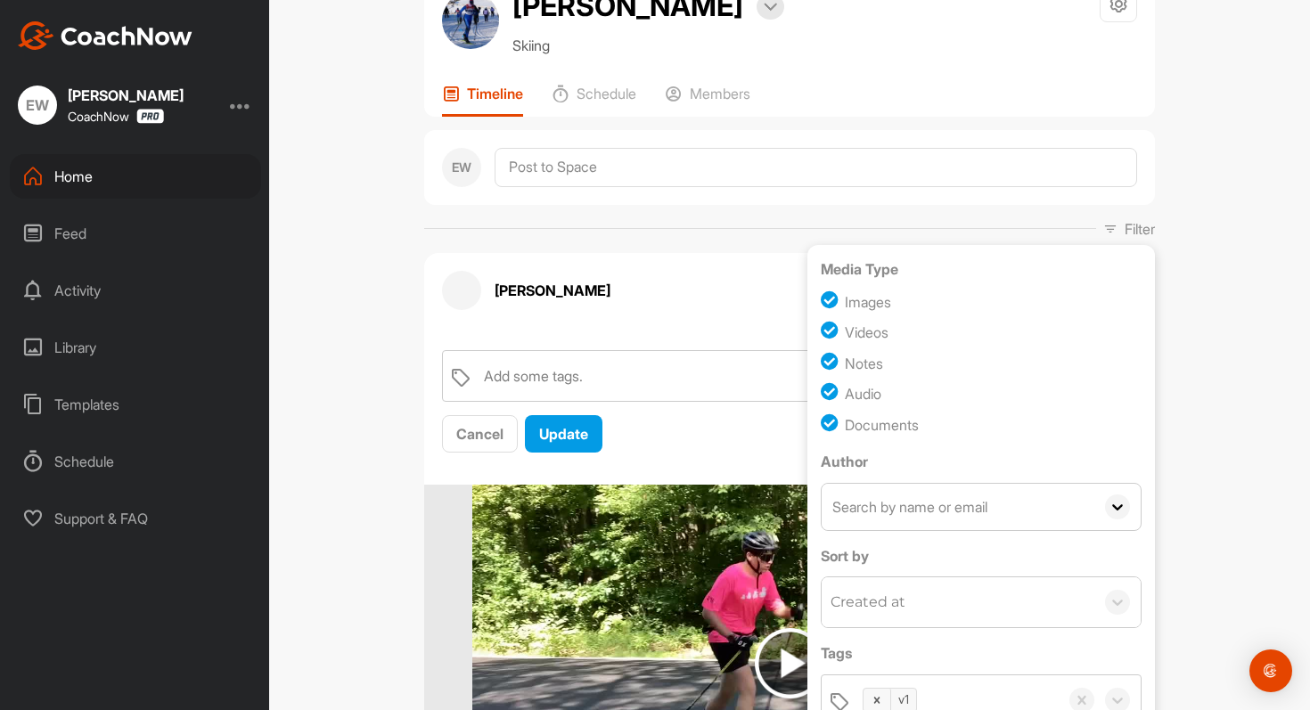
scroll to position [68, 0]
click at [1233, 209] on div "Dean Ayotte Bookings Skiing Space Settings Your Notifications Timeline Schedule…" at bounding box center [789, 355] width 1041 height 710
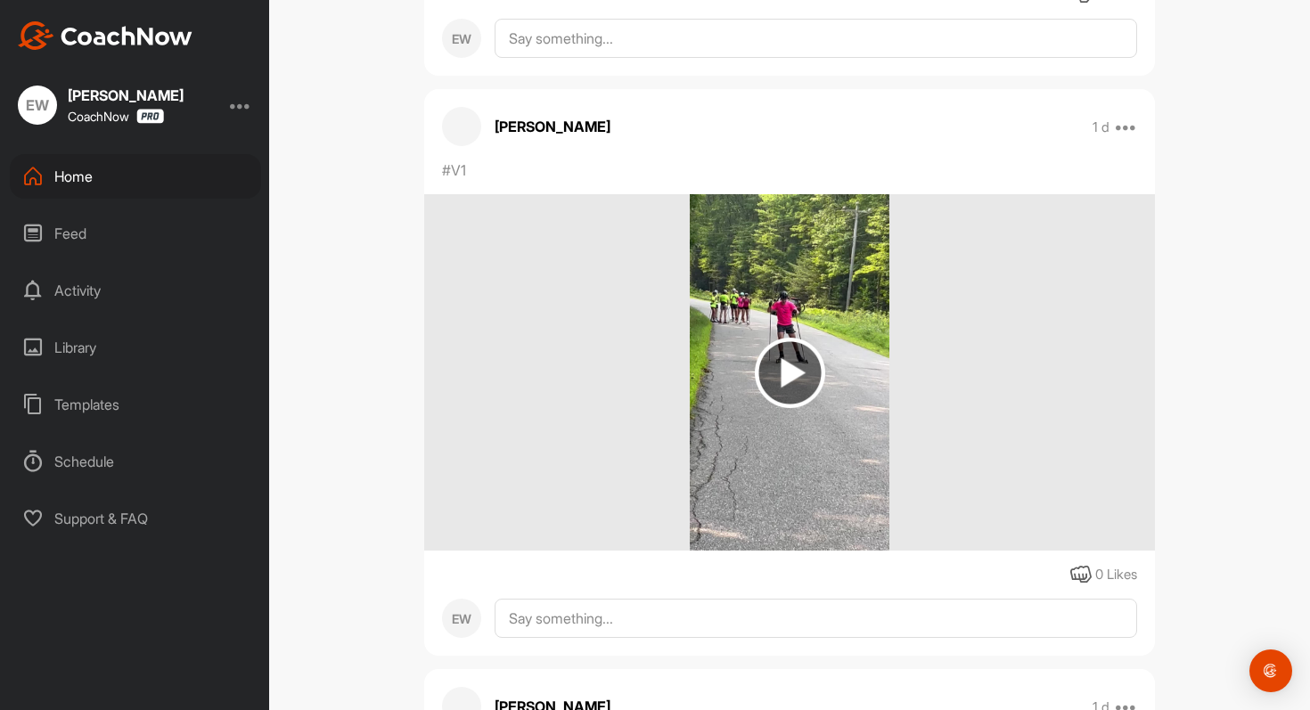
scroll to position [1490, 0]
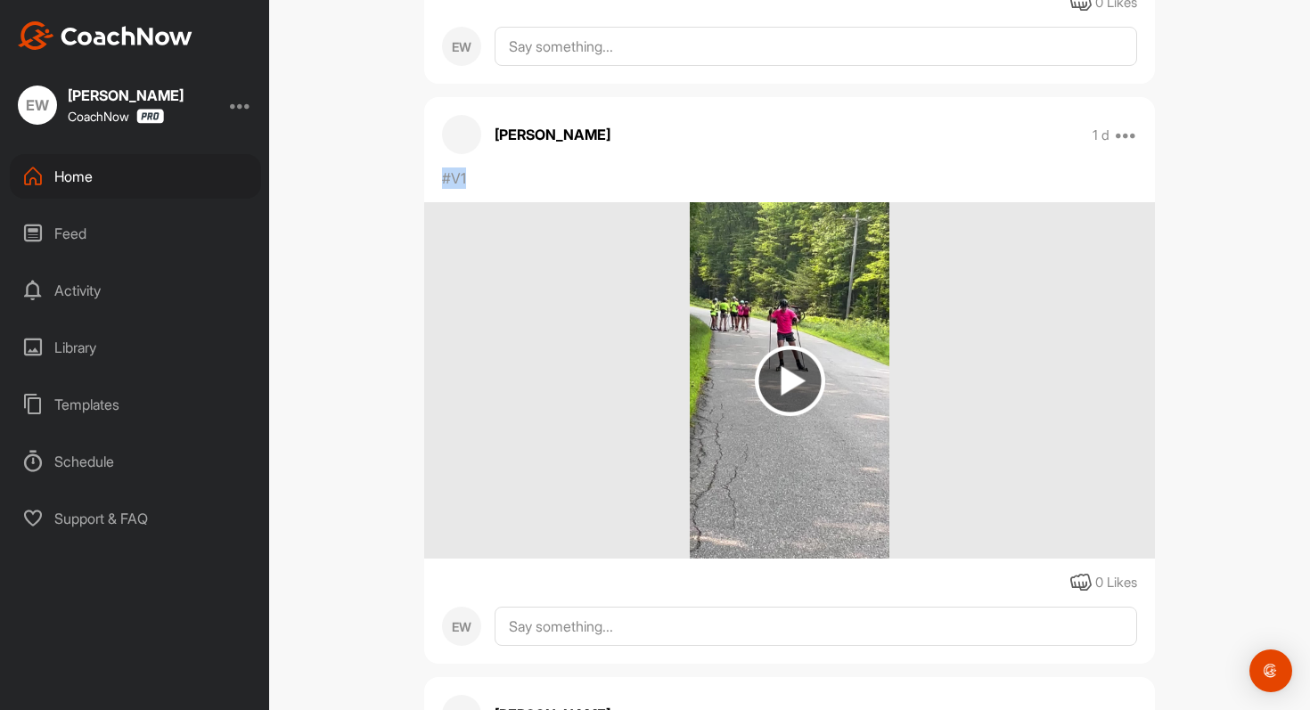
drag, startPoint x: 471, startPoint y: 184, endPoint x: 448, endPoint y: 183, distance: 22.4
click at [1134, 131] on icon at bounding box center [1126, 134] width 21 height 21
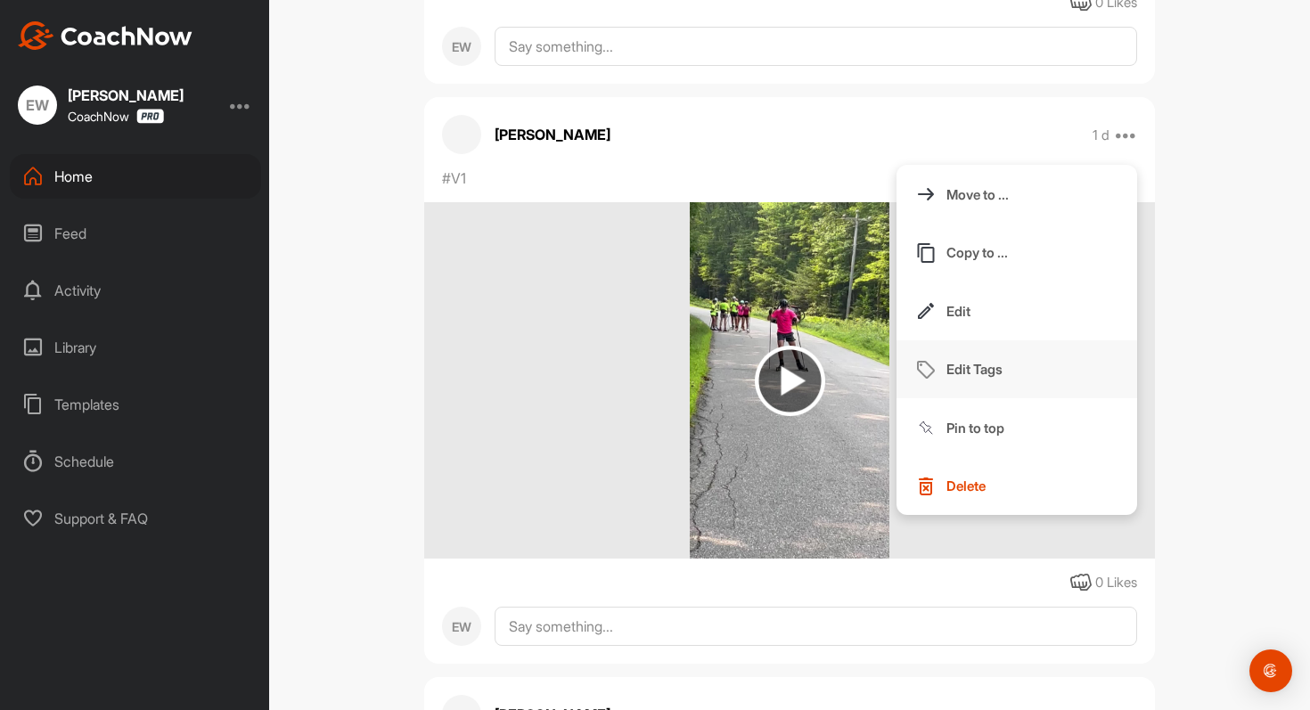
click at [989, 379] on button "Edit Tags" at bounding box center [1017, 369] width 241 height 59
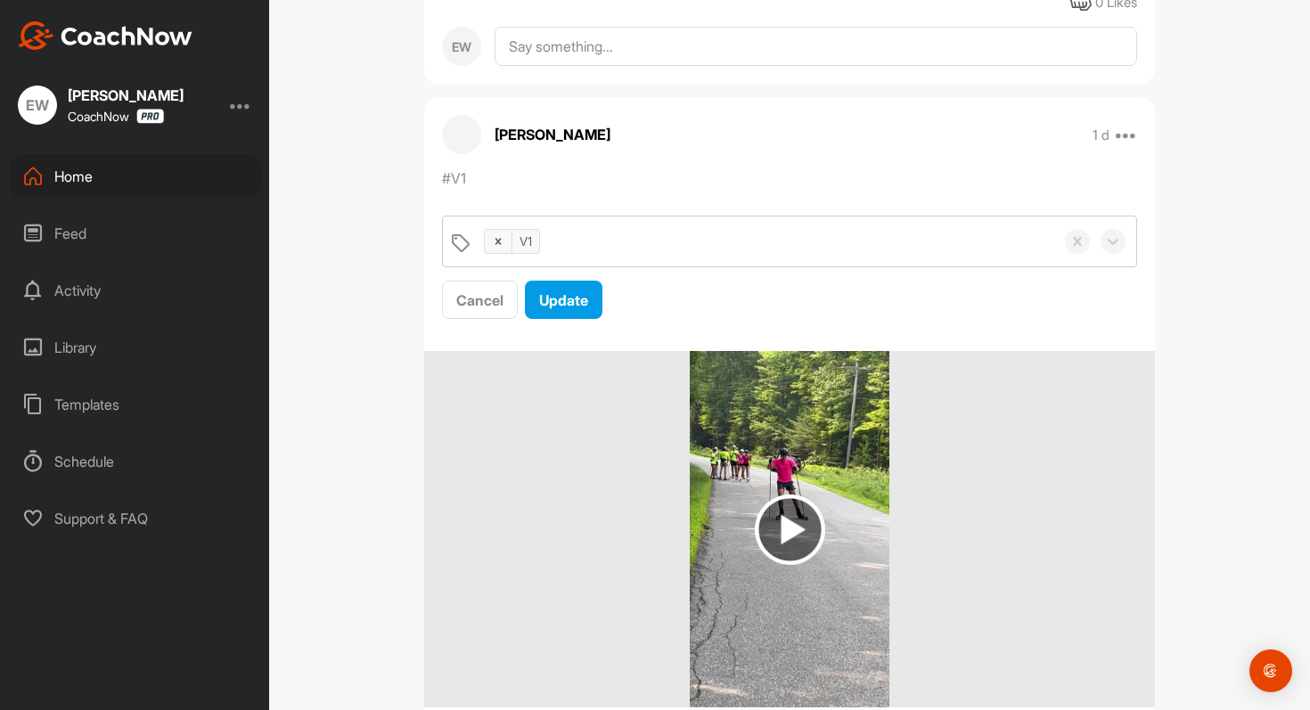
click at [857, 155] on div "Erin Waters 1 d Move to ... Copy to ... Edit Edit Tags Pin to top Delete #V1 V1…" at bounding box center [789, 455] width 731 height 716
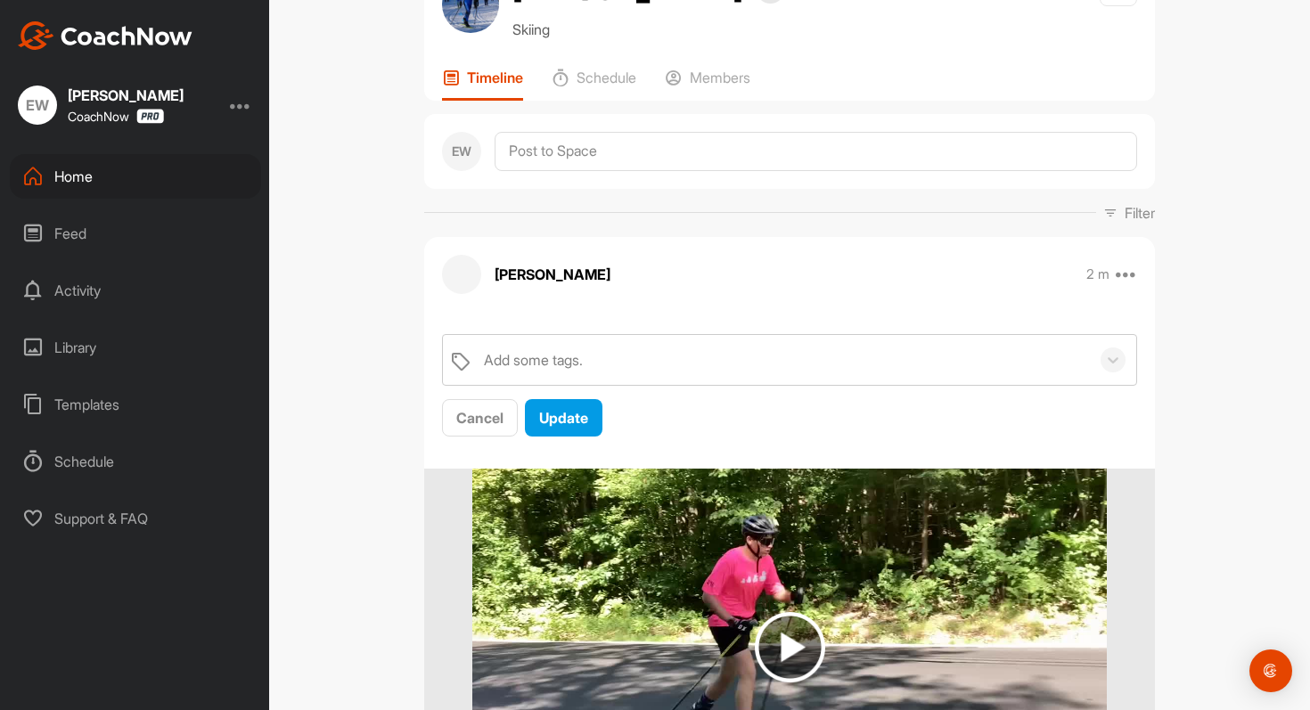
scroll to position [0, 0]
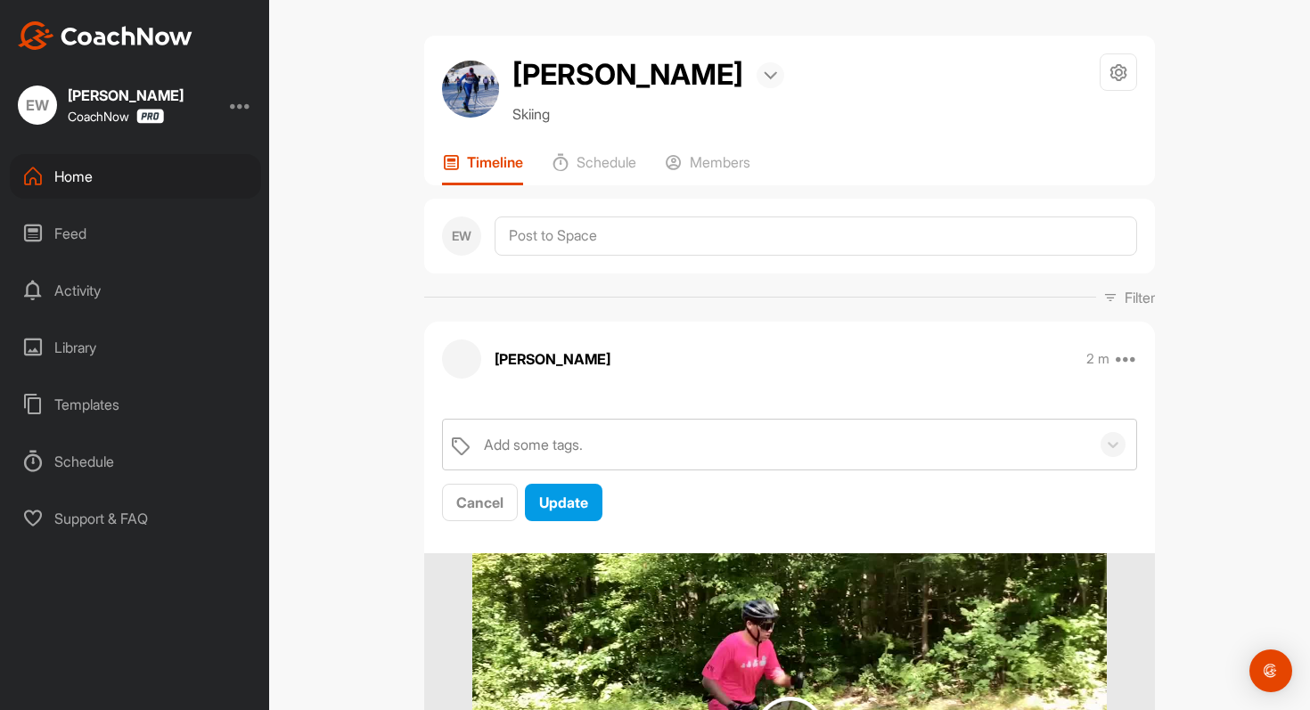
click at [764, 78] on img at bounding box center [770, 75] width 13 height 9
click at [856, 96] on div "Dean Ayotte Bookings Skiing Space Settings Your Notifications" at bounding box center [789, 88] width 695 height 71
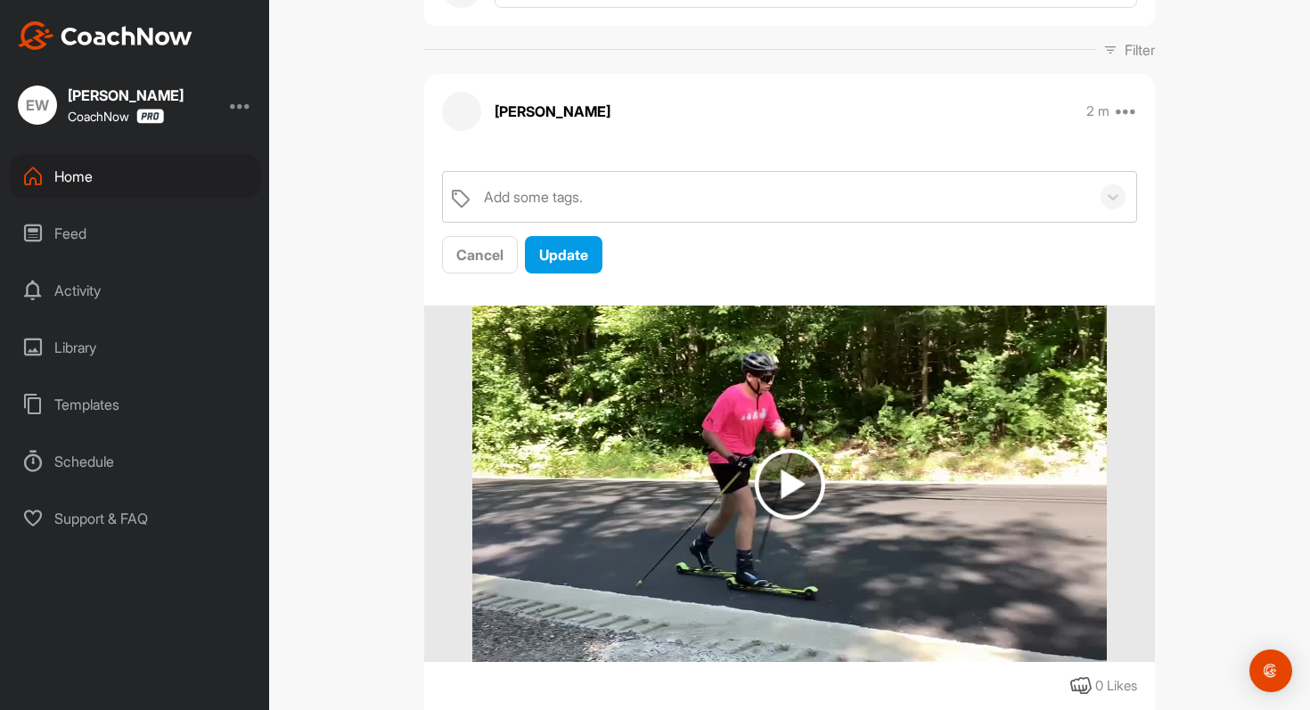
scroll to position [237, 0]
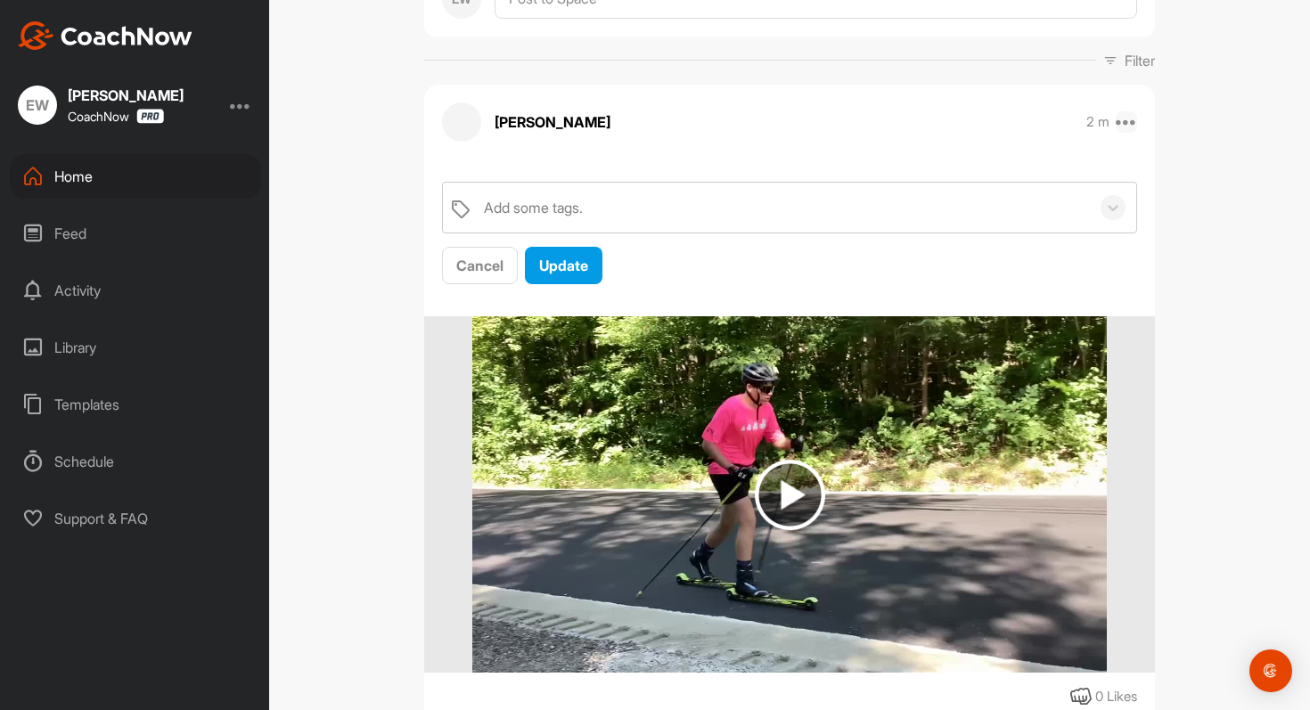
click at [1125, 123] on icon at bounding box center [1126, 121] width 21 height 21
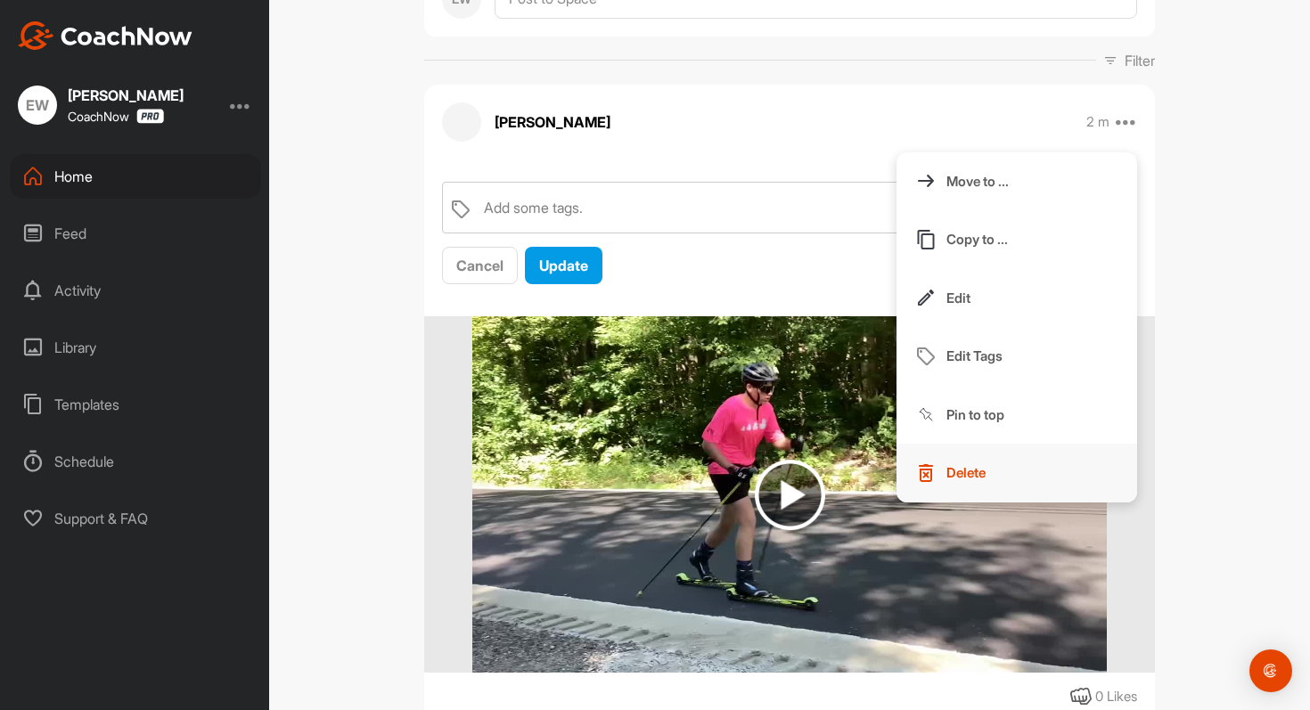
click at [1018, 462] on button "Delete" at bounding box center [1017, 473] width 241 height 59
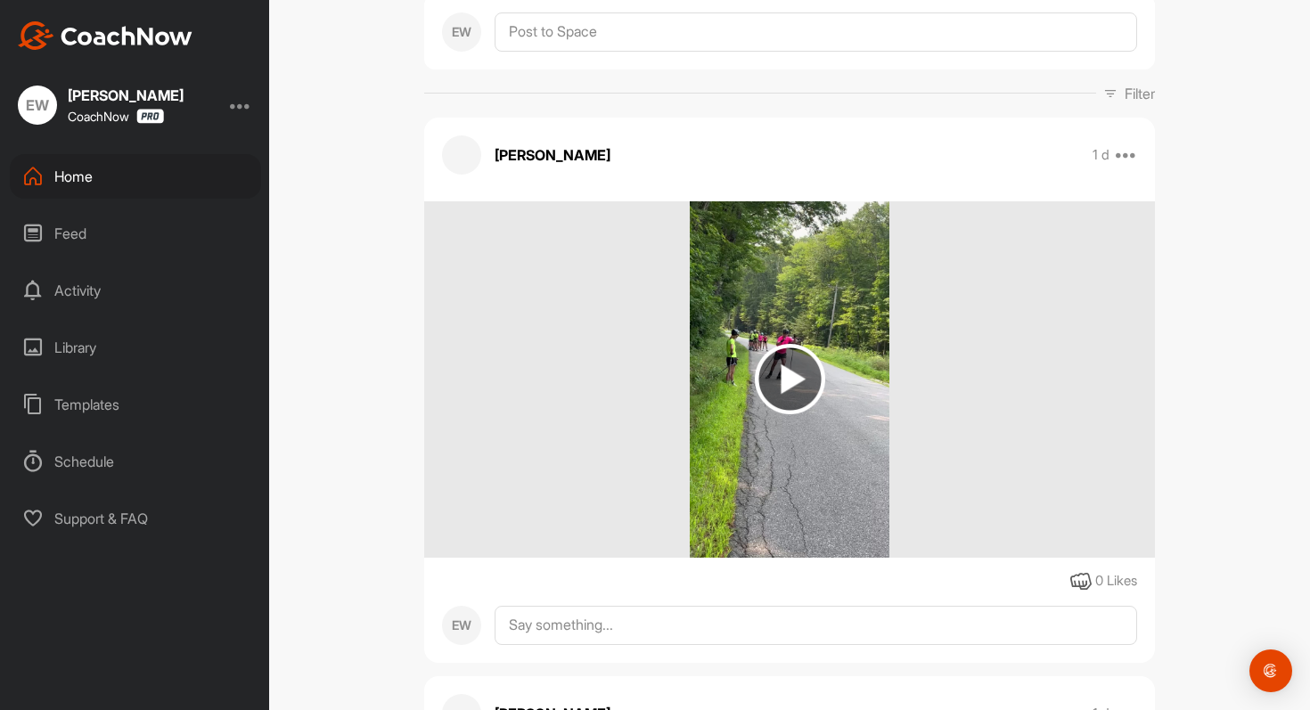
scroll to position [206, 0]
